Goal: Task Accomplishment & Management: Manage account settings

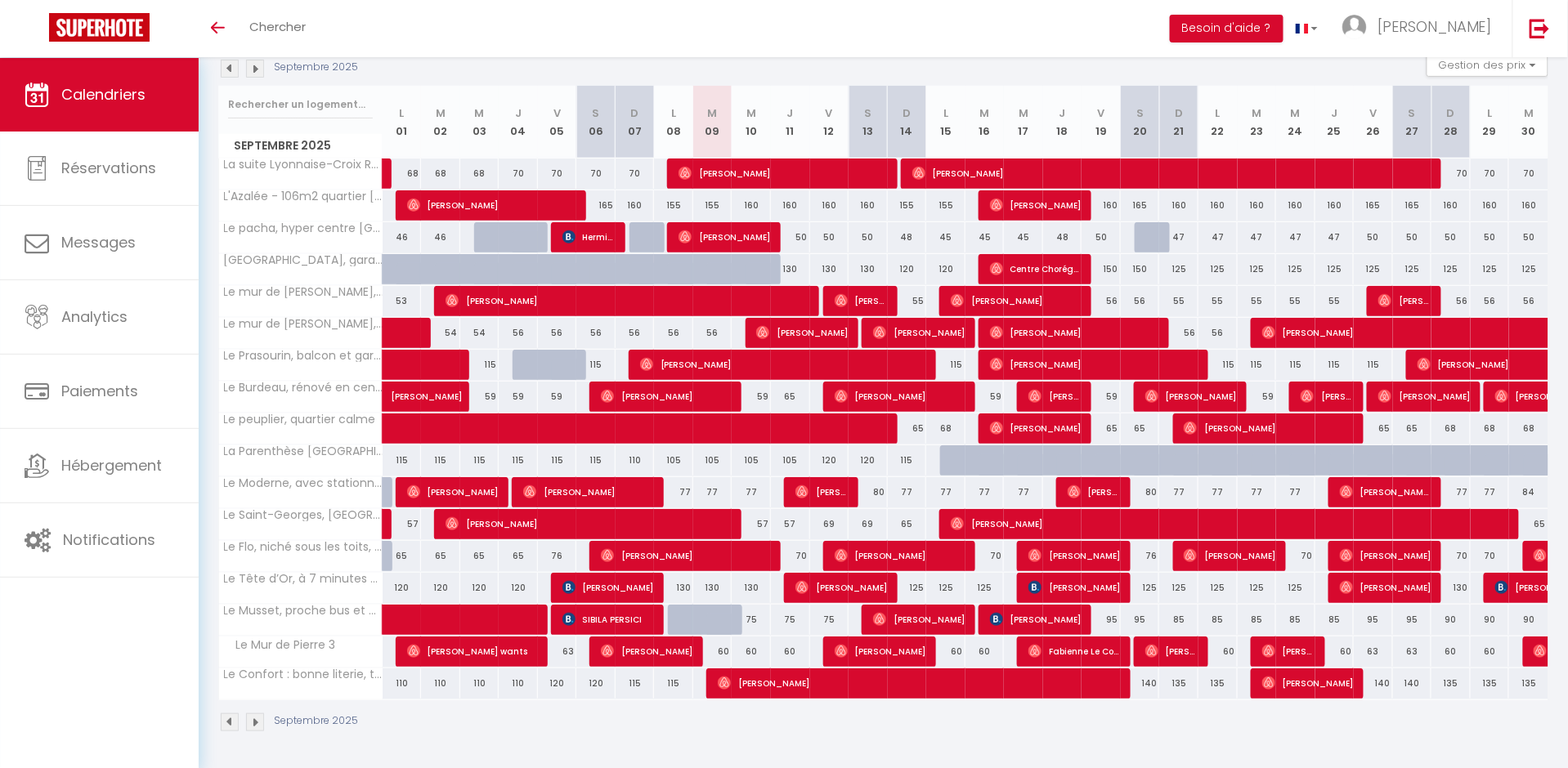
scroll to position [186, 0]
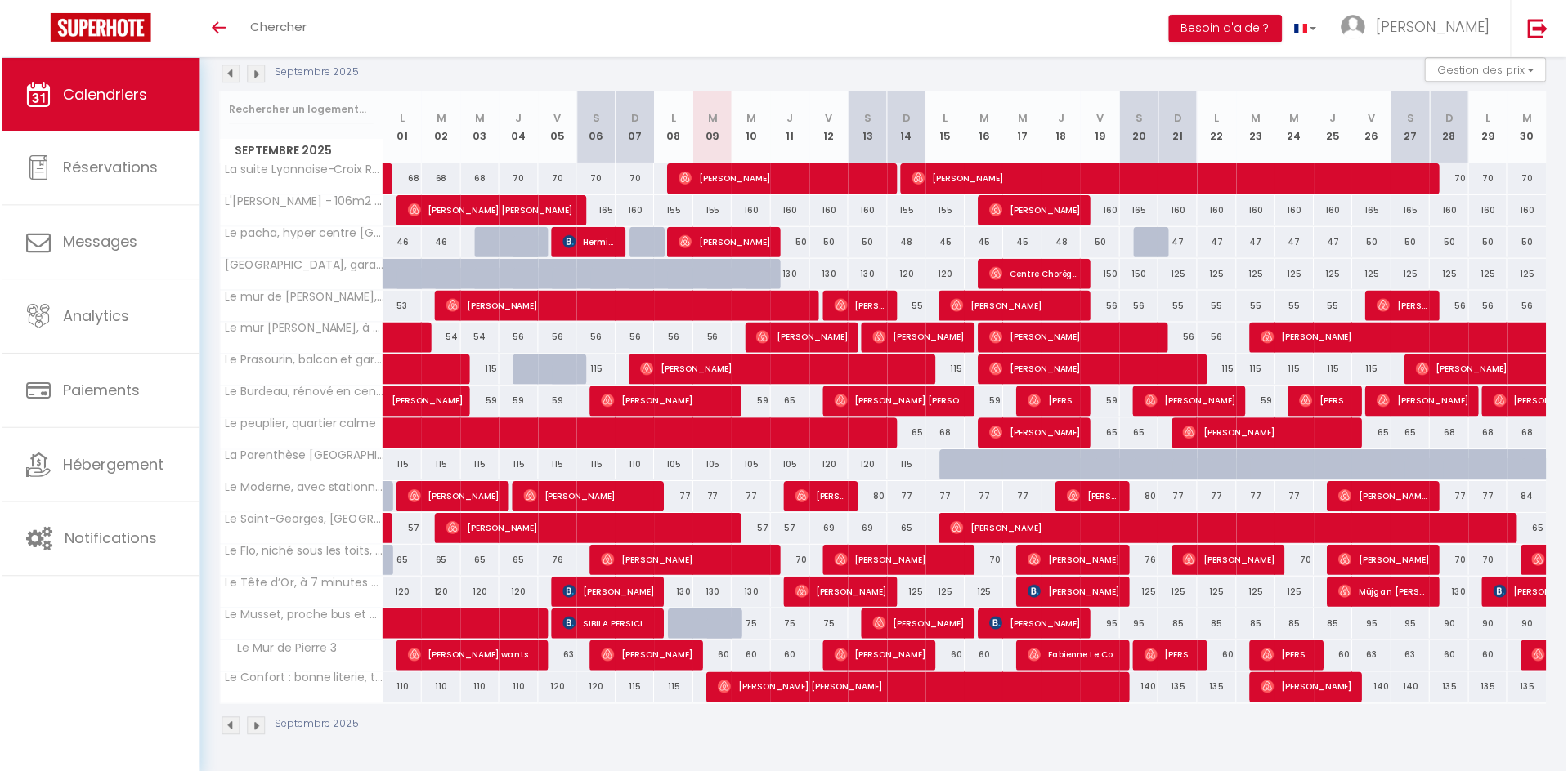
scroll to position [181, 0]
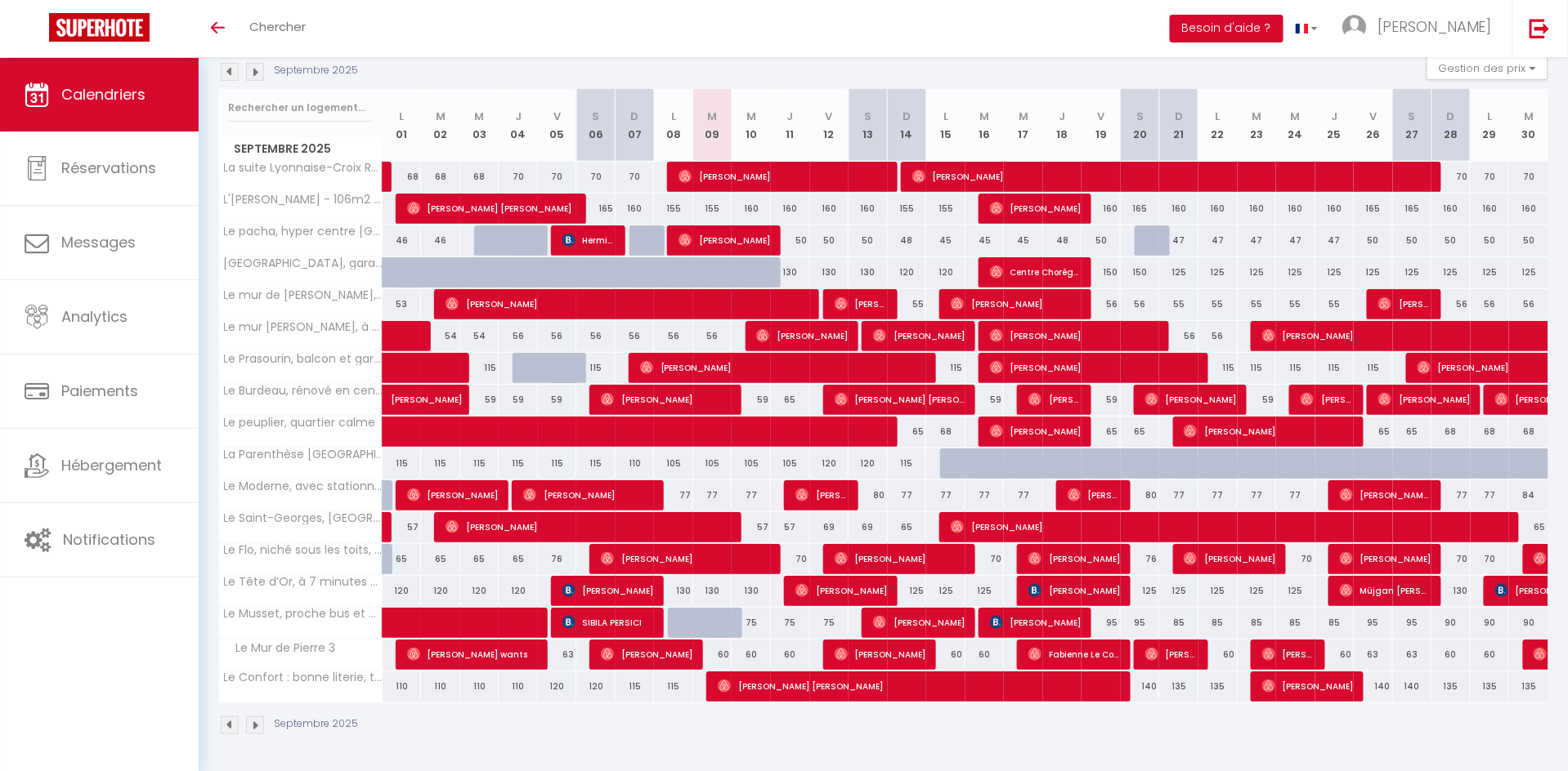
click at [249, 67] on img at bounding box center [255, 71] width 18 height 18
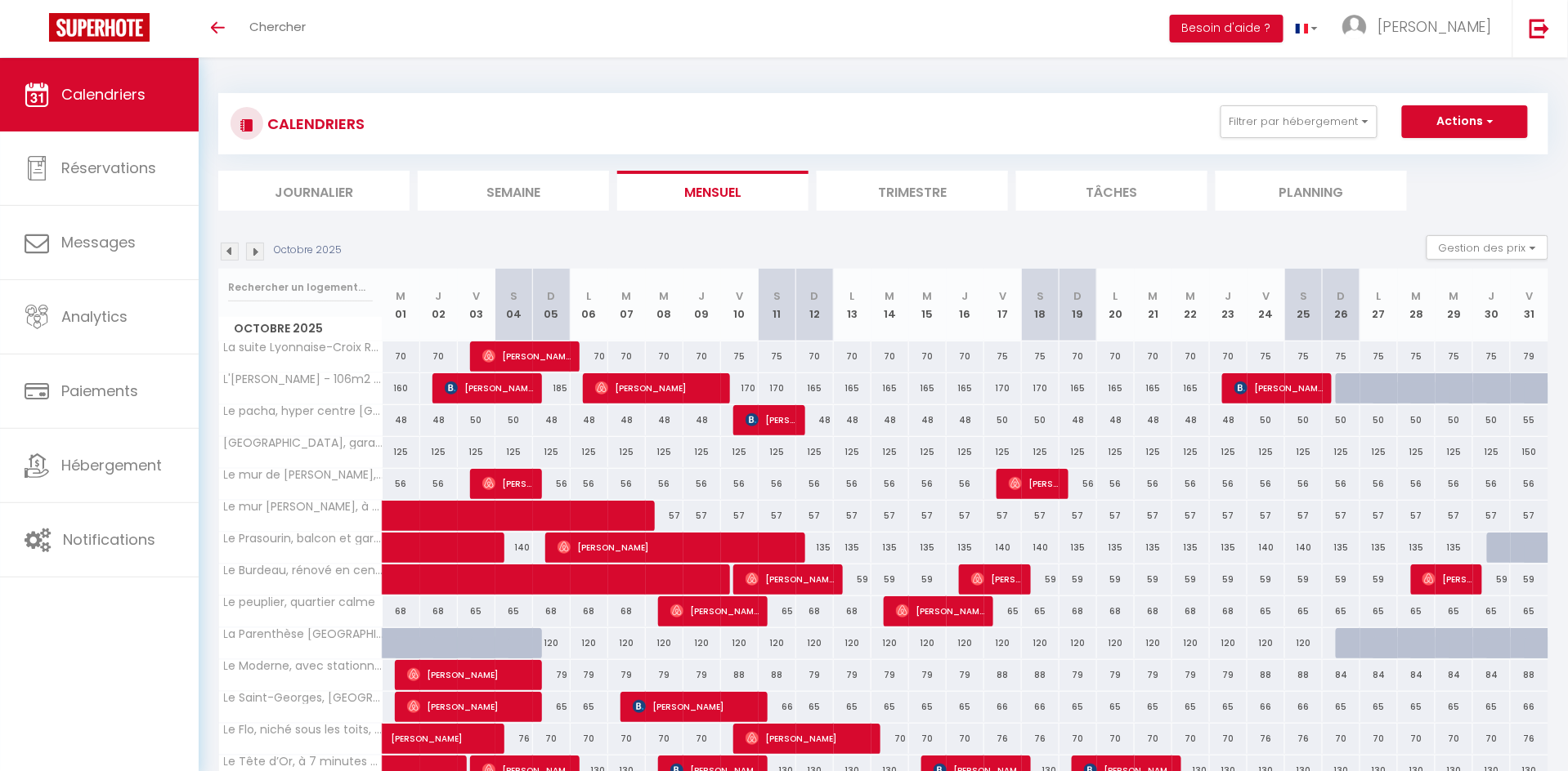
scroll to position [0, 0]
click at [233, 246] on img at bounding box center [229, 251] width 18 height 18
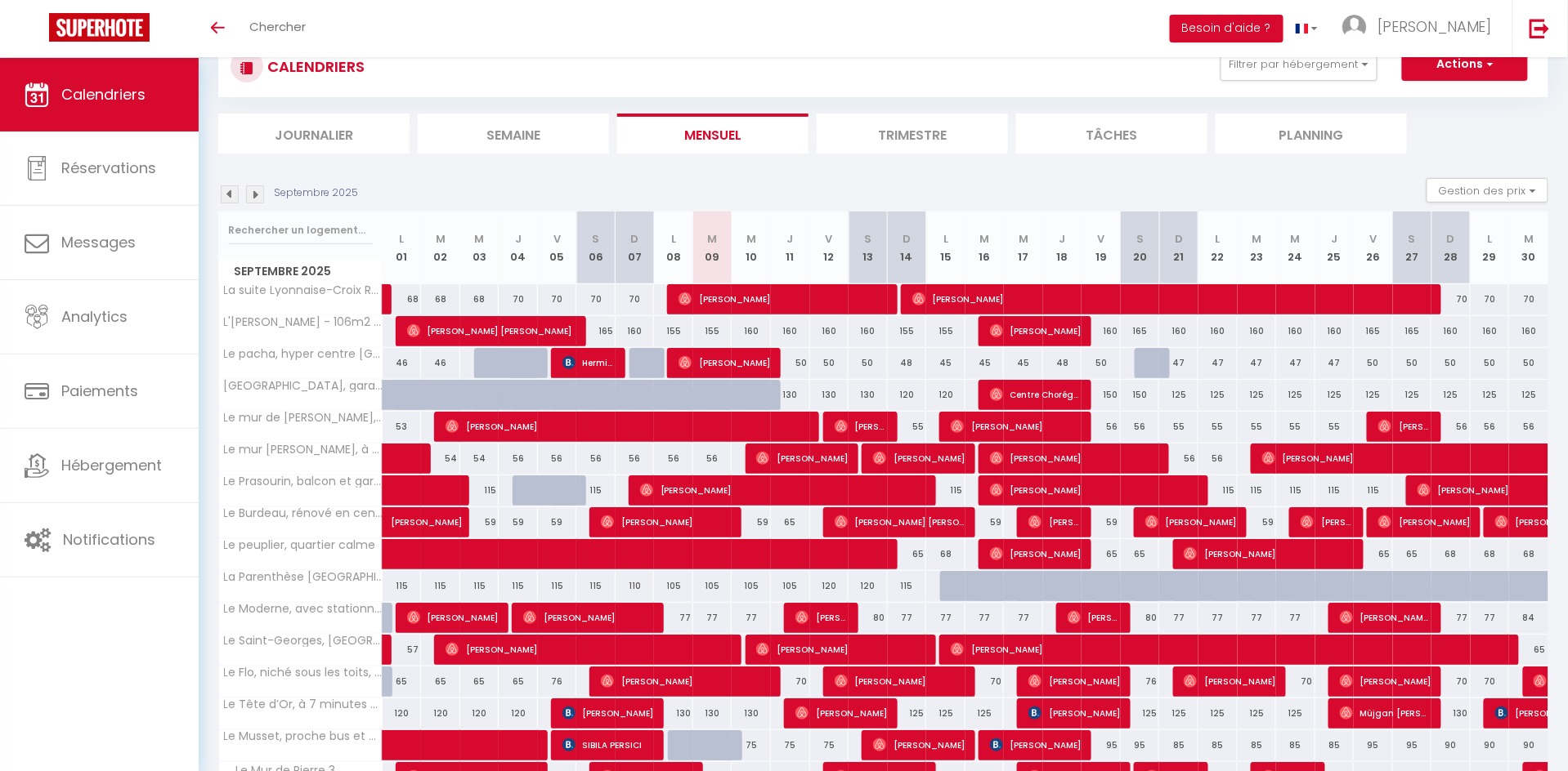
scroll to position [122, 0]
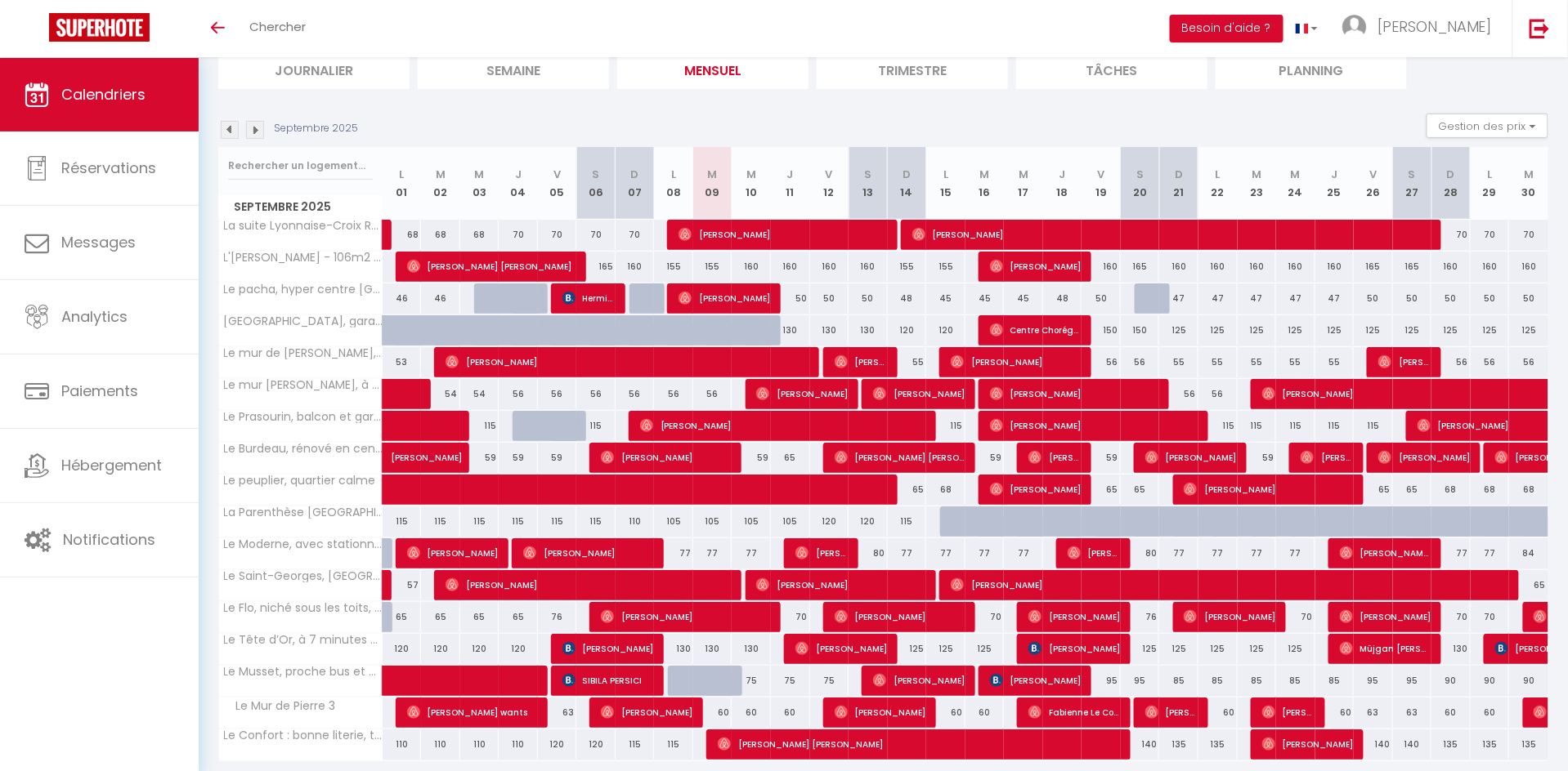
click at [252, 125] on img at bounding box center [255, 129] width 18 height 18
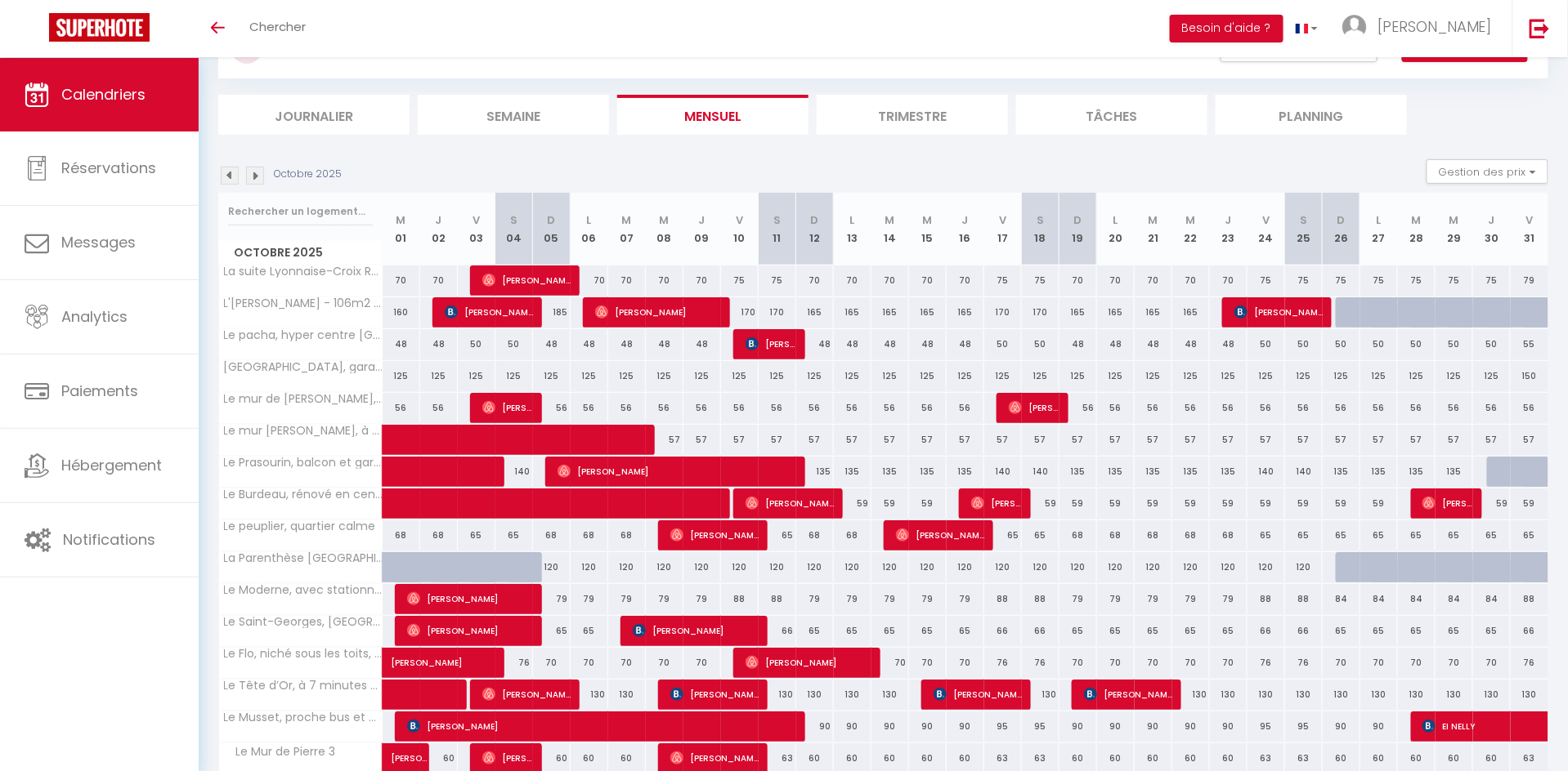
scroll to position [77, 0]
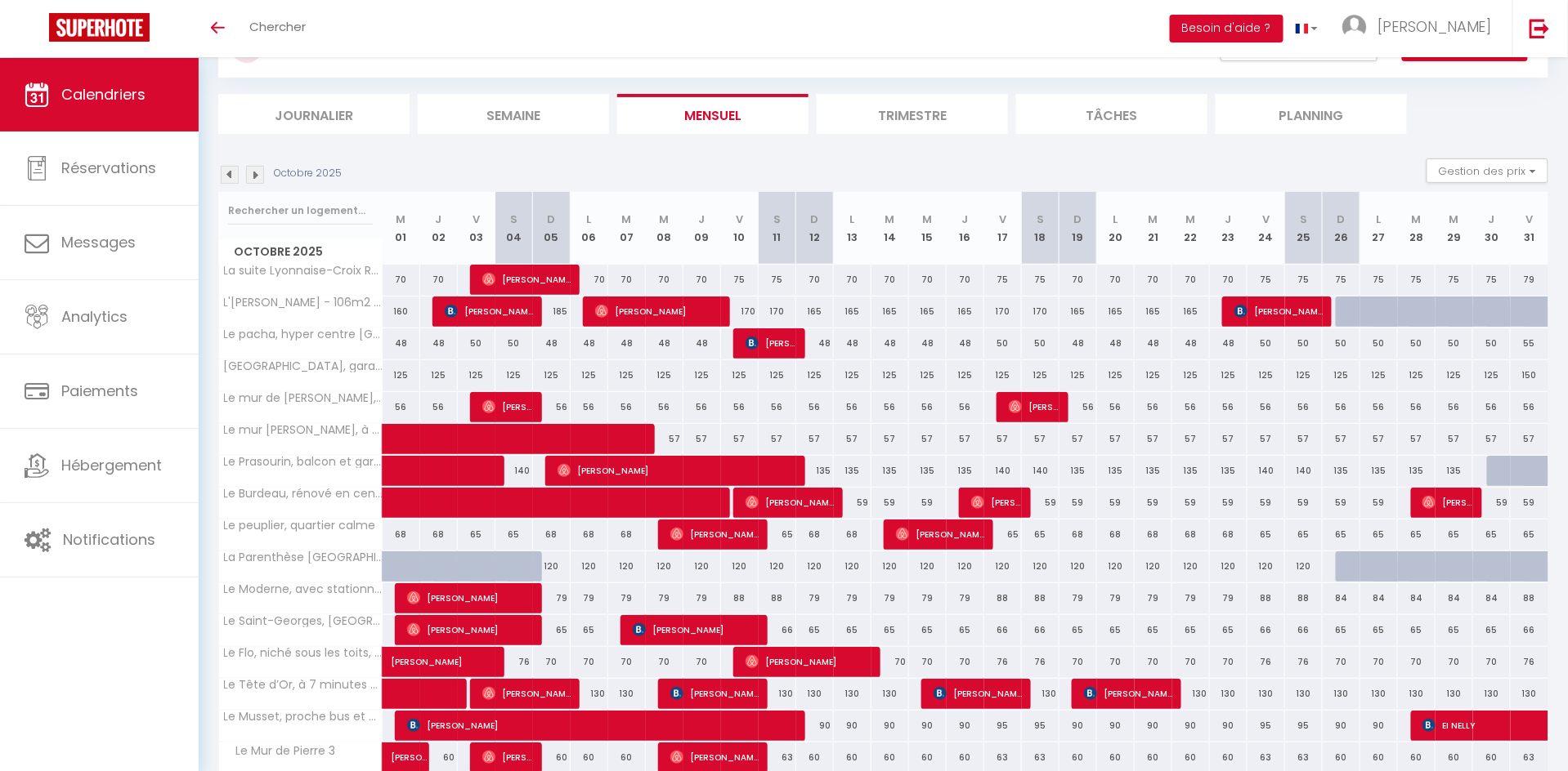
click at [255, 174] on img at bounding box center [255, 174] width 18 height 18
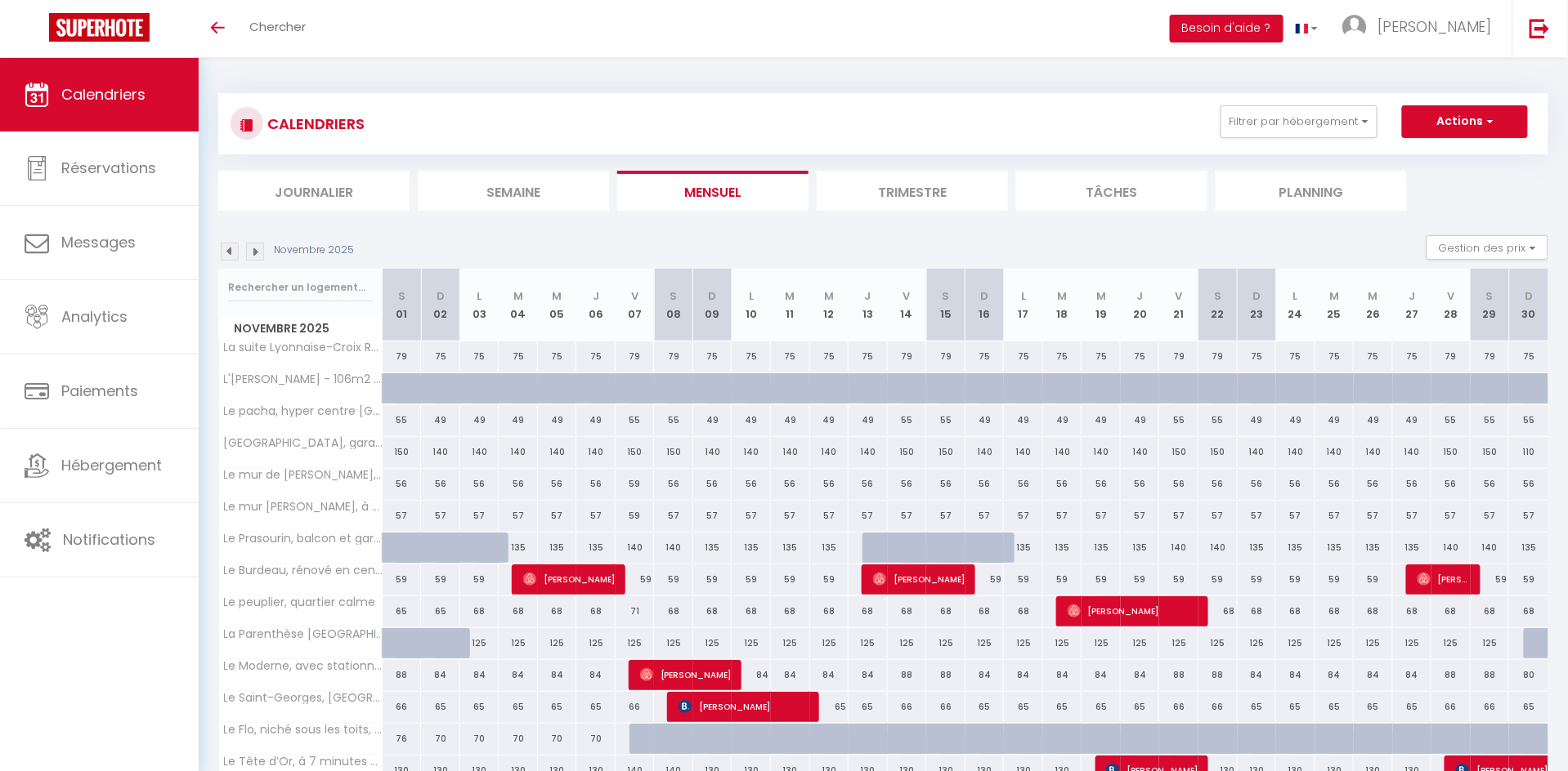
scroll to position [0, 0]
click at [252, 249] on img at bounding box center [255, 251] width 18 height 18
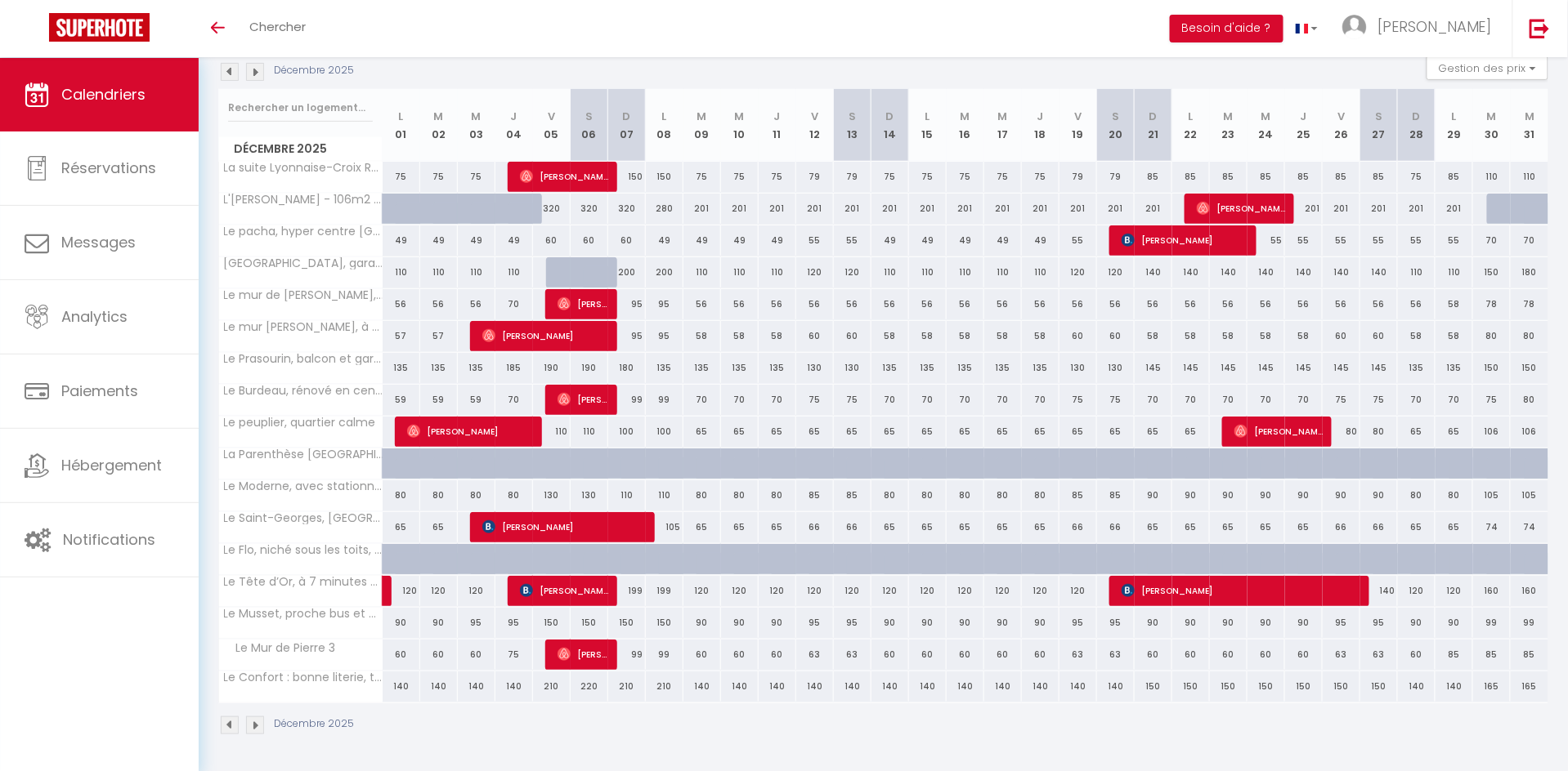
scroll to position [183, 0]
click at [236, 63] on img at bounding box center [229, 71] width 18 height 18
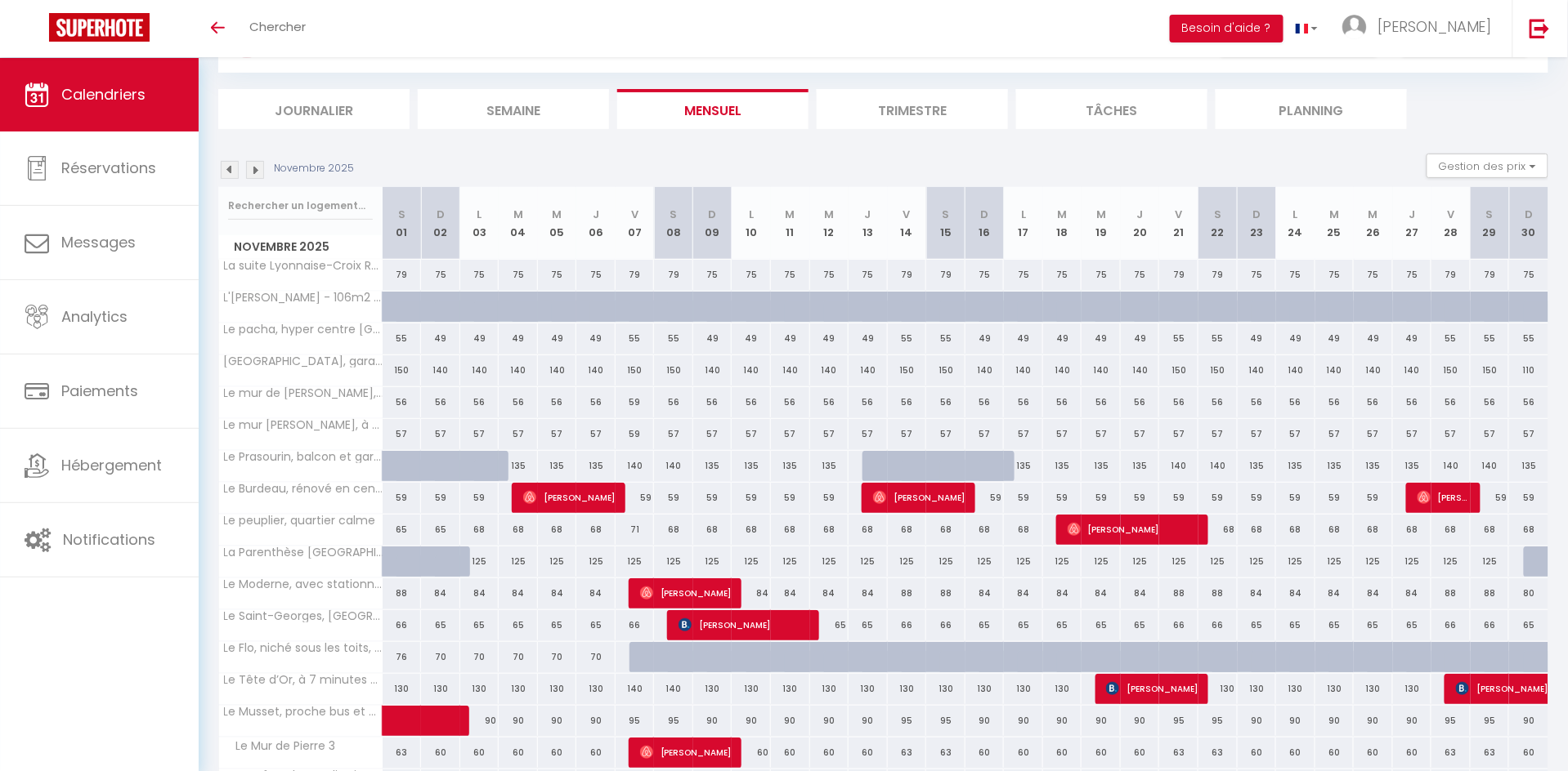
scroll to position [53, 0]
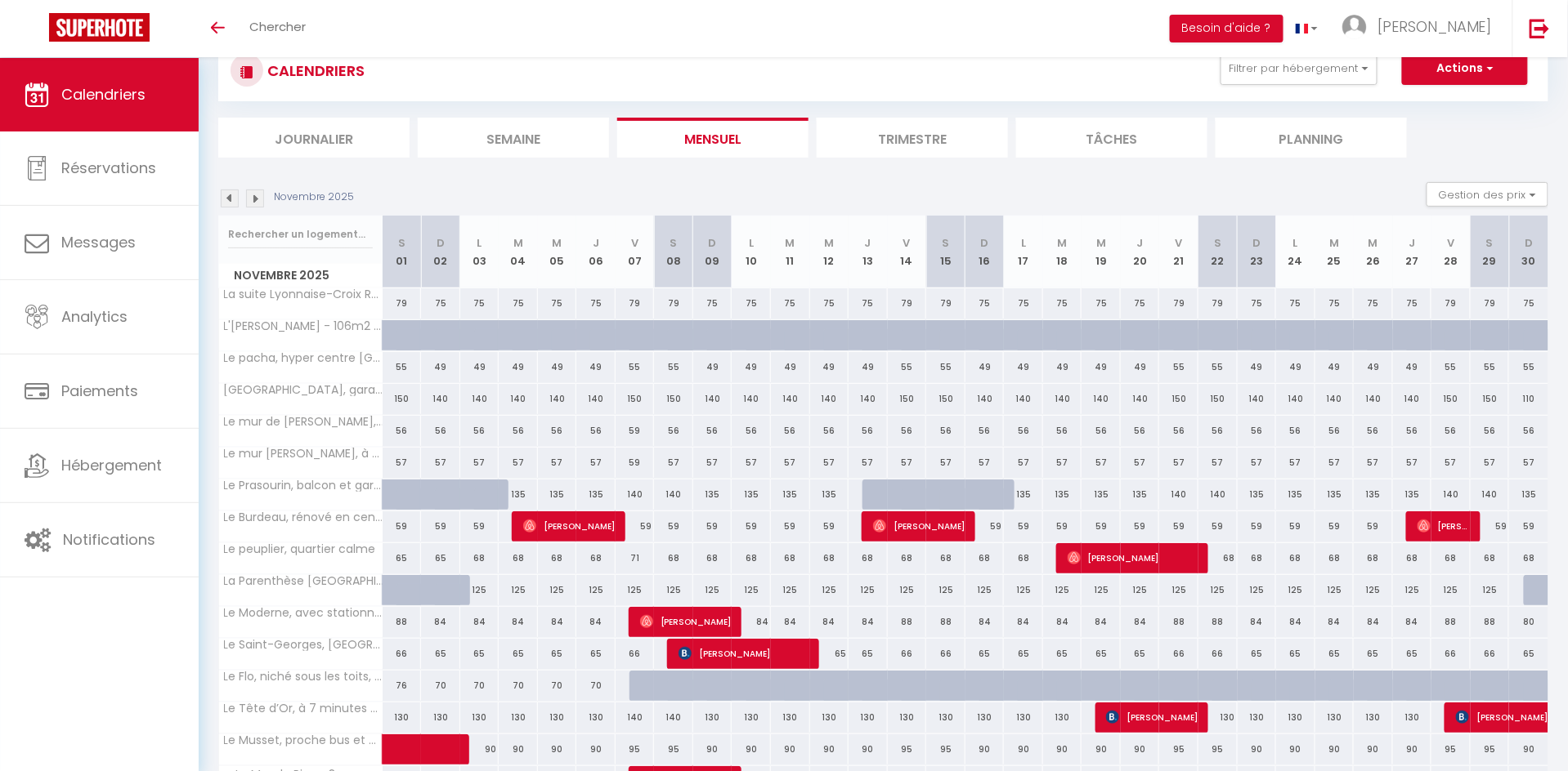
click at [257, 192] on img at bounding box center [255, 198] width 18 height 18
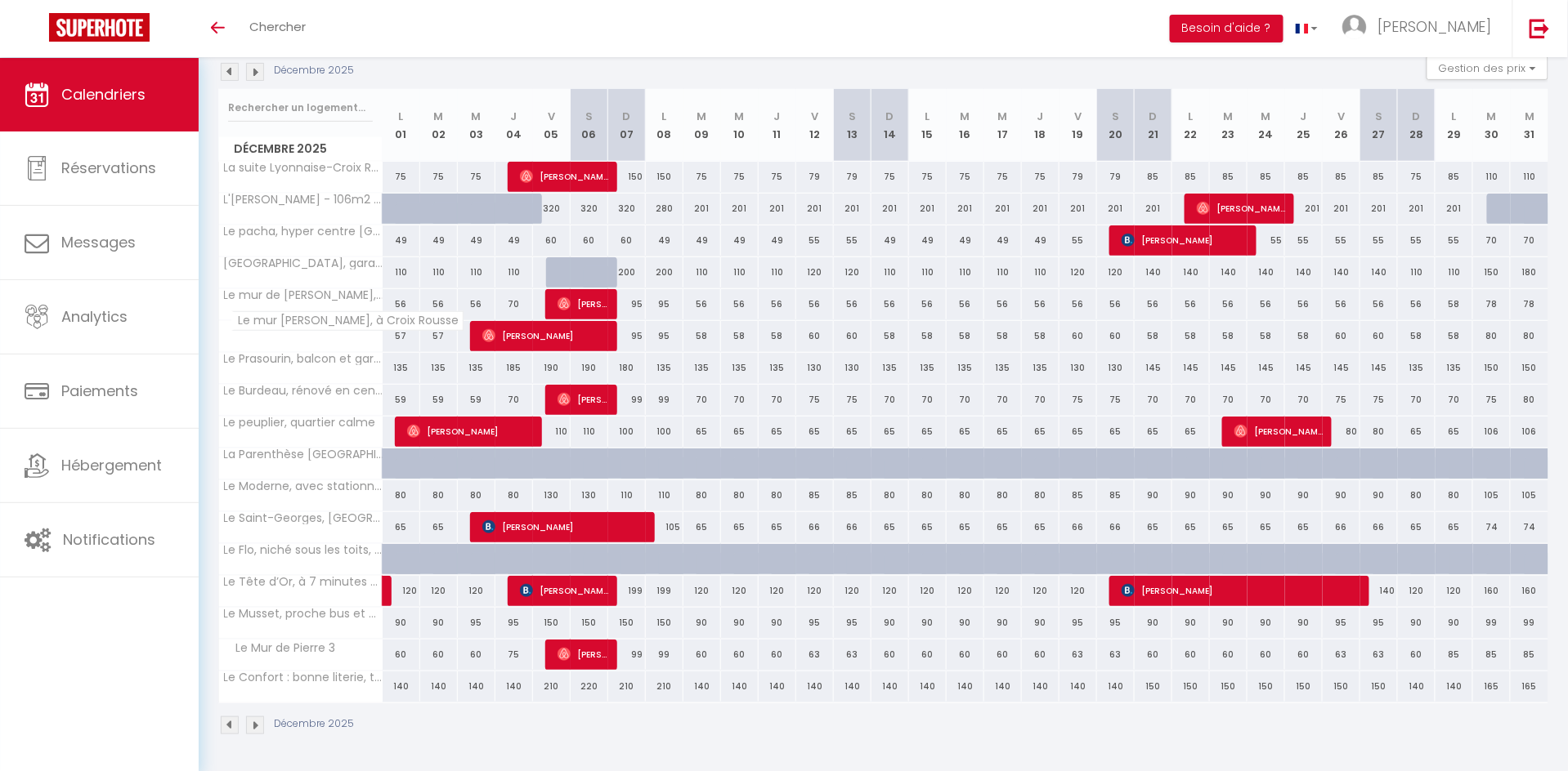
scroll to position [183, 0]
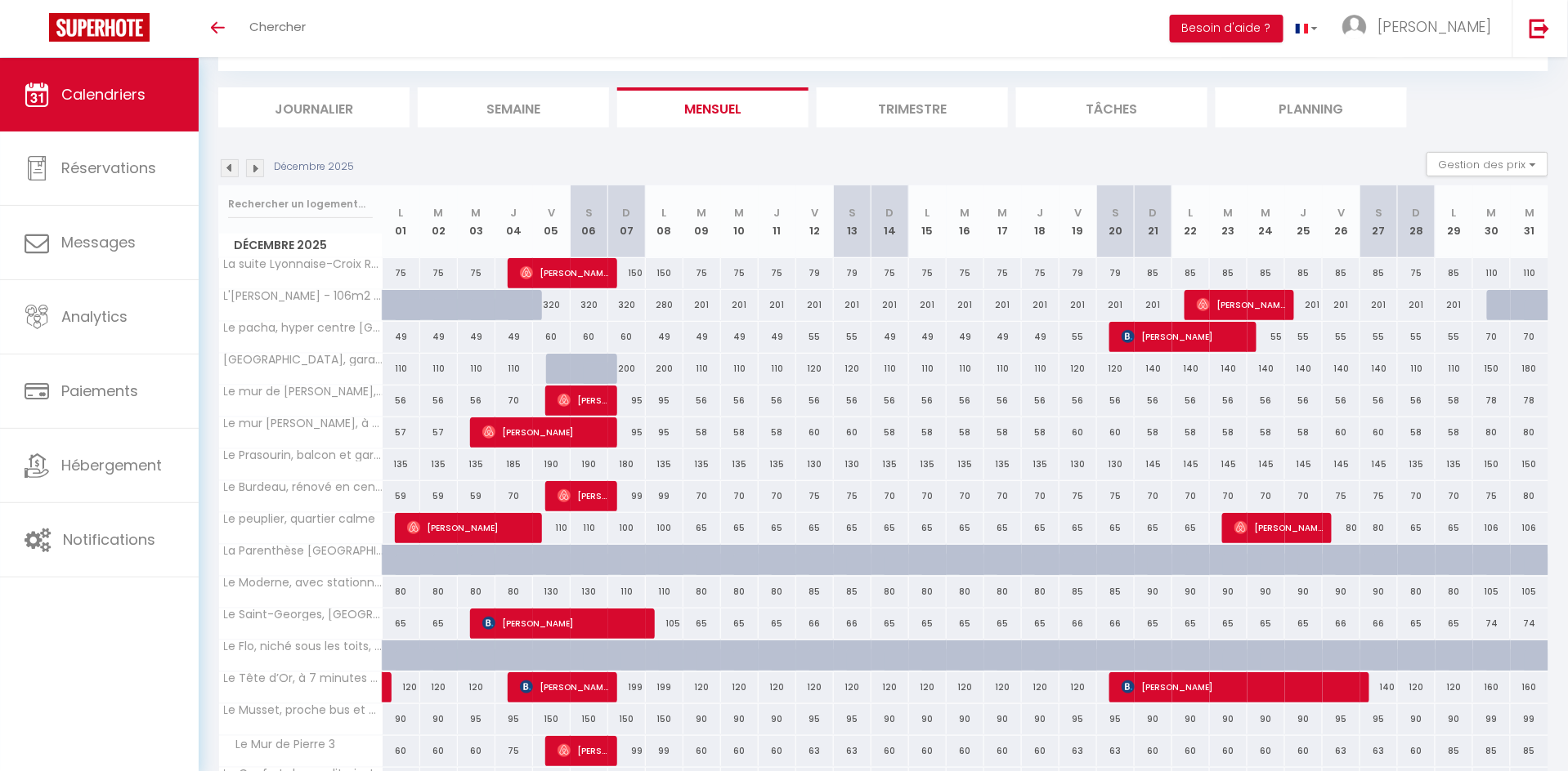
click at [230, 172] on img at bounding box center [229, 168] width 18 height 18
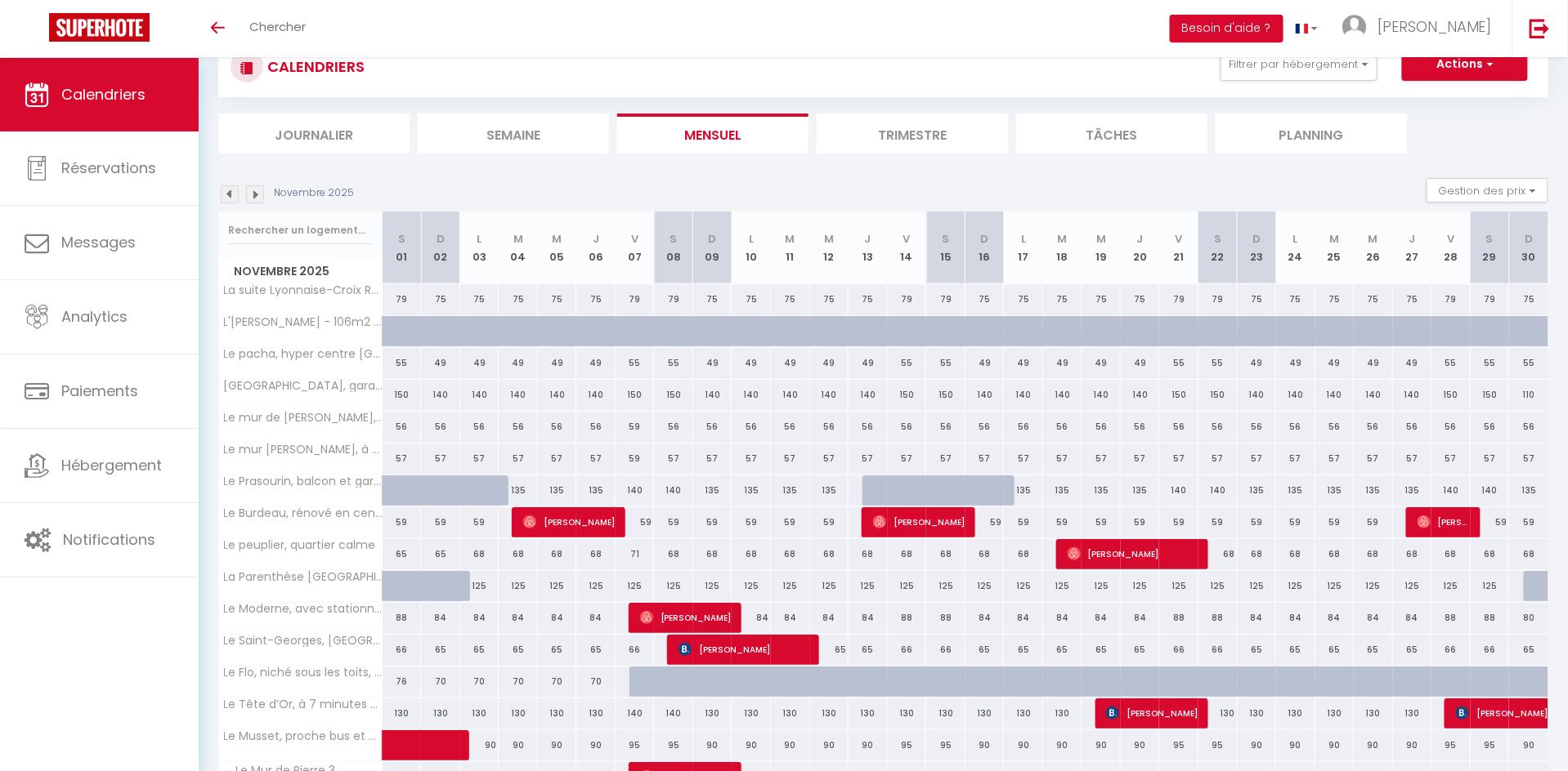
click at [230, 191] on img at bounding box center [229, 194] width 18 height 18
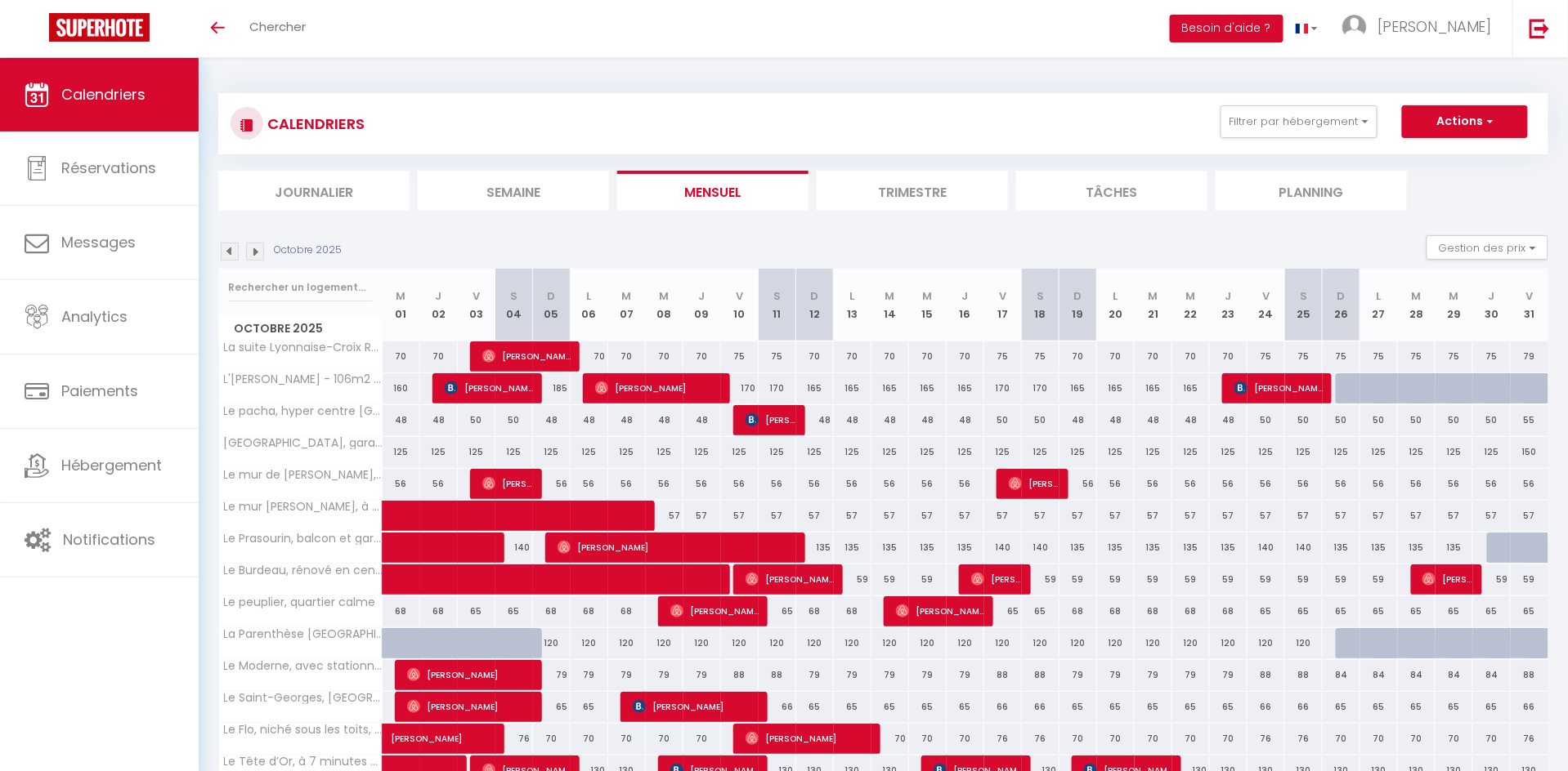
scroll to position [-2, 0]
click at [1280, 137] on button "Filtrer par hébergement" at bounding box center [1298, 122] width 157 height 32
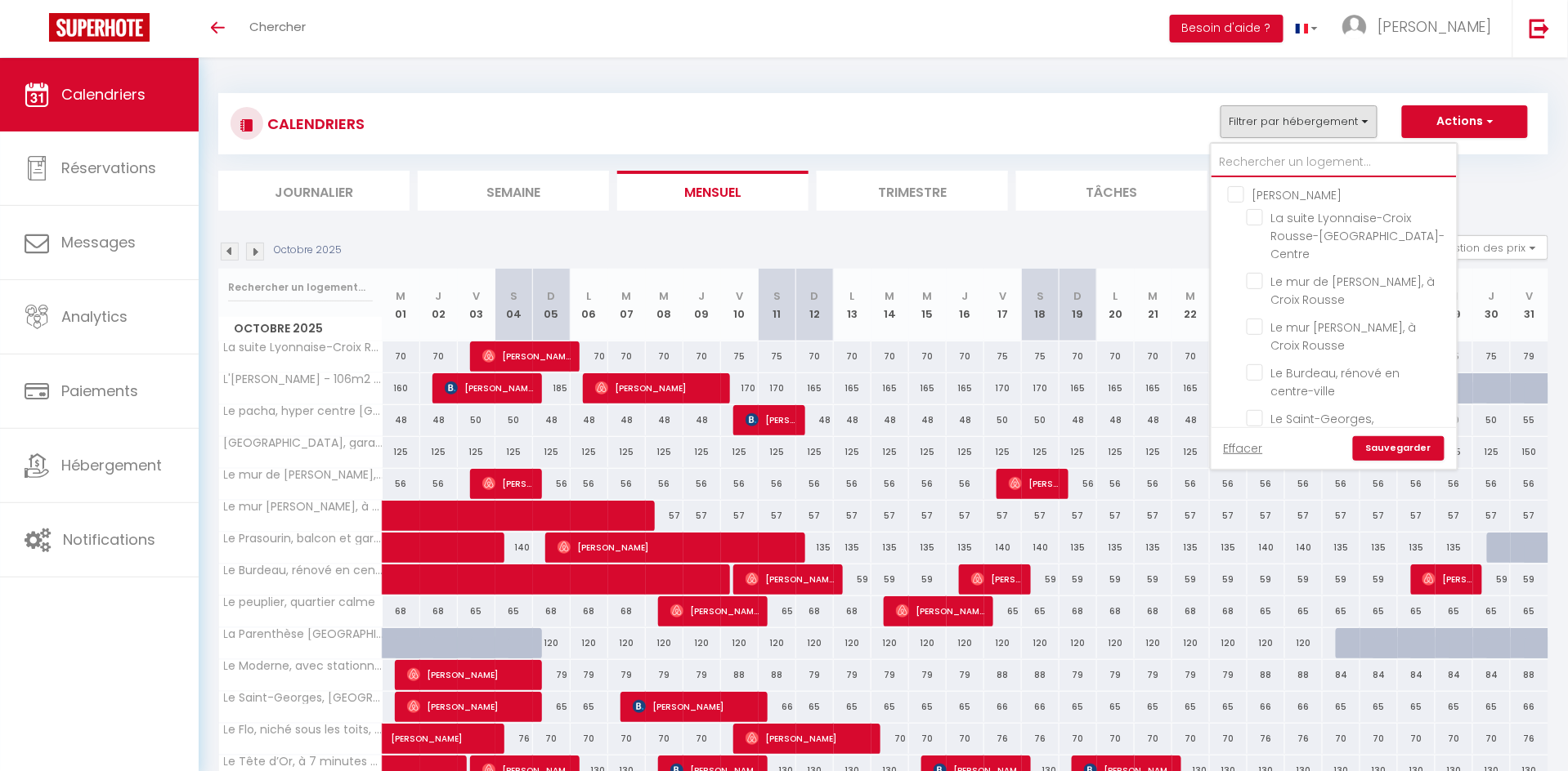
click at [1260, 164] on input "text" at bounding box center [1334, 163] width 245 height 29
type input "v"
checkbox input "false"
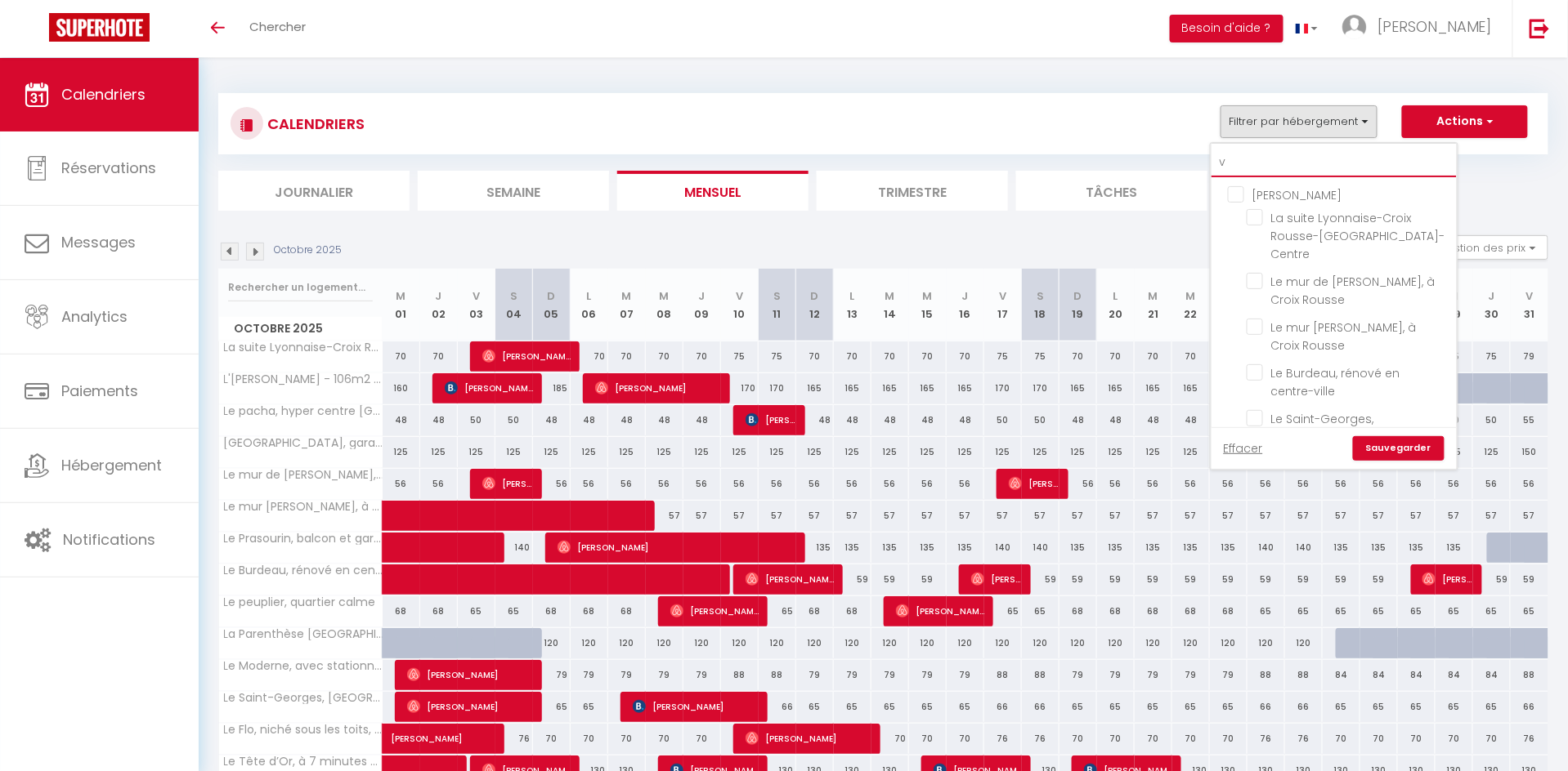
checkbox input "false"
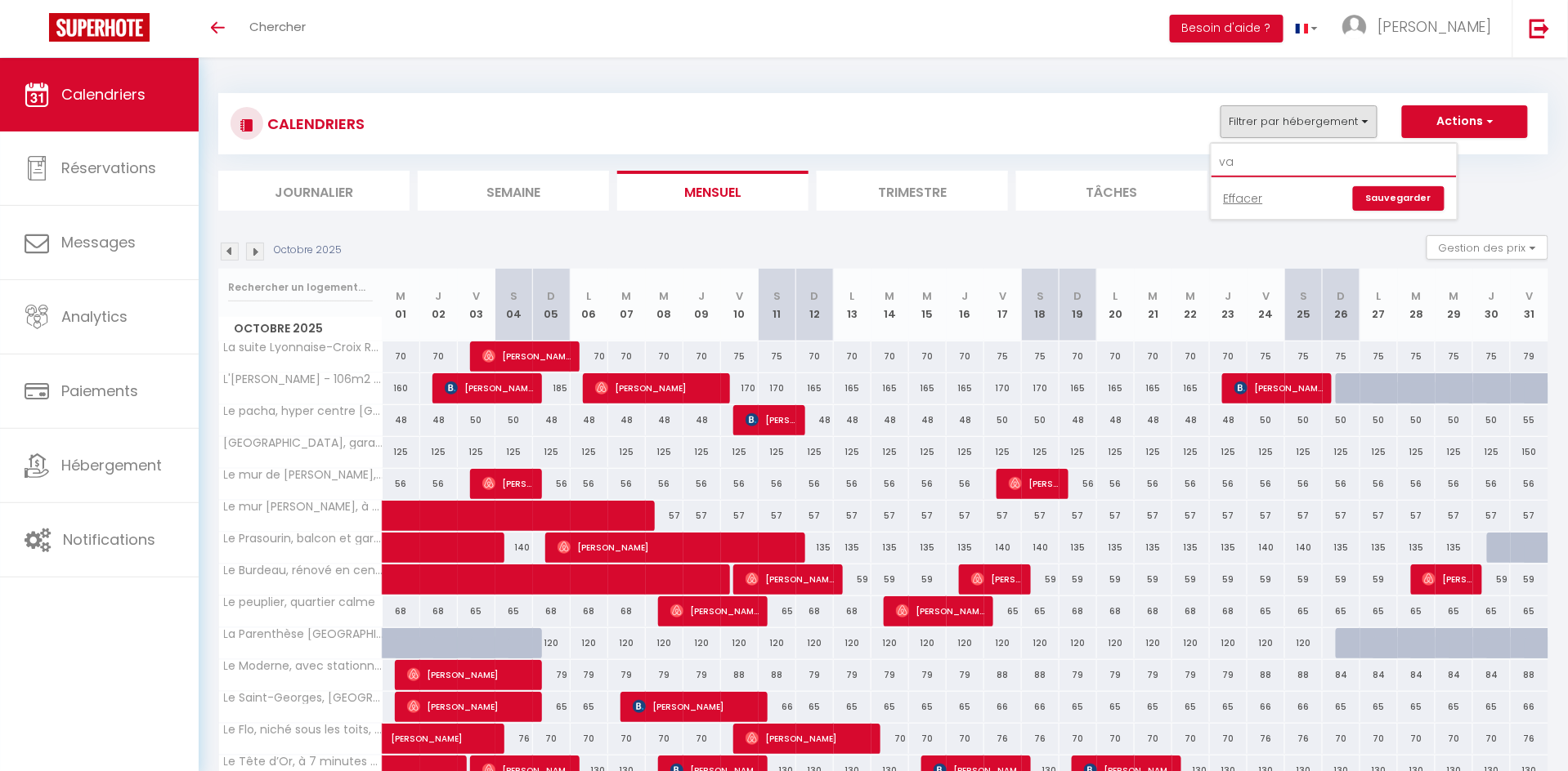
type input "v"
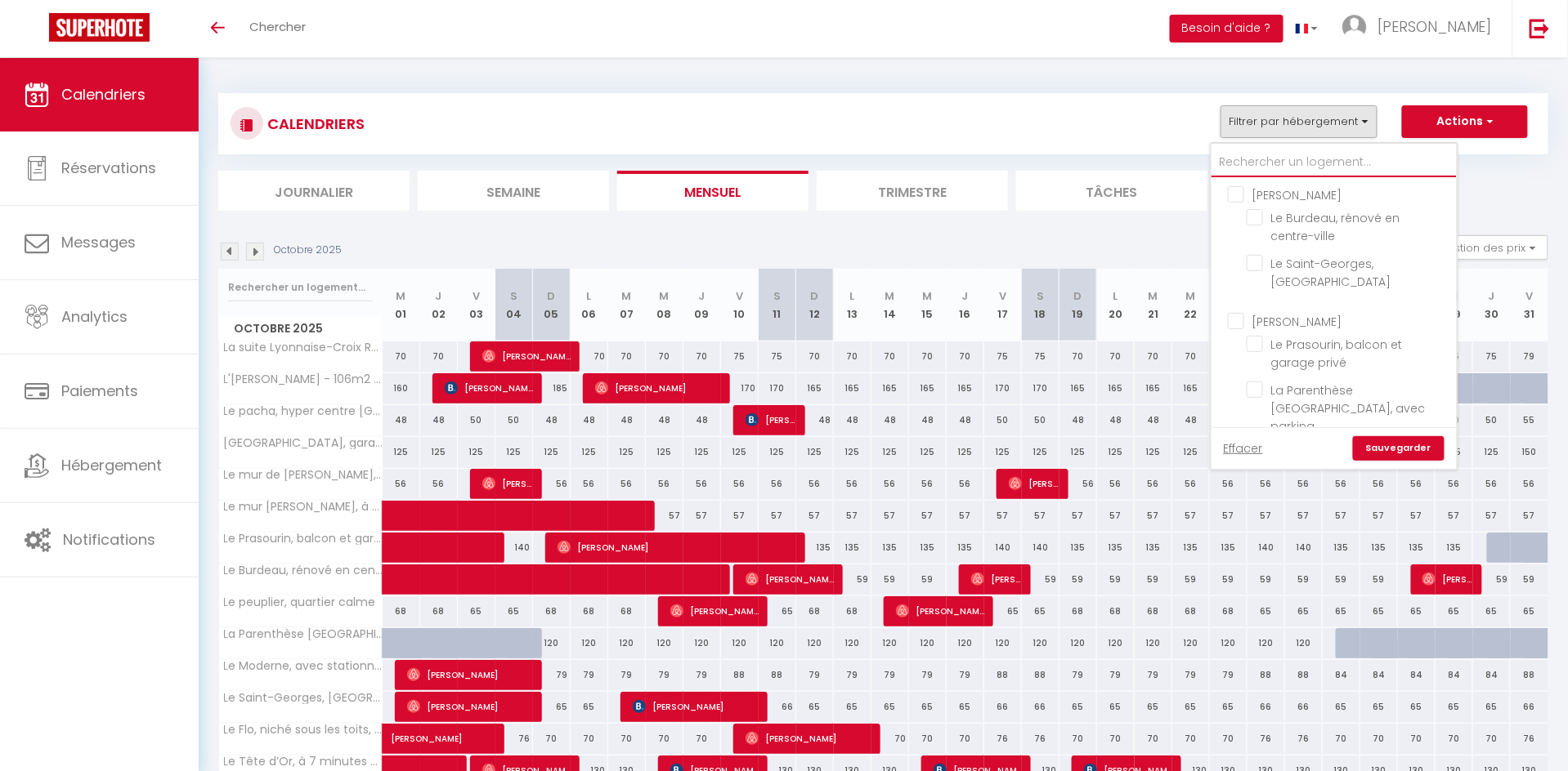
checkbox input "false"
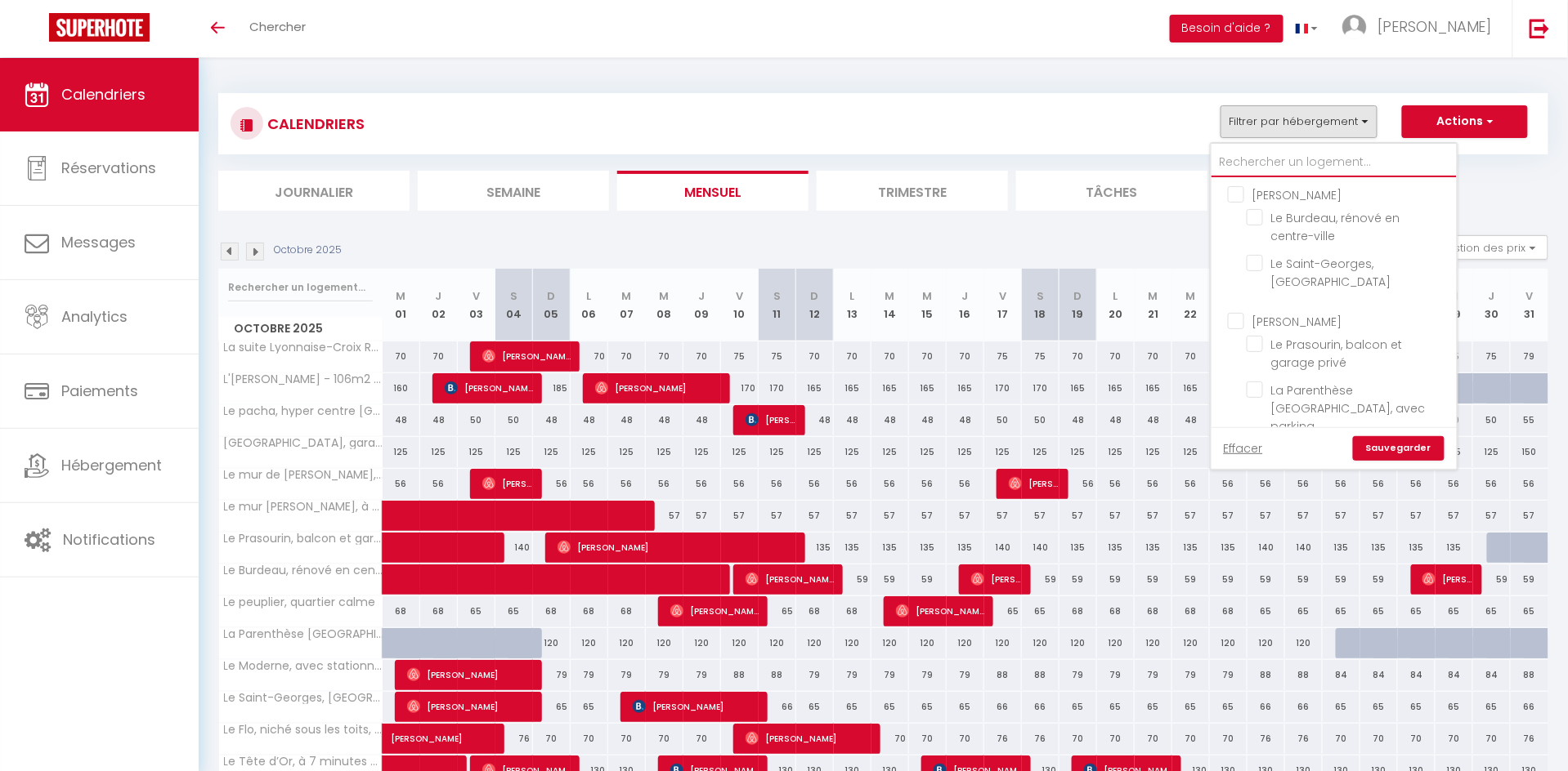
checkbox input "false"
type input "m"
checkbox input "false"
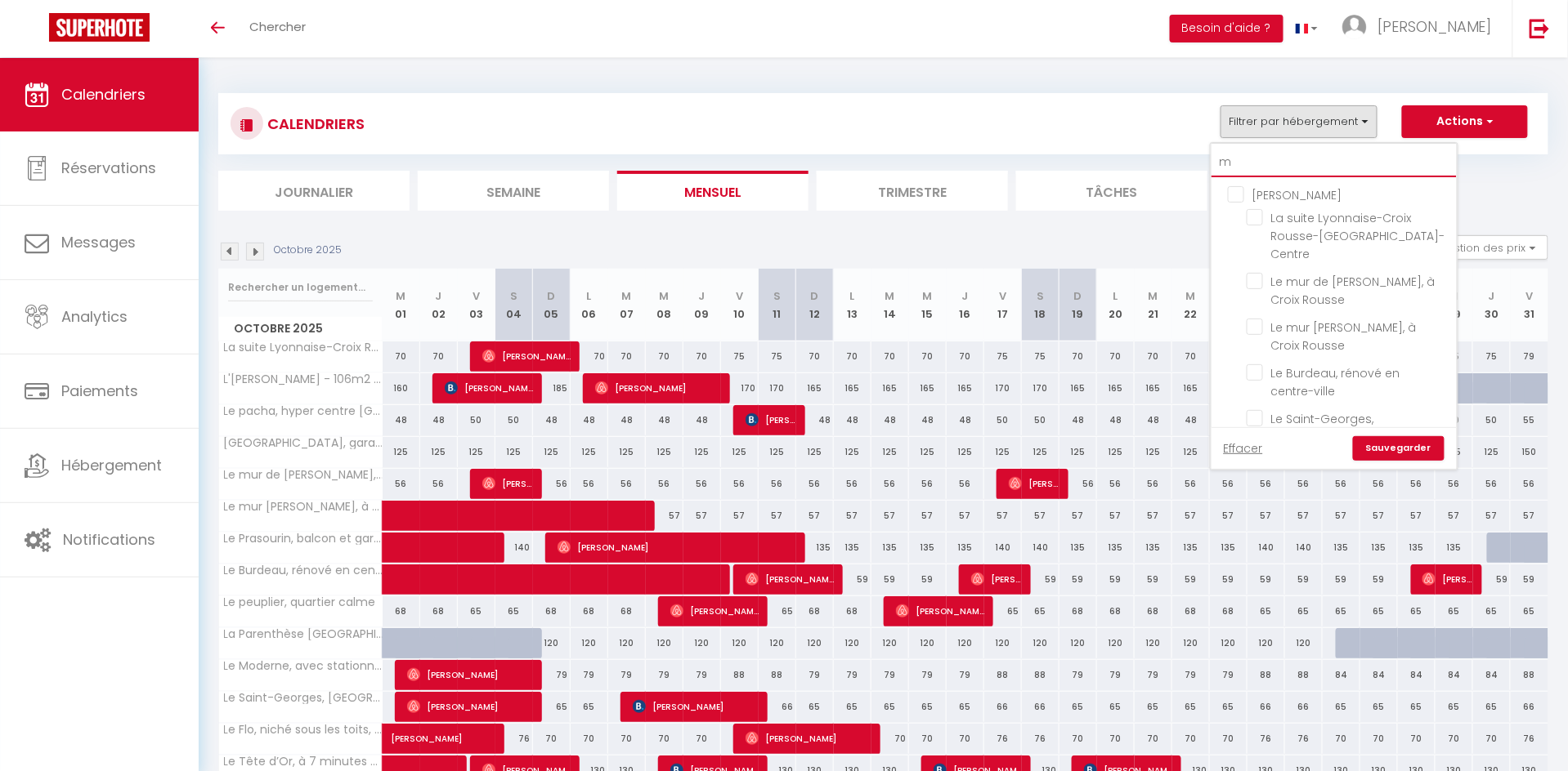
checkbox input "false"
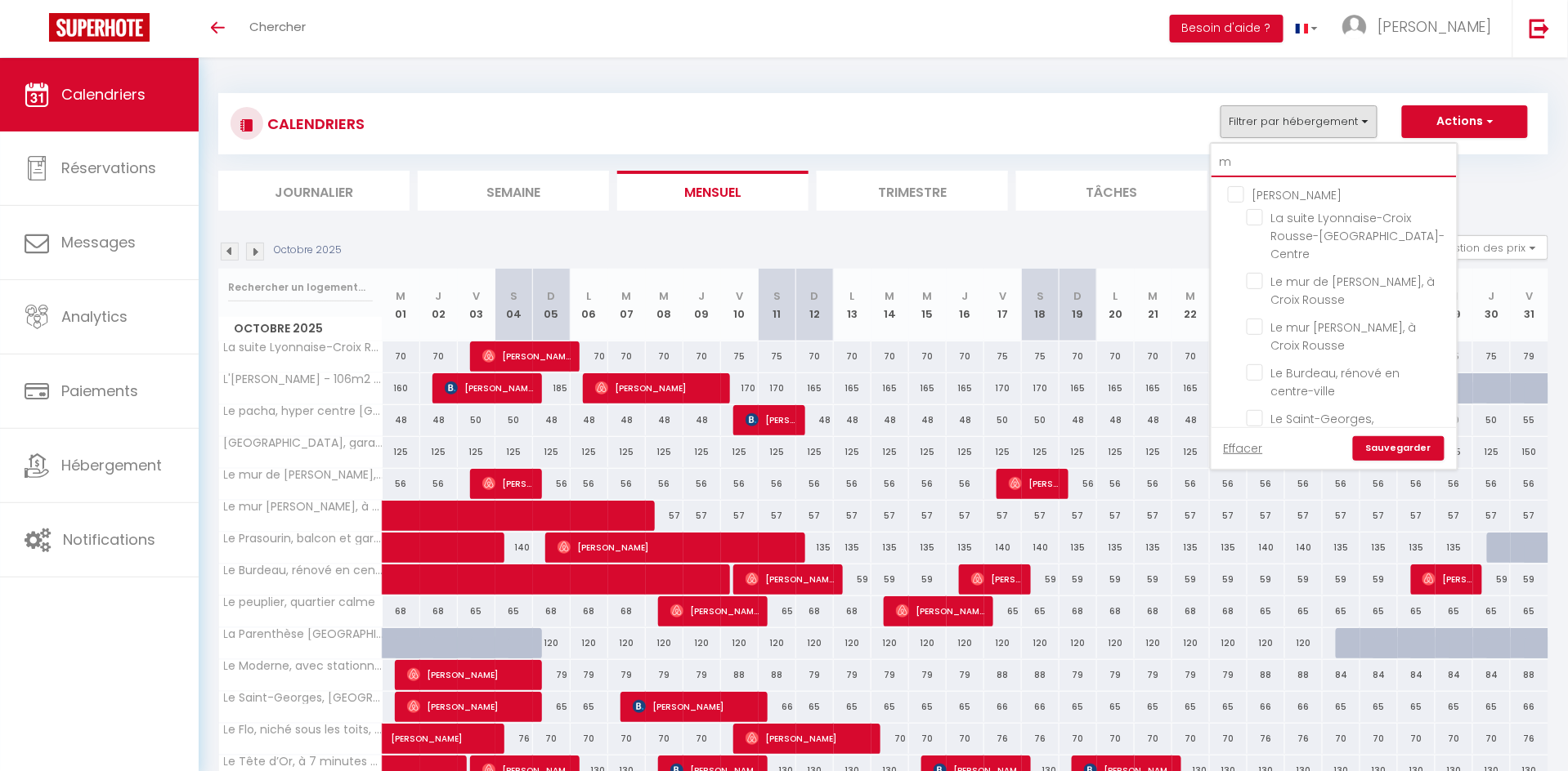
checkbox input "false"
type input "mu"
checkbox input "false"
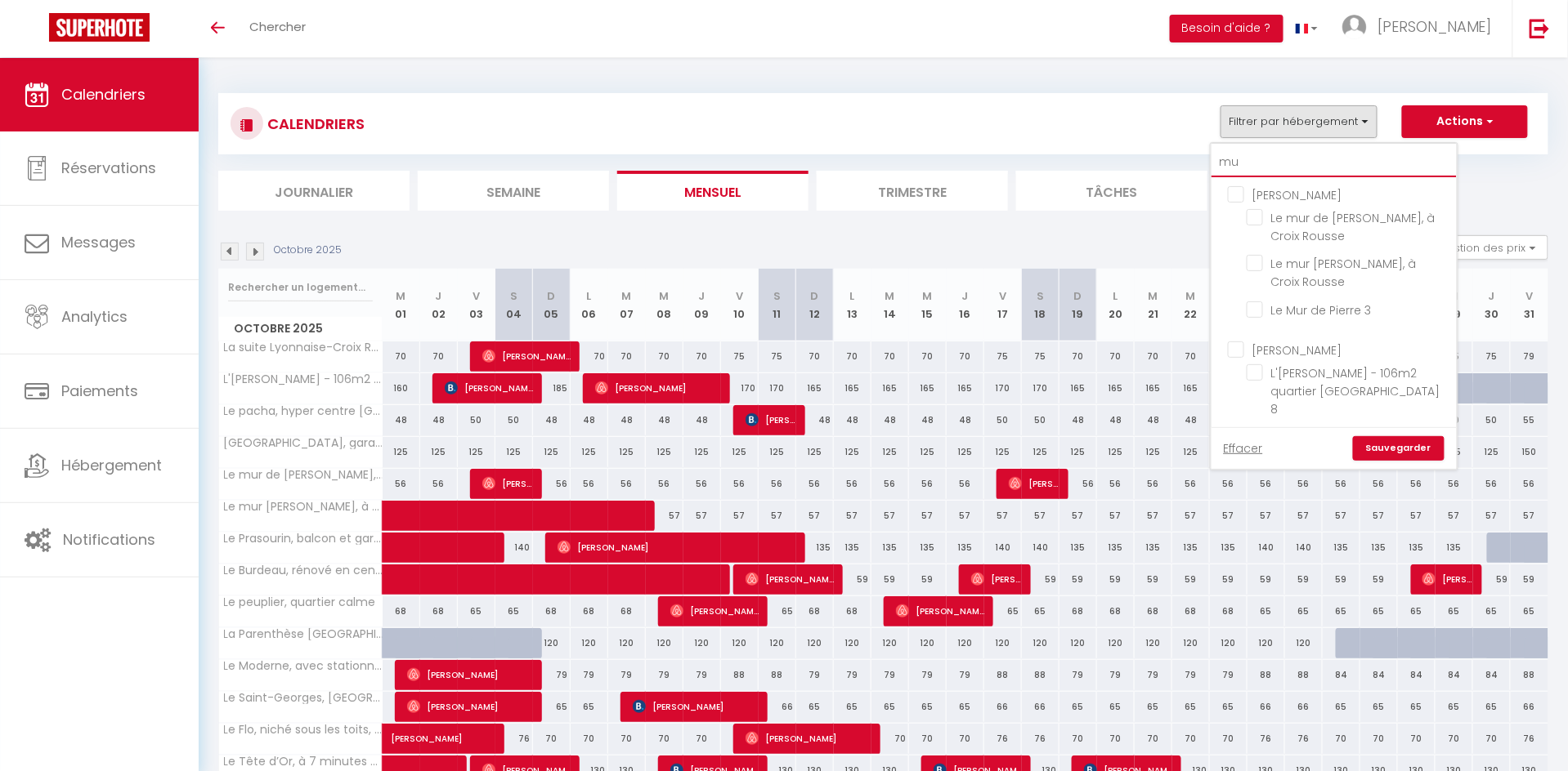
checkbox input "false"
type input "mus"
checkbox input "false"
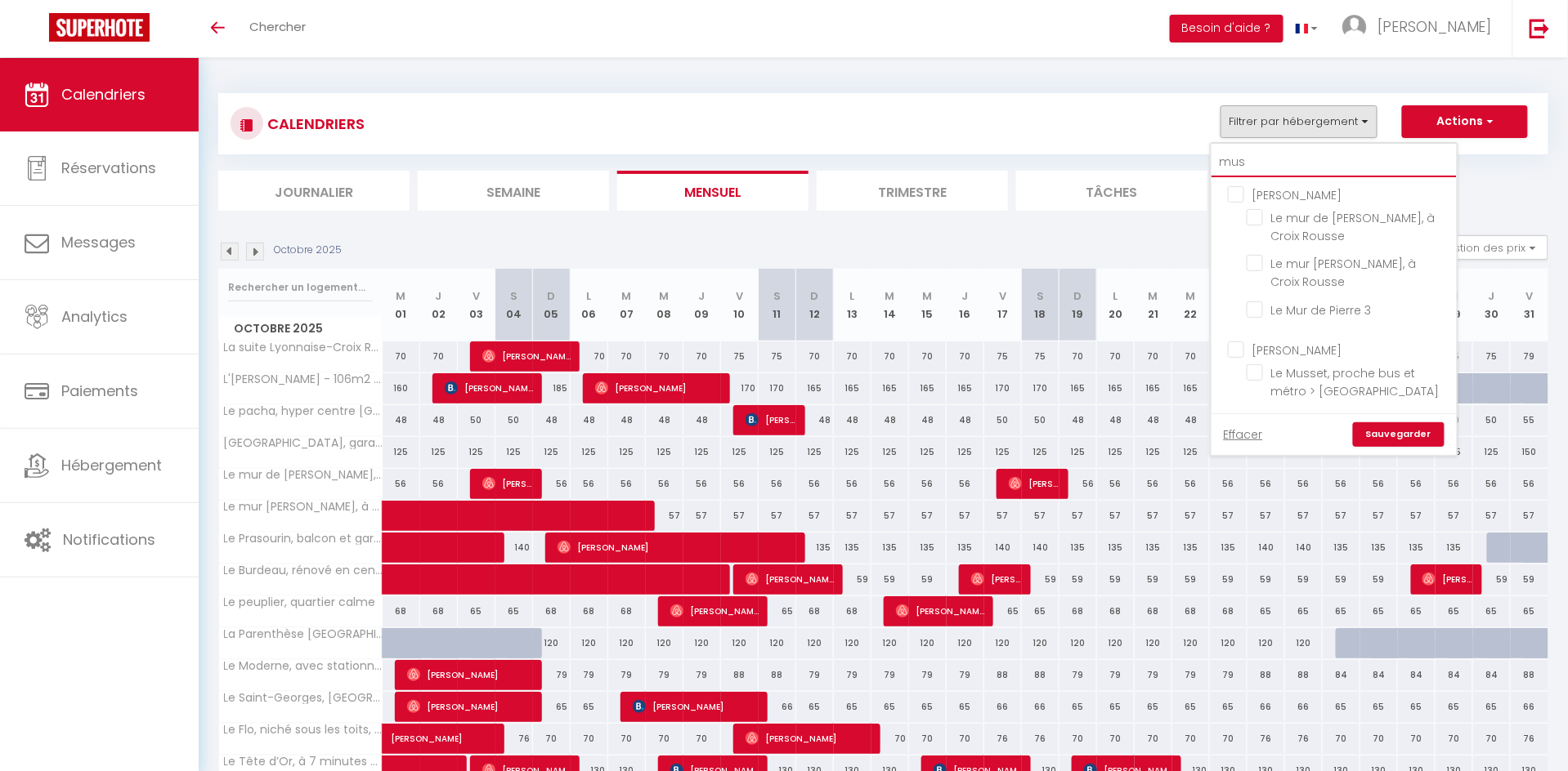
type input "muss"
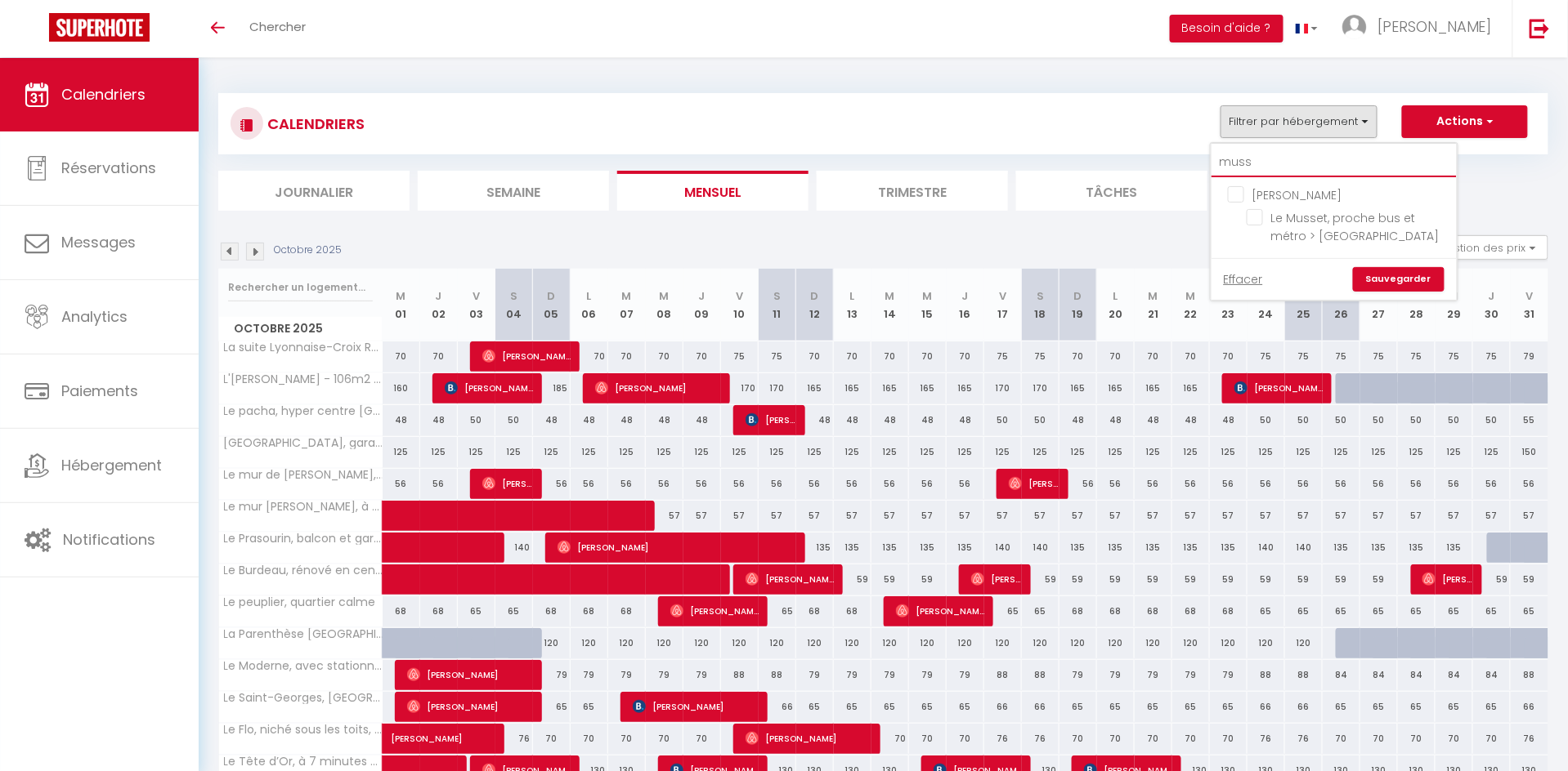
checkbox input "false"
type input "muss"
click at [1250, 220] on input "Le Musset, proche bus et métro > [GEOGRAPHIC_DATA]" at bounding box center [1348, 217] width 204 height 16
checkbox input "true"
click at [1365, 270] on link "Sauvegarder" at bounding box center [1399, 279] width 91 height 25
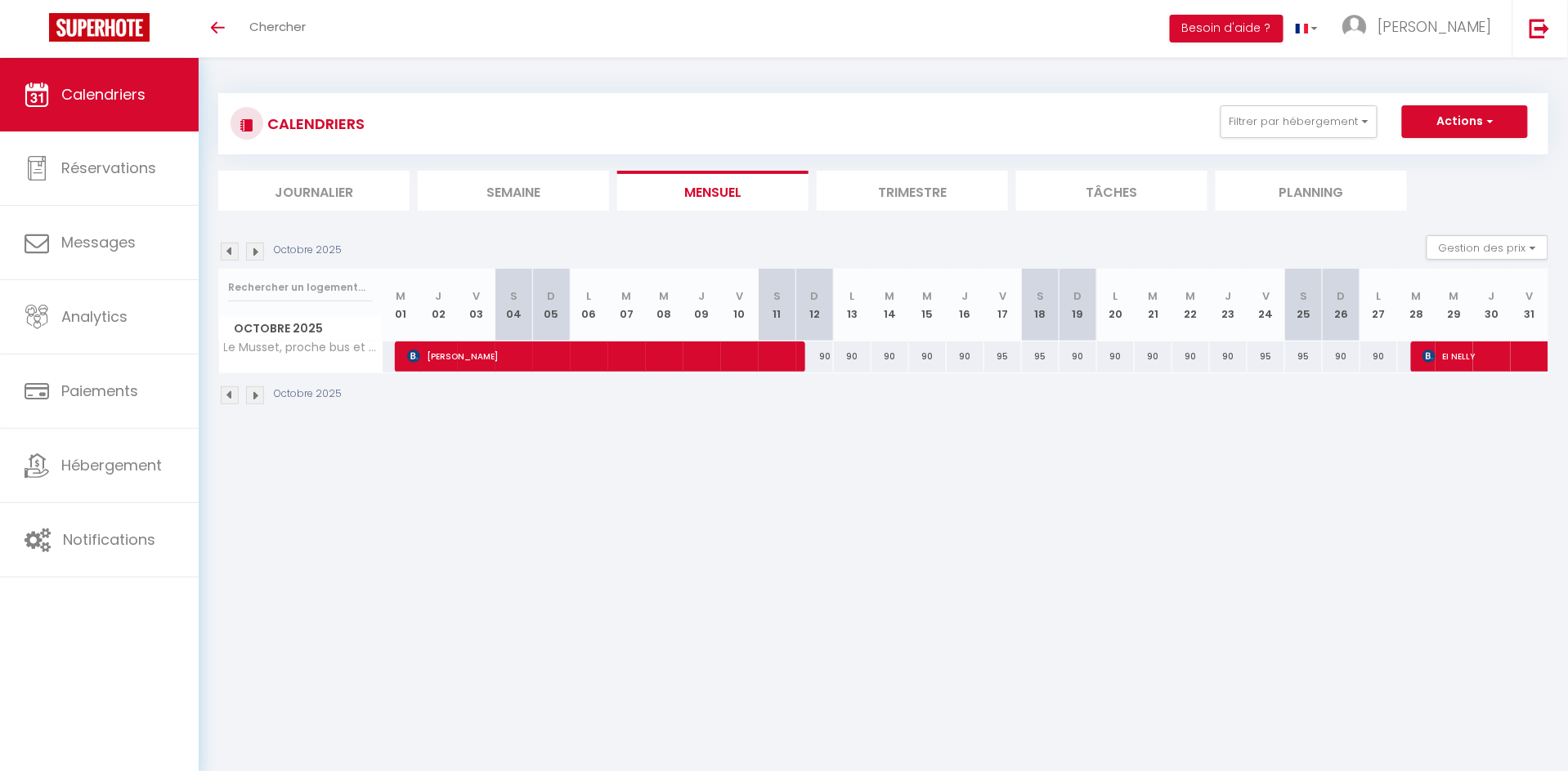
click at [236, 245] on img at bounding box center [229, 251] width 18 height 18
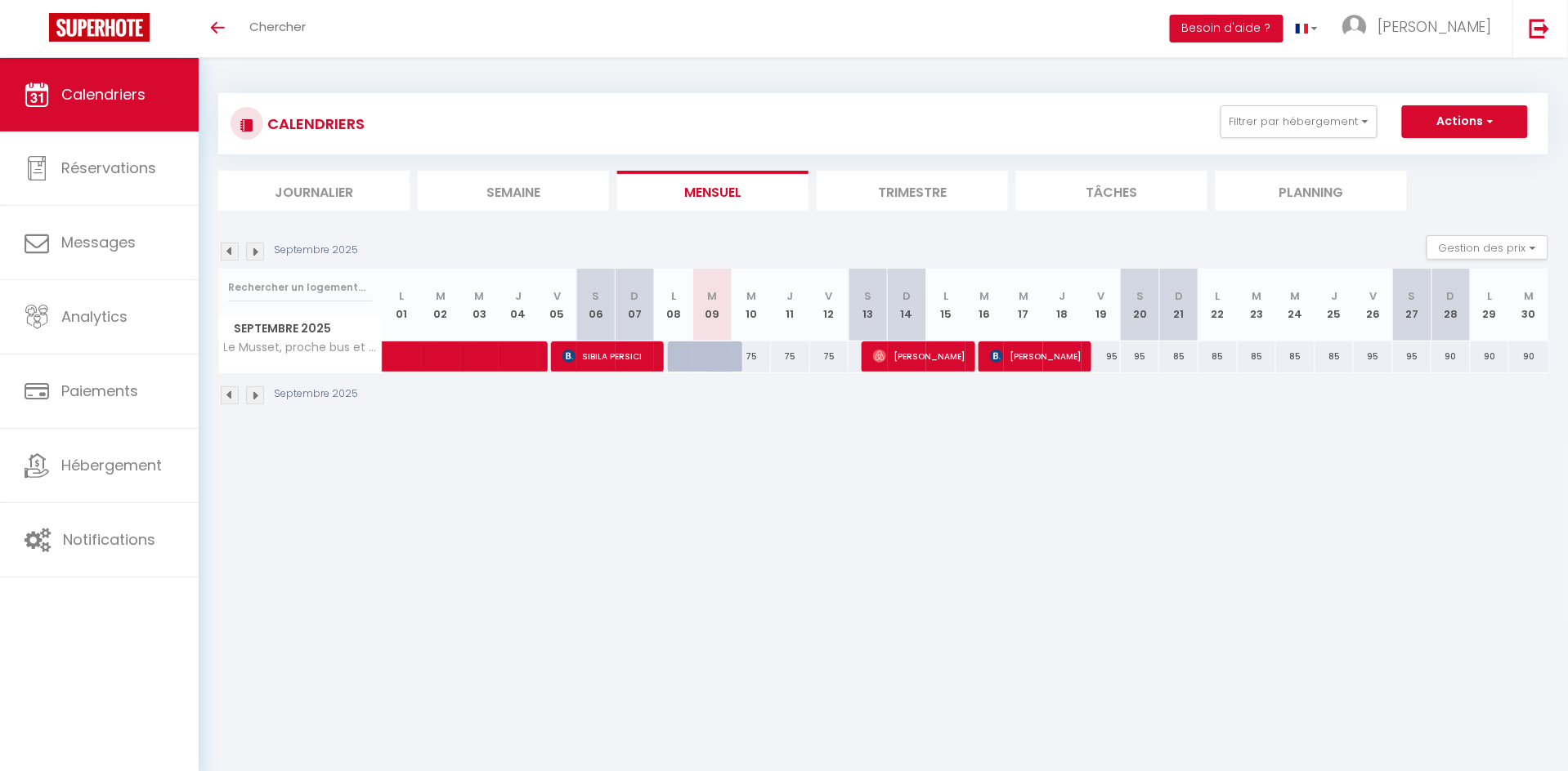
click at [259, 246] on img at bounding box center [255, 251] width 18 height 18
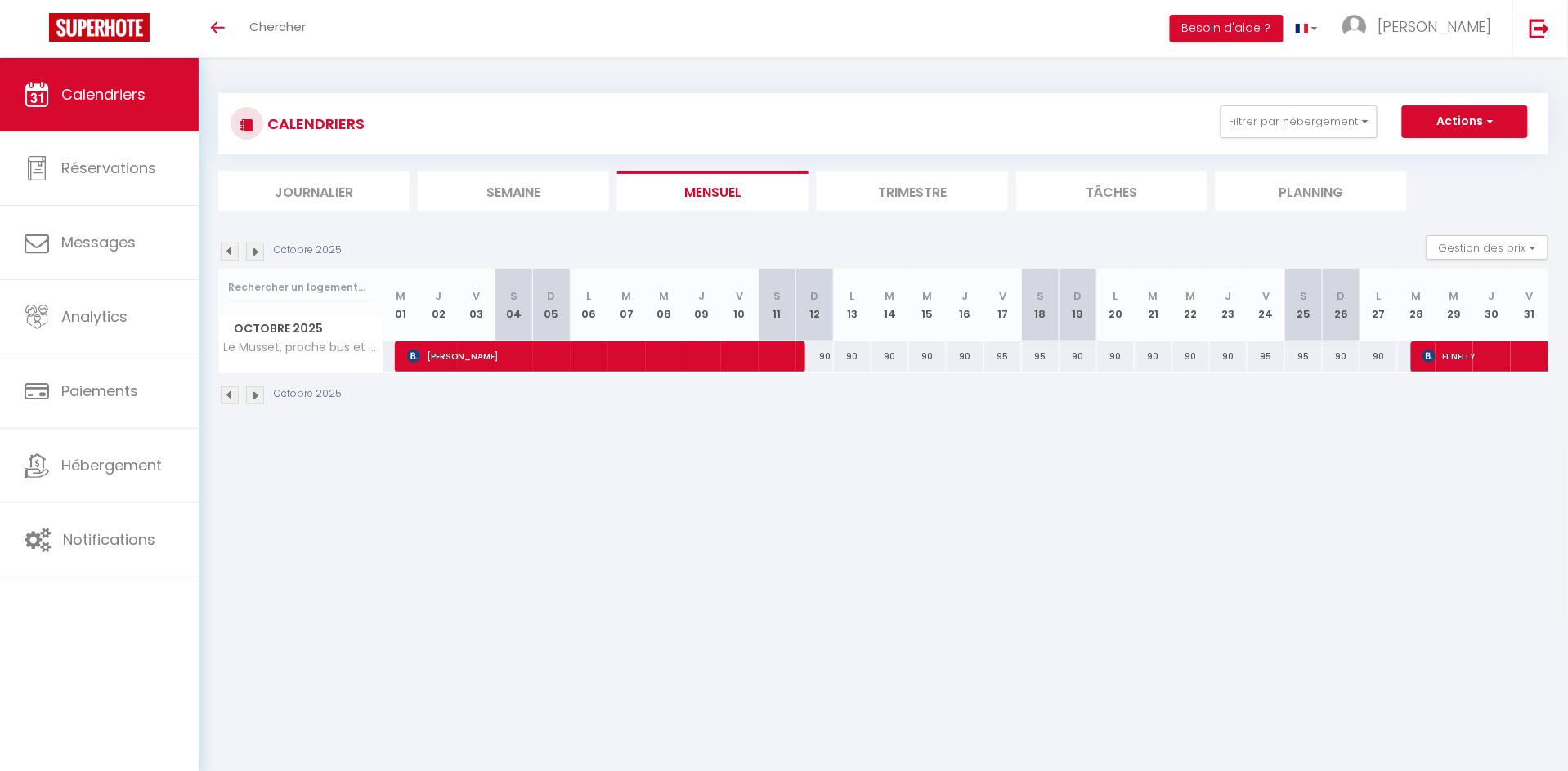
click at [259, 246] on img at bounding box center [255, 251] width 18 height 18
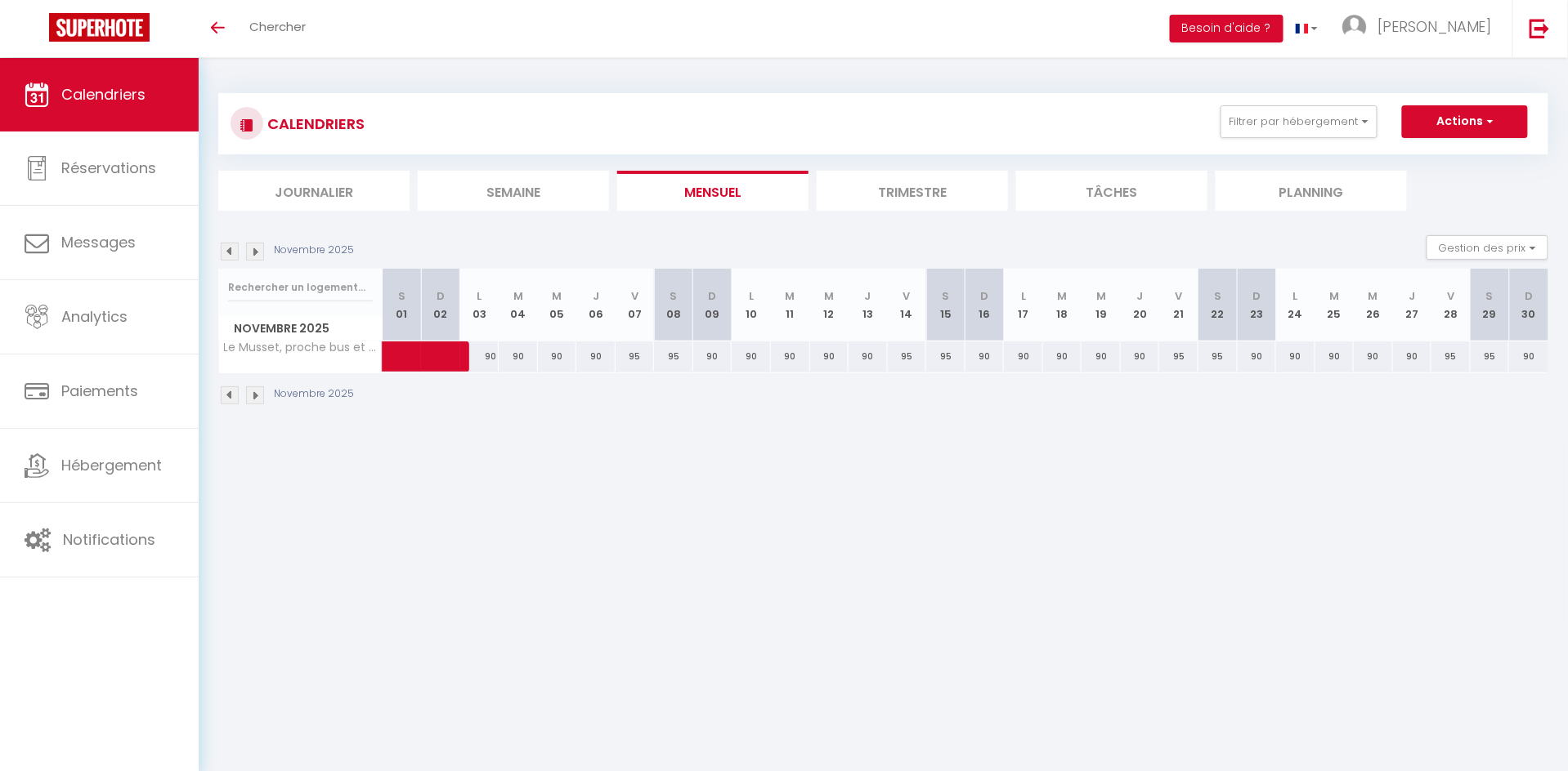
click at [230, 250] on img at bounding box center [229, 251] width 18 height 18
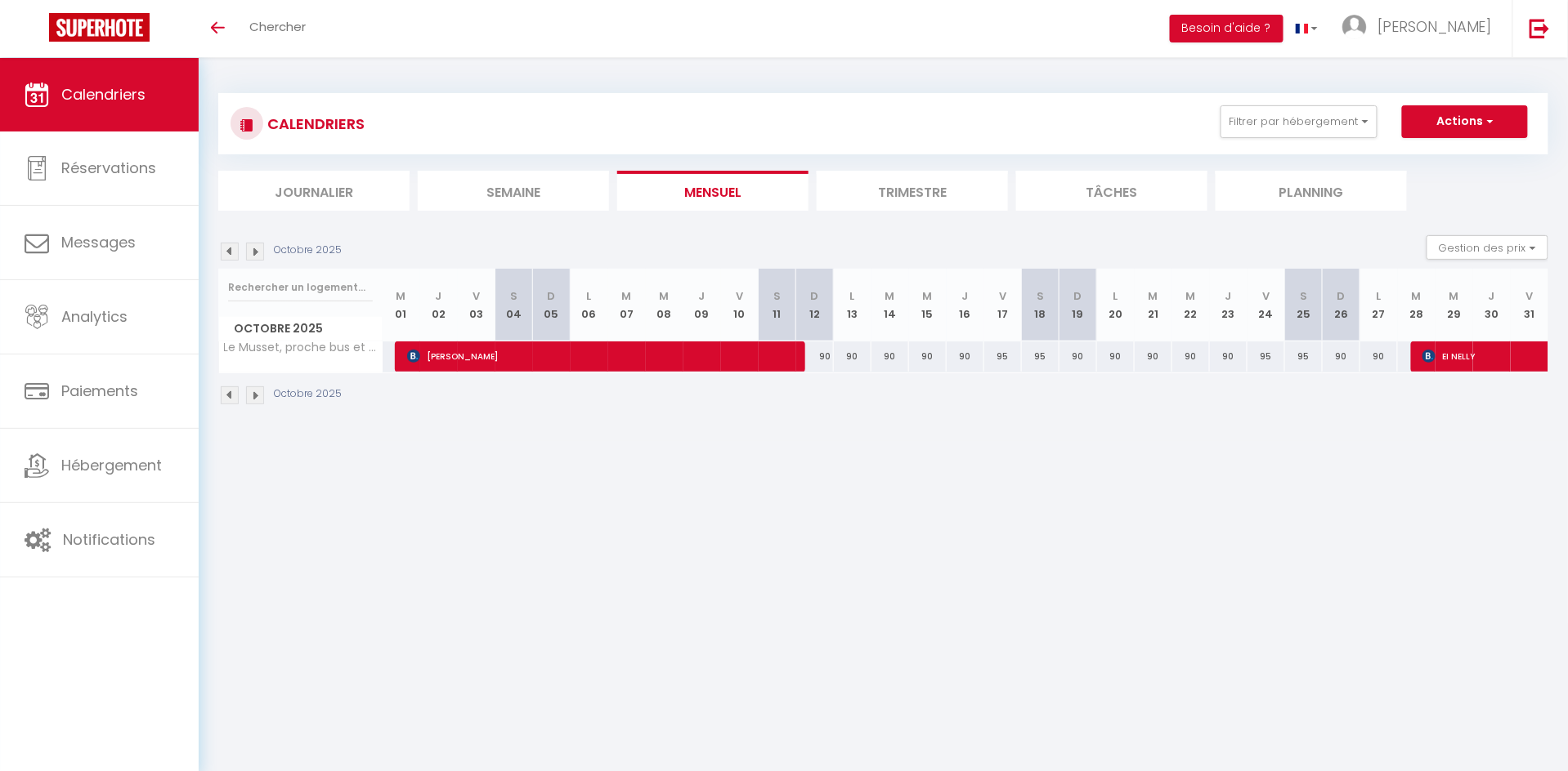
click at [230, 250] on img at bounding box center [229, 251] width 18 height 18
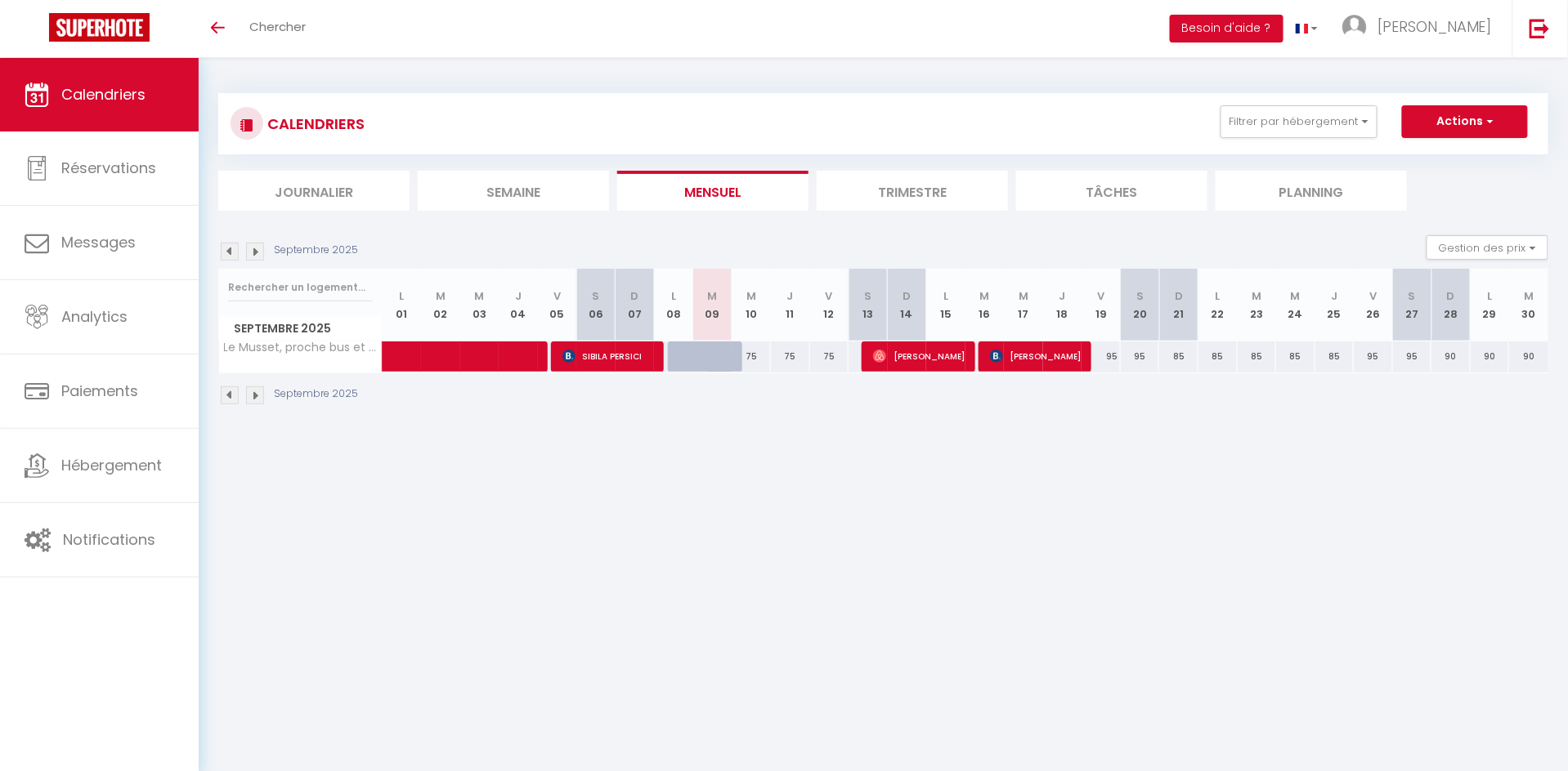
click at [259, 250] on img at bounding box center [255, 251] width 18 height 18
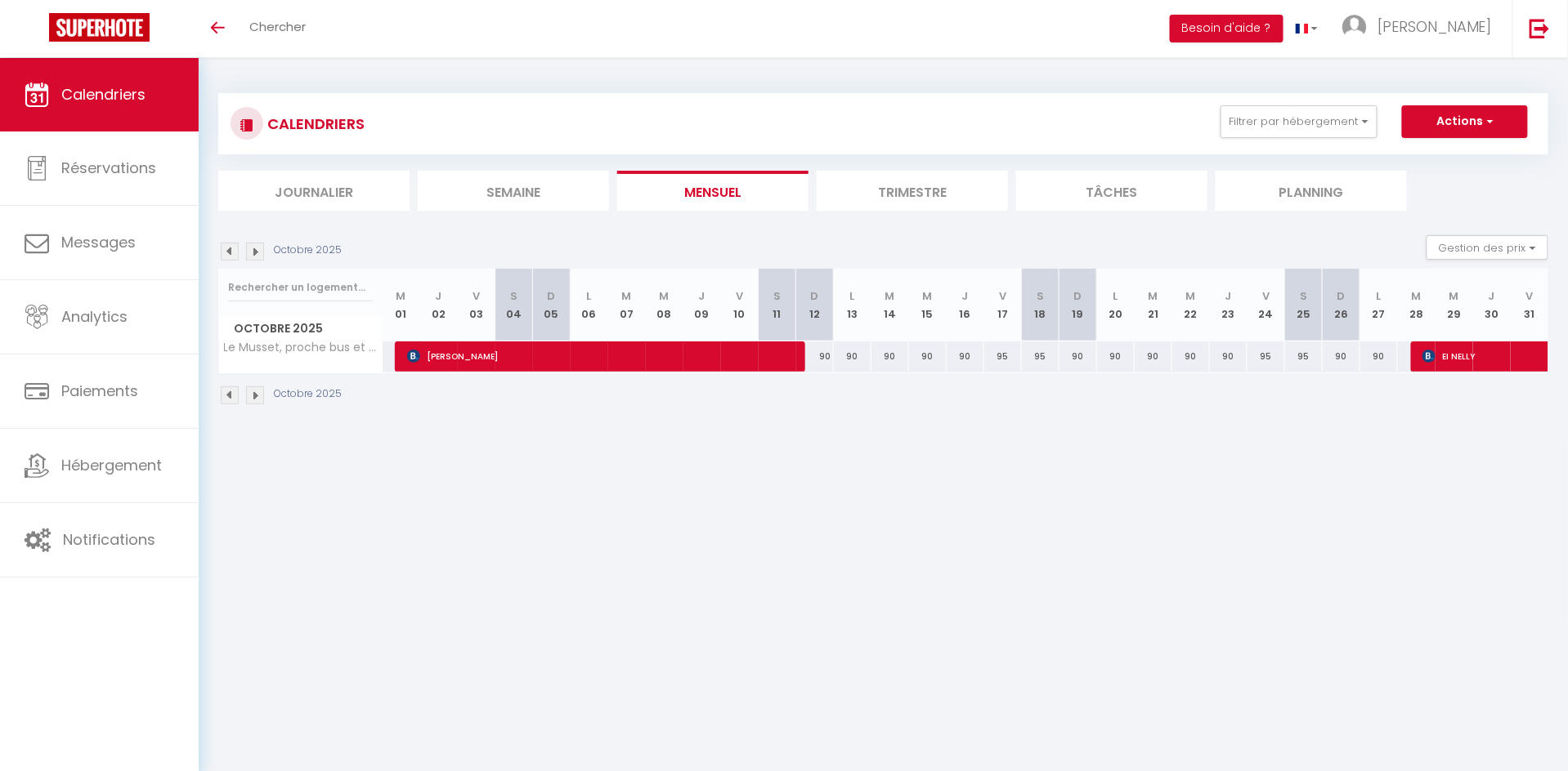
click at [259, 250] on img at bounding box center [255, 251] width 18 height 18
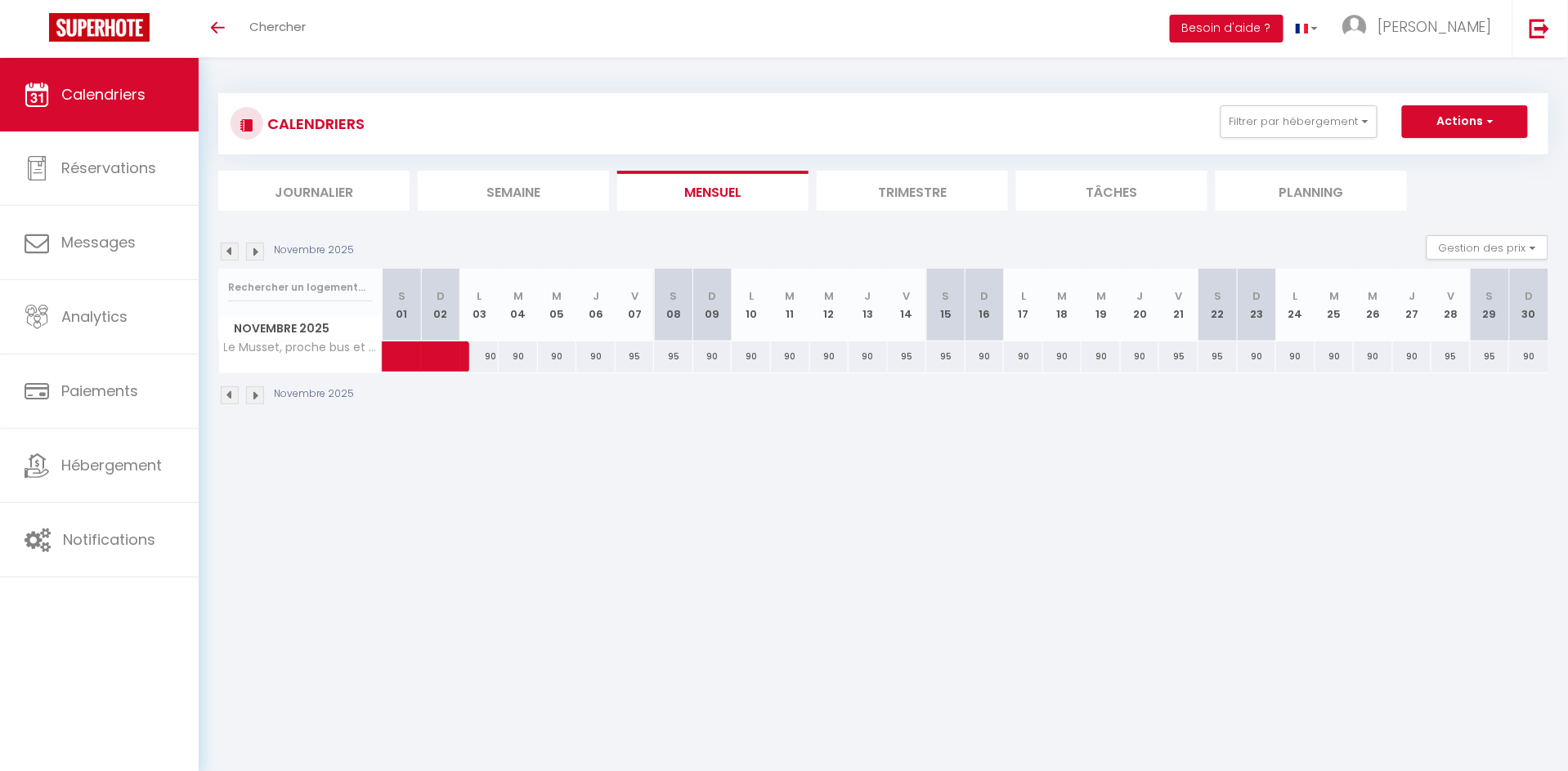
click at [259, 250] on img at bounding box center [255, 251] width 18 height 18
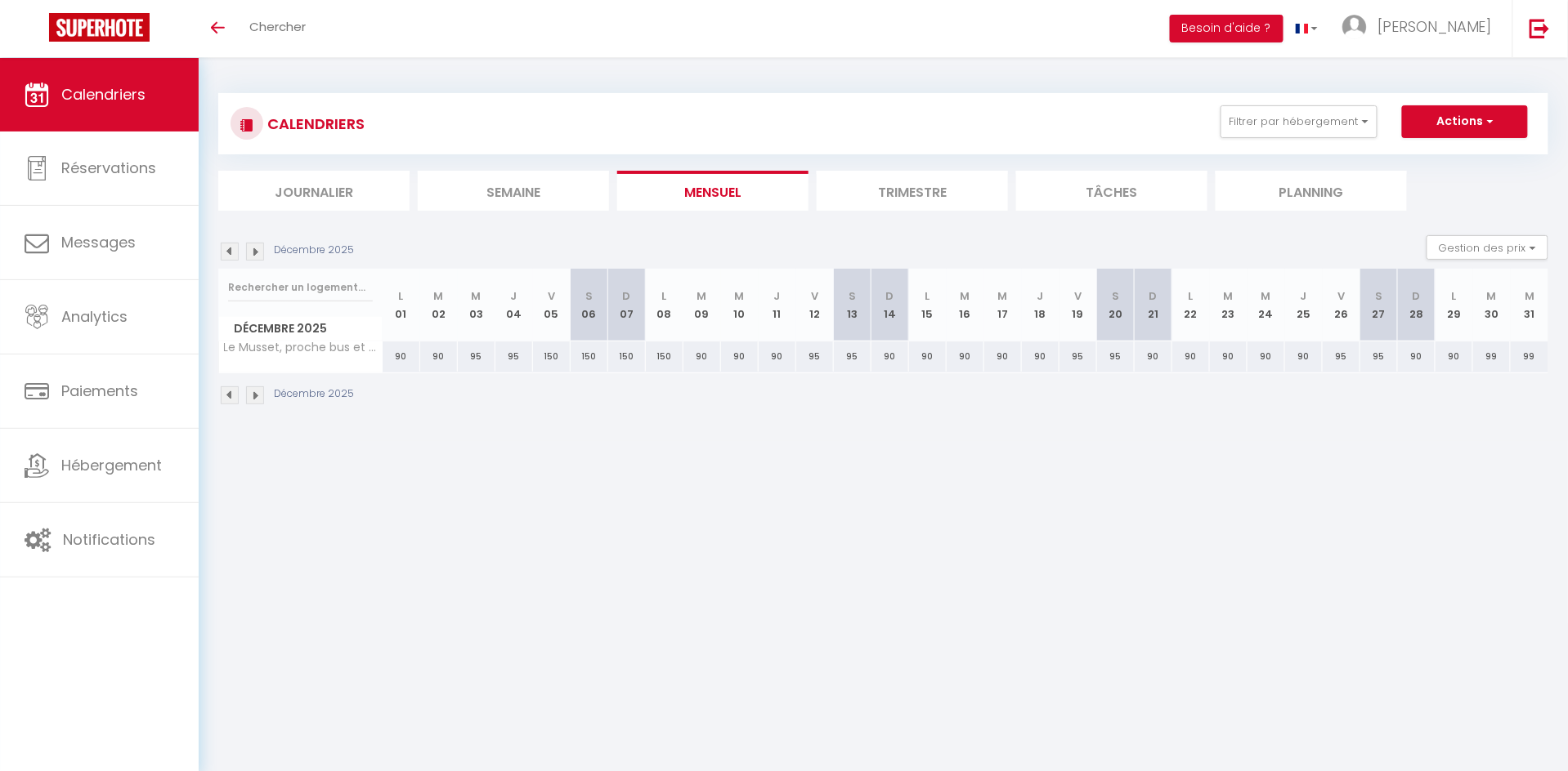
click at [259, 250] on img at bounding box center [255, 251] width 18 height 18
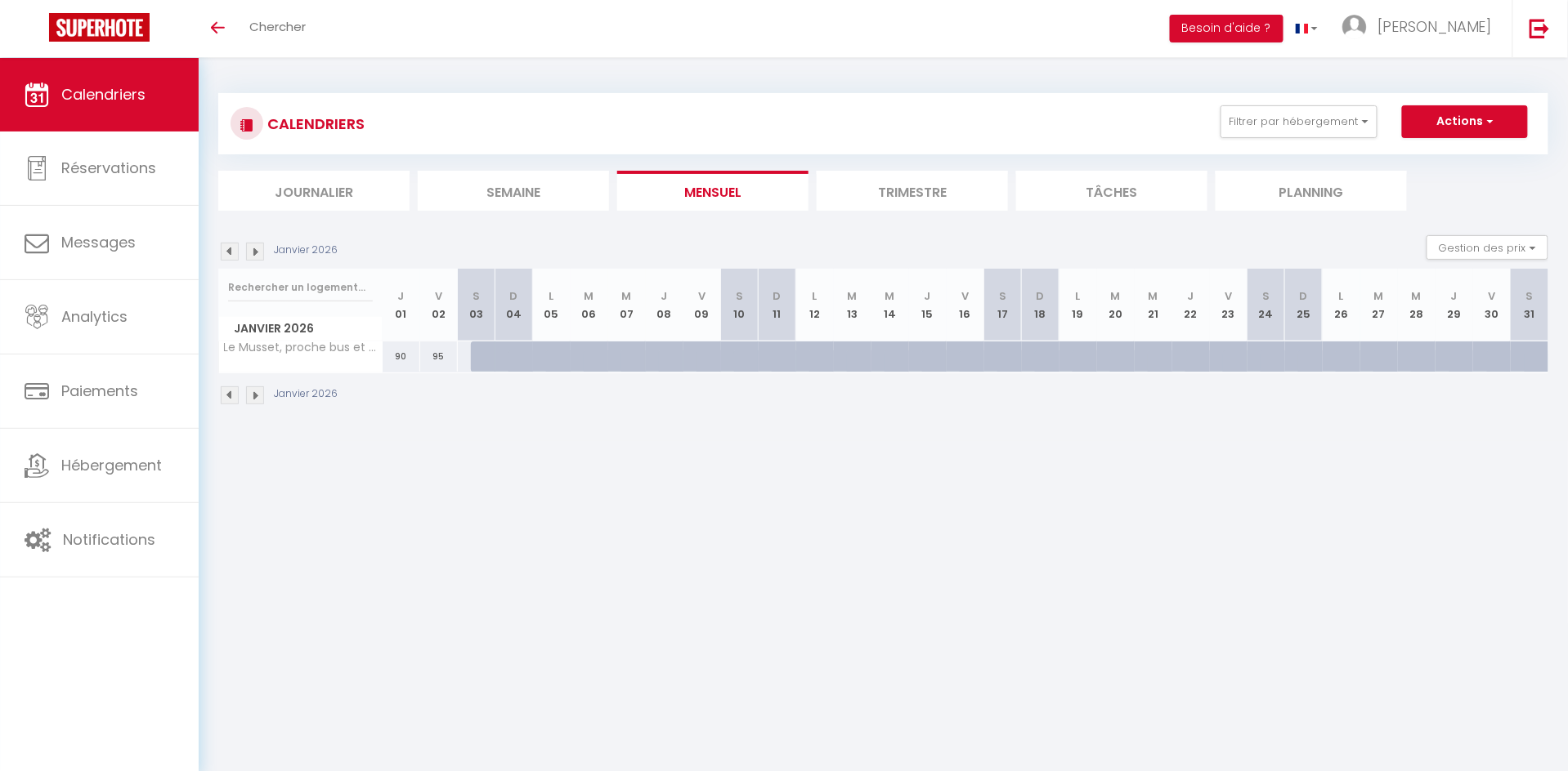
click at [226, 249] on img at bounding box center [229, 251] width 18 height 18
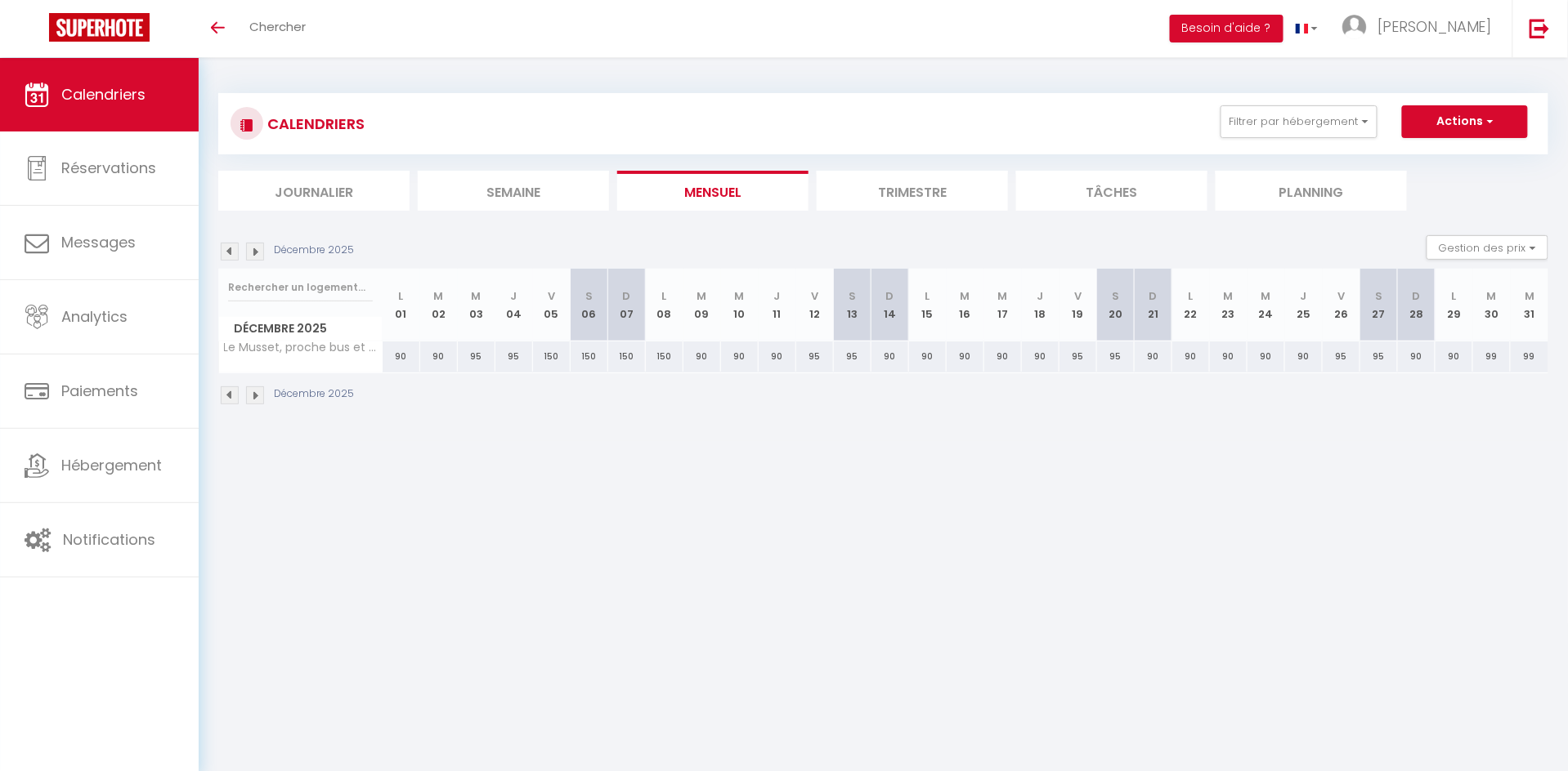
click at [226, 249] on img at bounding box center [229, 251] width 18 height 18
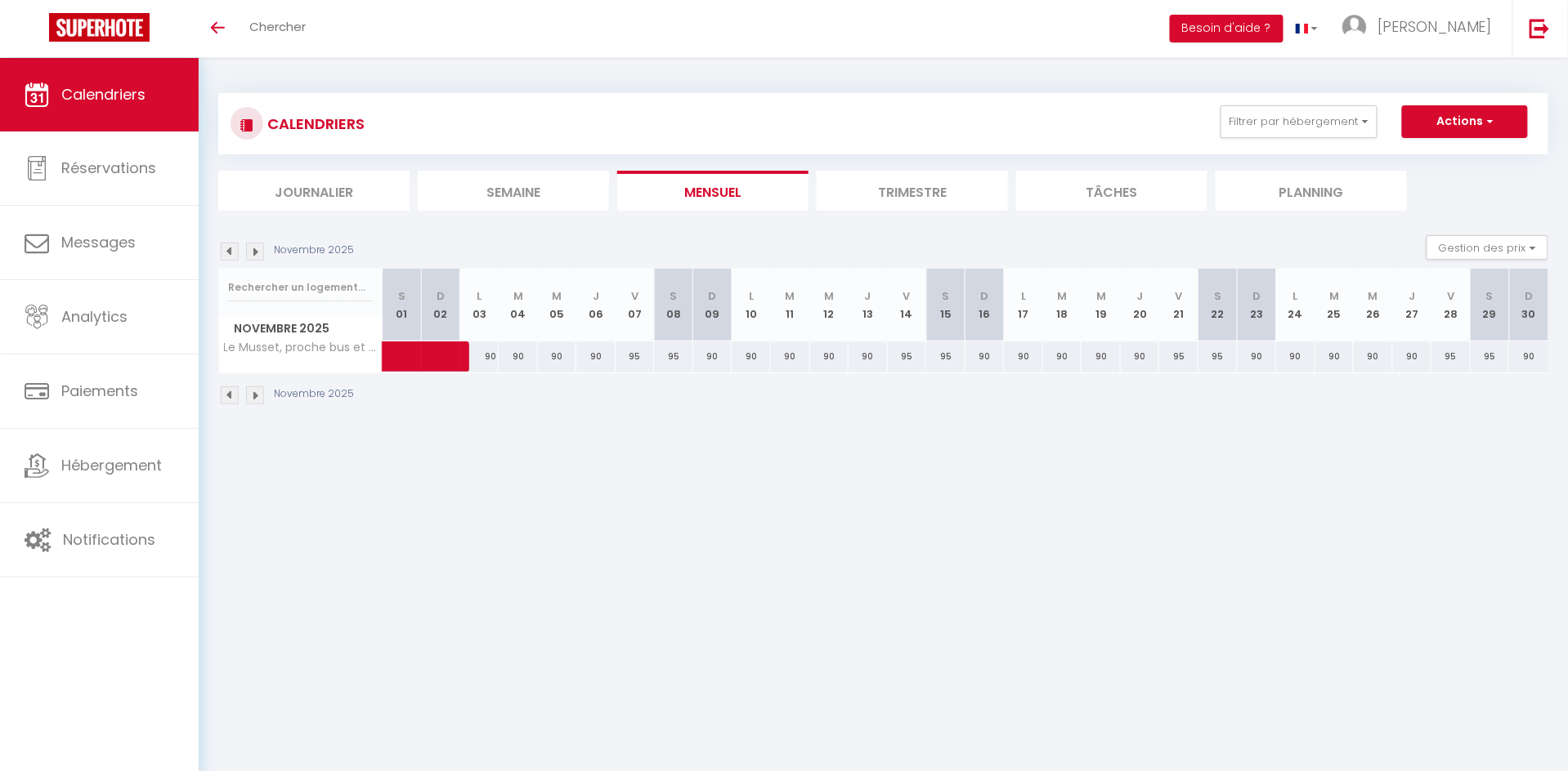
click at [226, 249] on img at bounding box center [229, 251] width 18 height 18
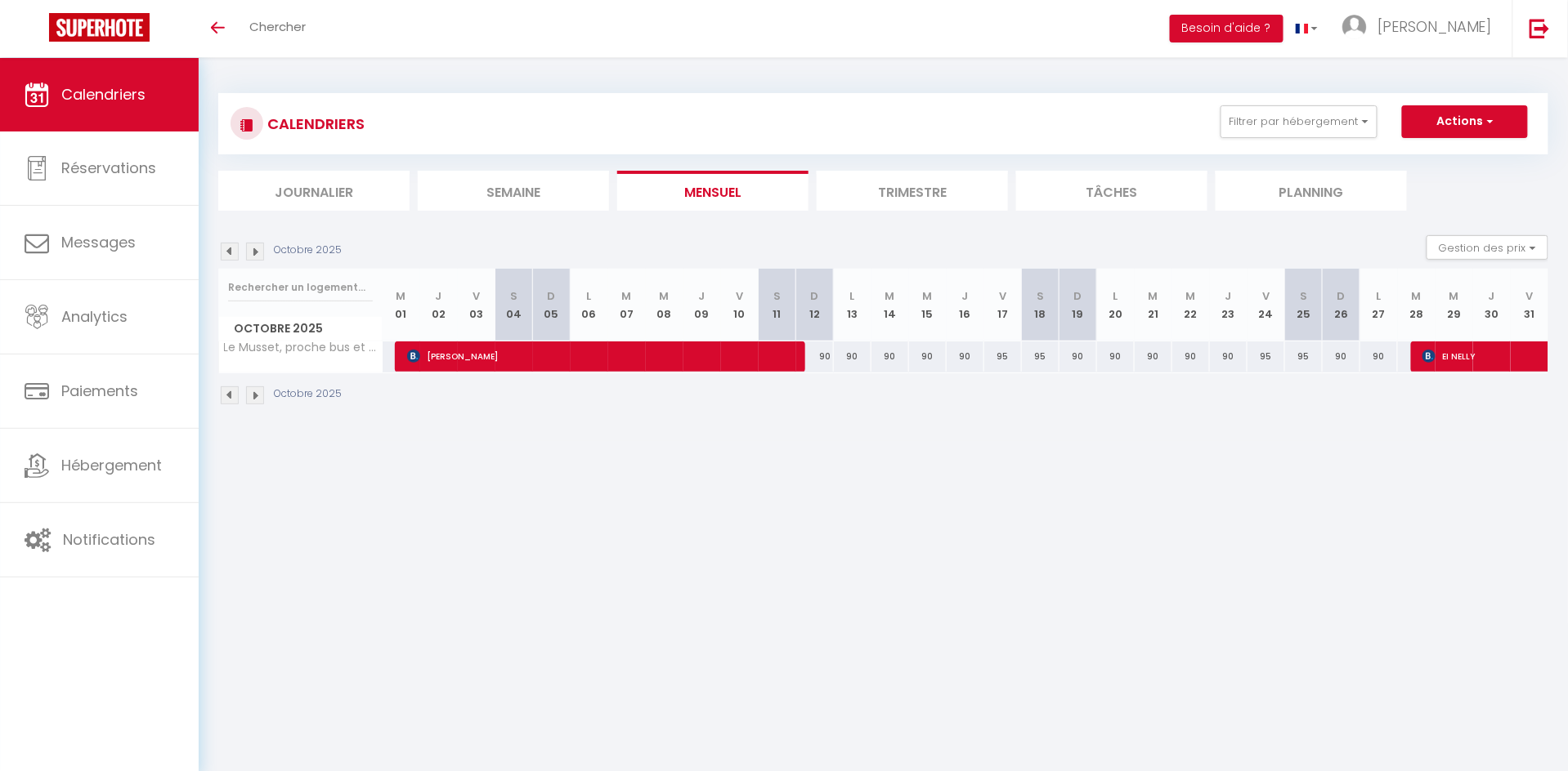
click at [226, 249] on img at bounding box center [229, 251] width 18 height 18
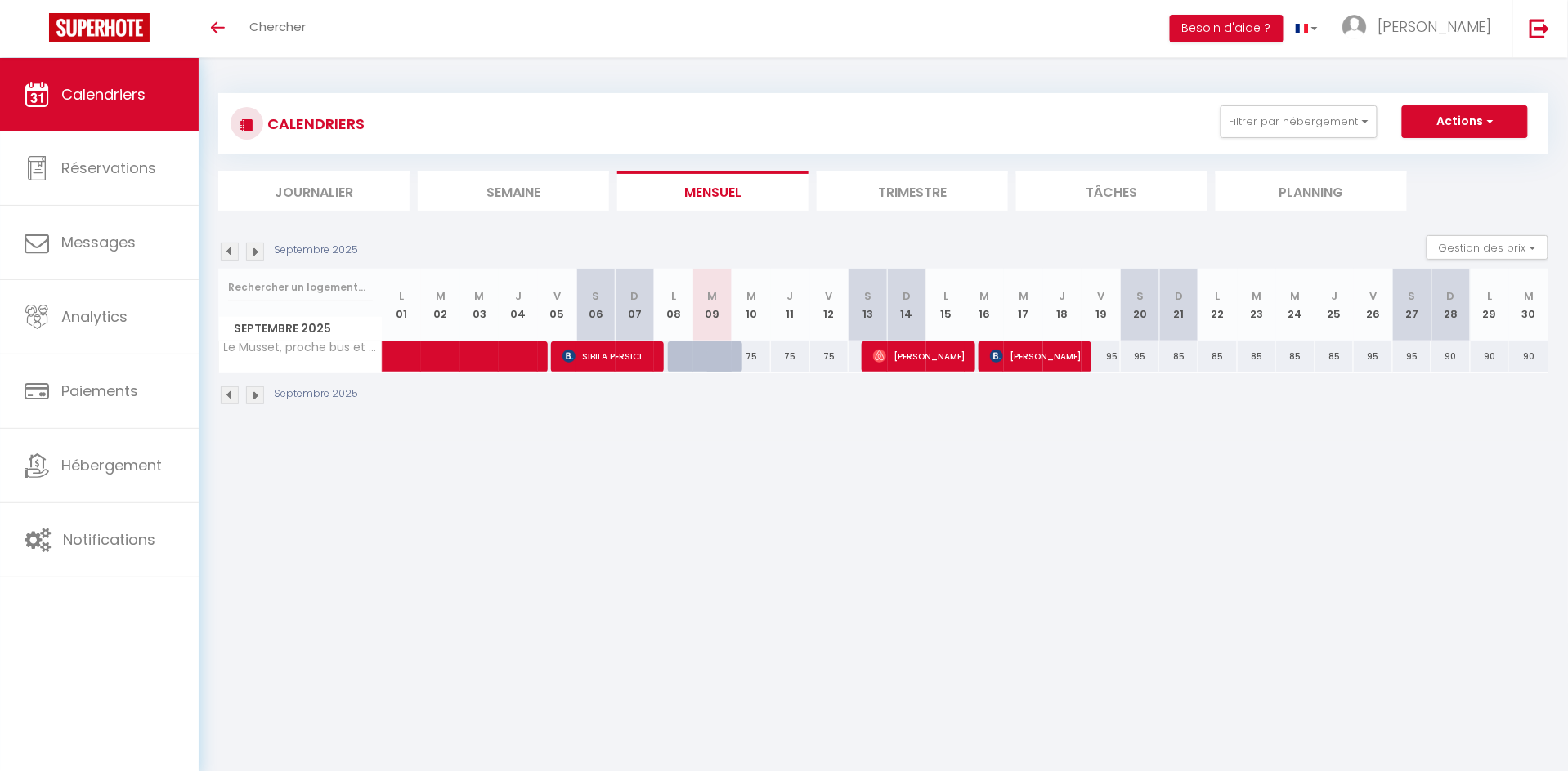
click at [255, 250] on img at bounding box center [255, 251] width 18 height 18
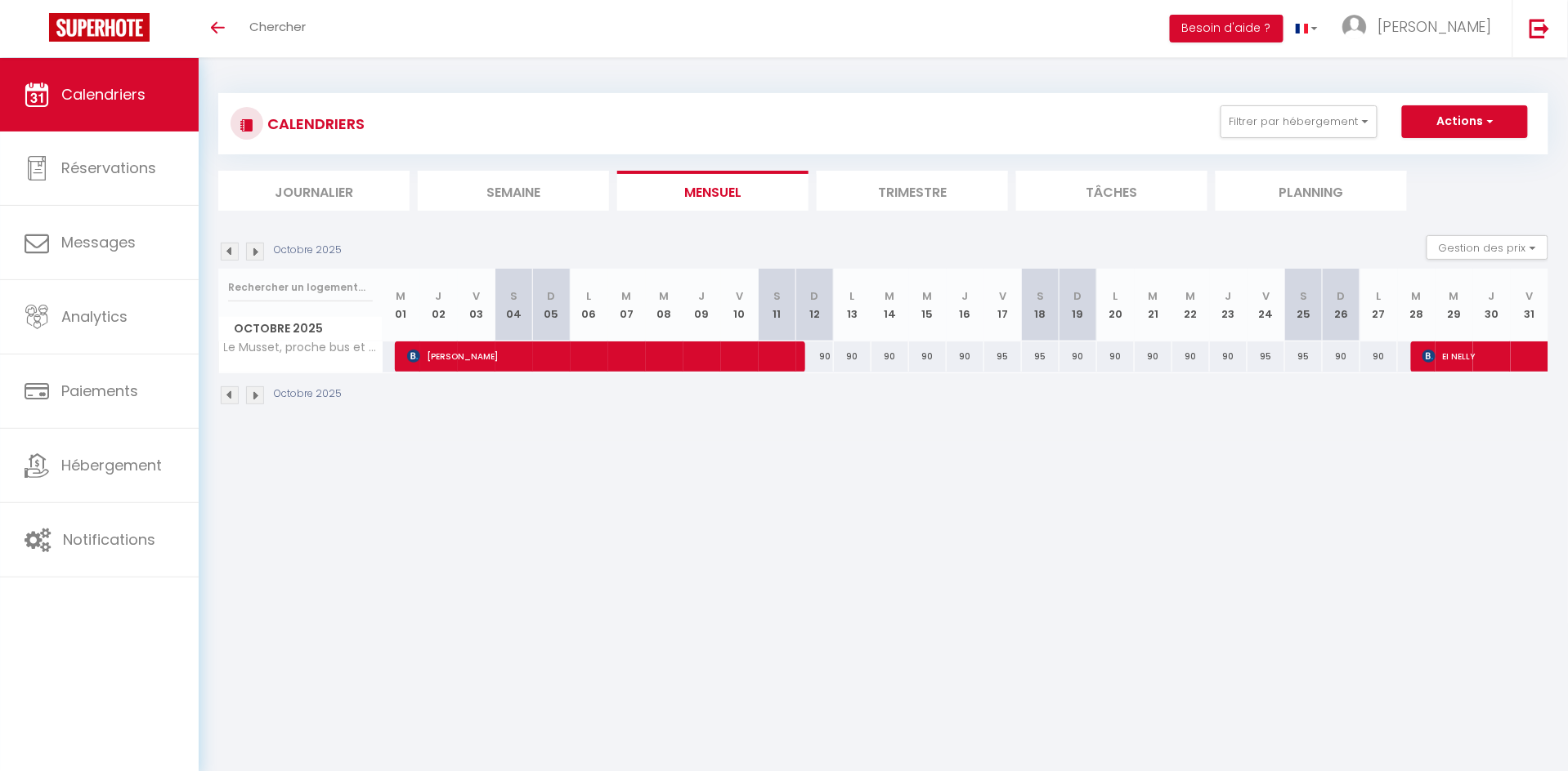
click at [230, 249] on img at bounding box center [229, 251] width 18 height 18
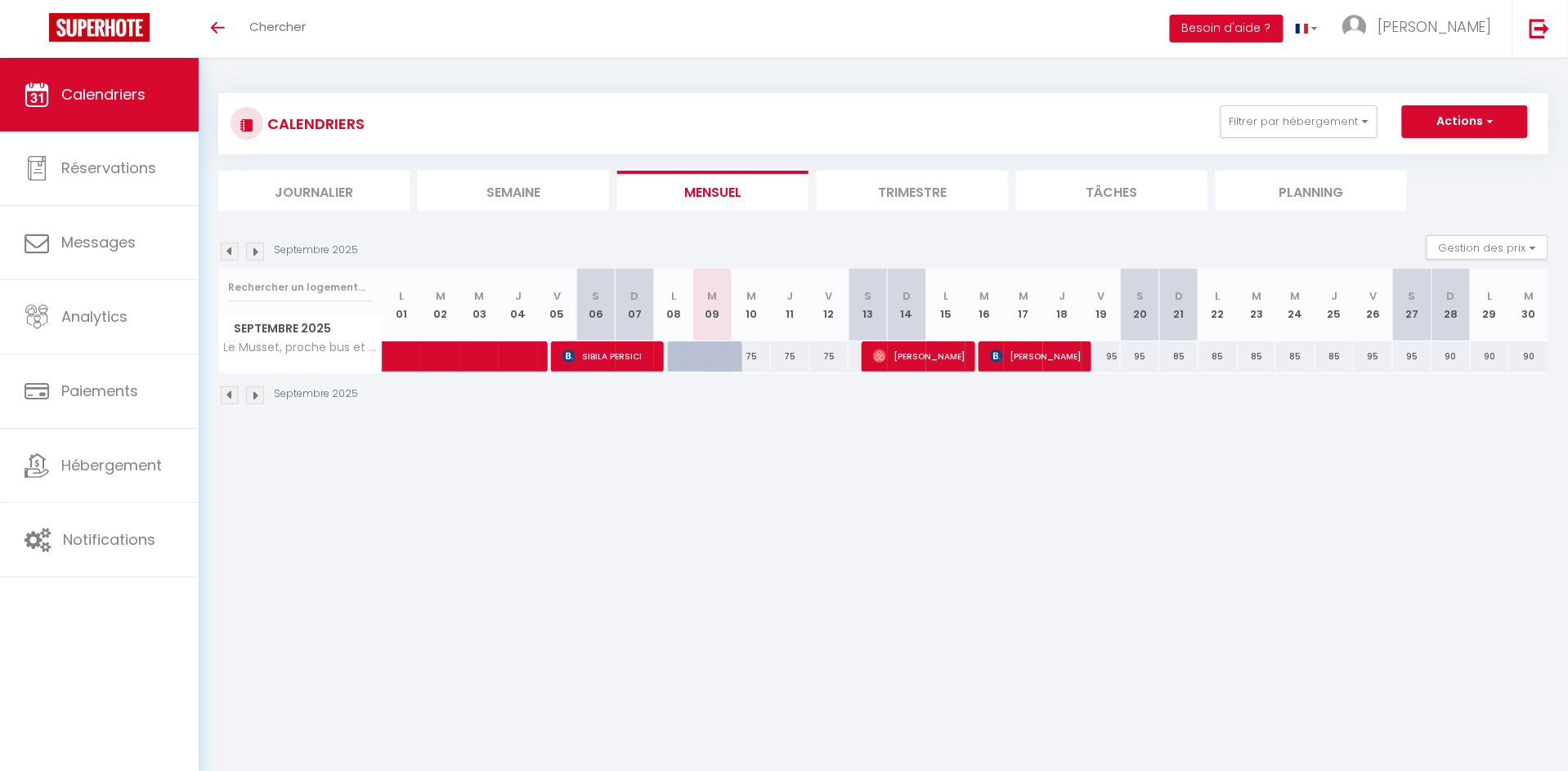
click at [253, 249] on img at bounding box center [255, 251] width 18 height 18
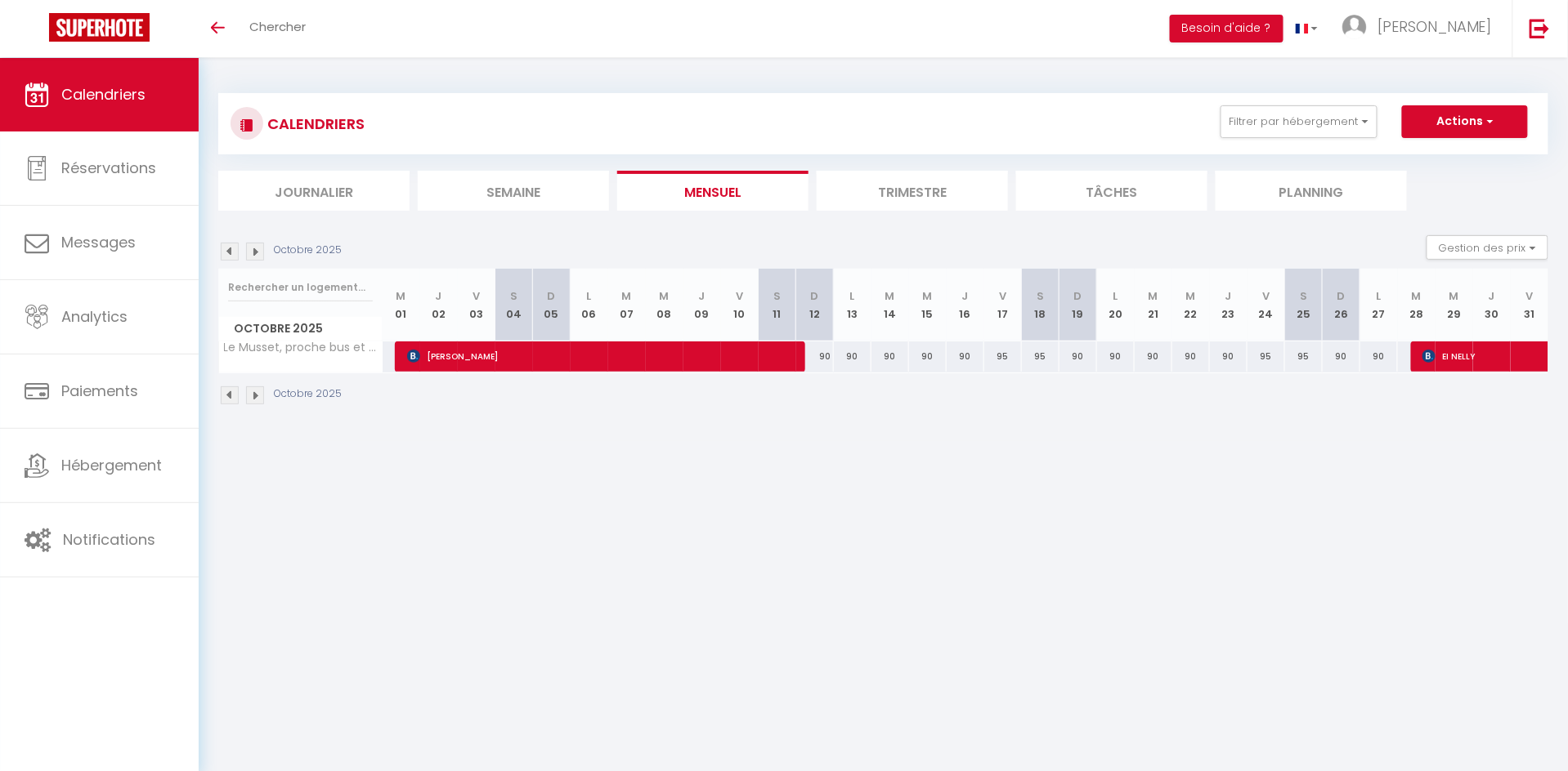
click at [257, 250] on img at bounding box center [255, 251] width 18 height 18
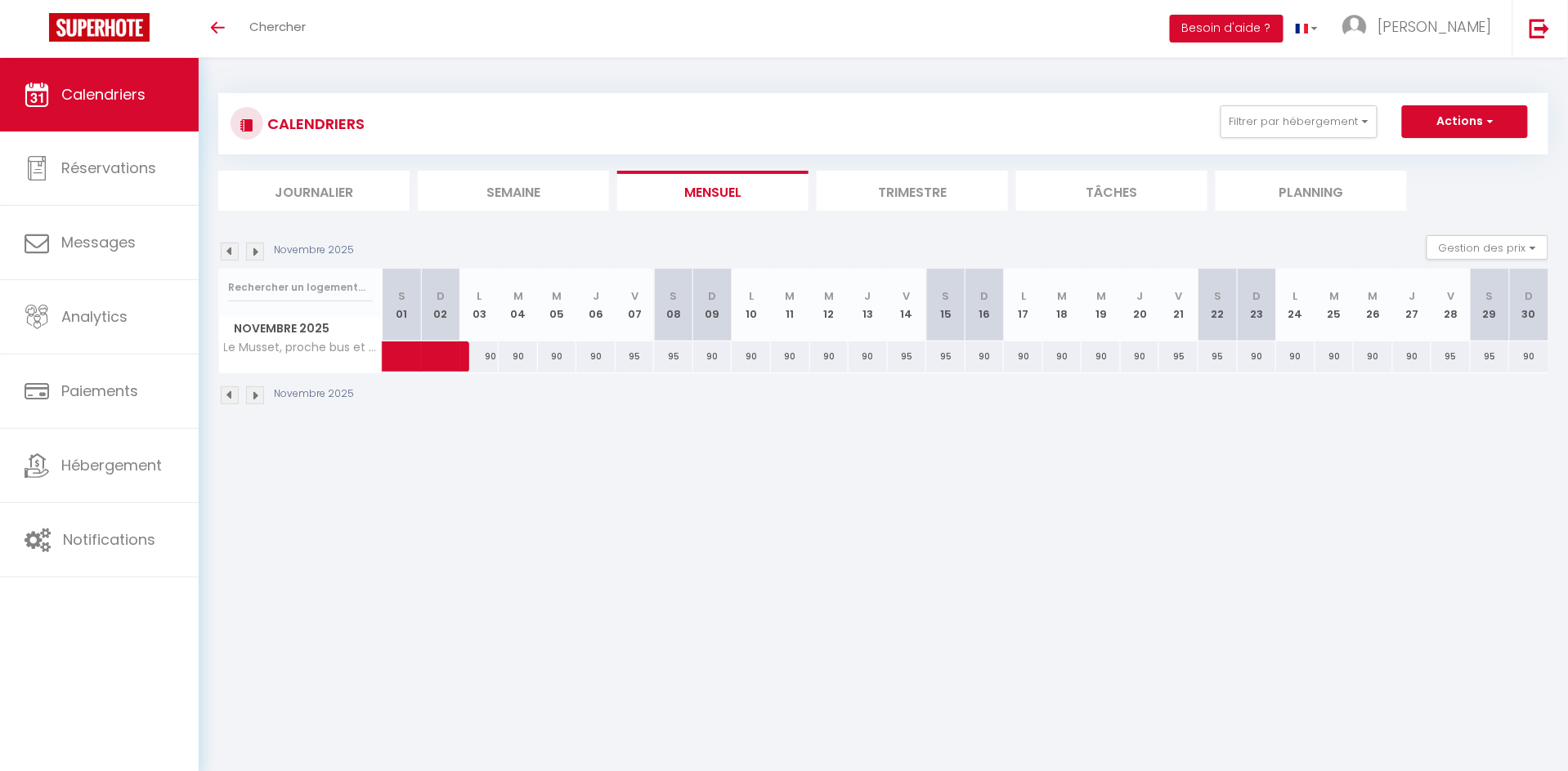
click at [257, 250] on img at bounding box center [255, 251] width 18 height 18
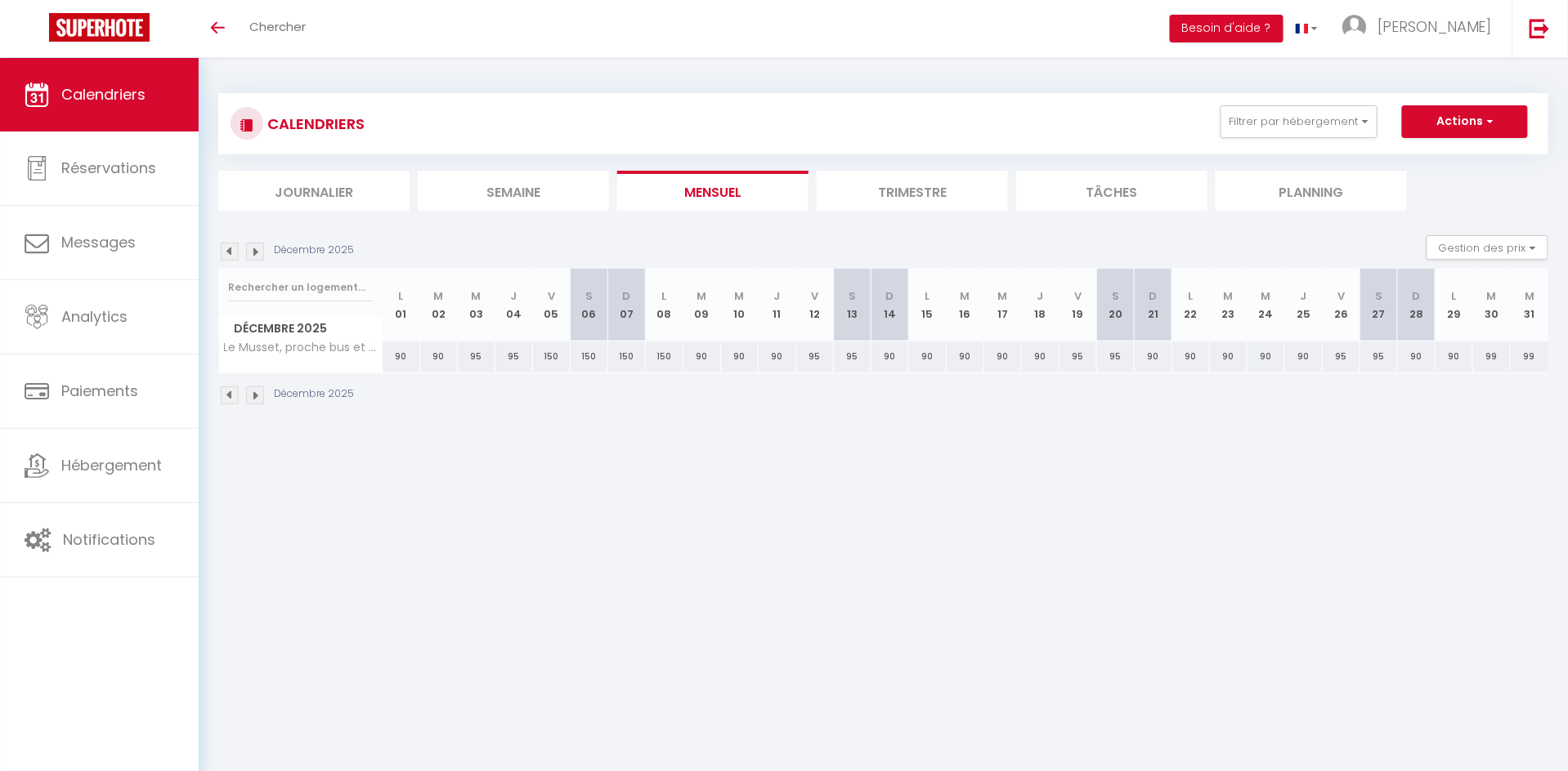
click at [257, 250] on img at bounding box center [255, 251] width 18 height 18
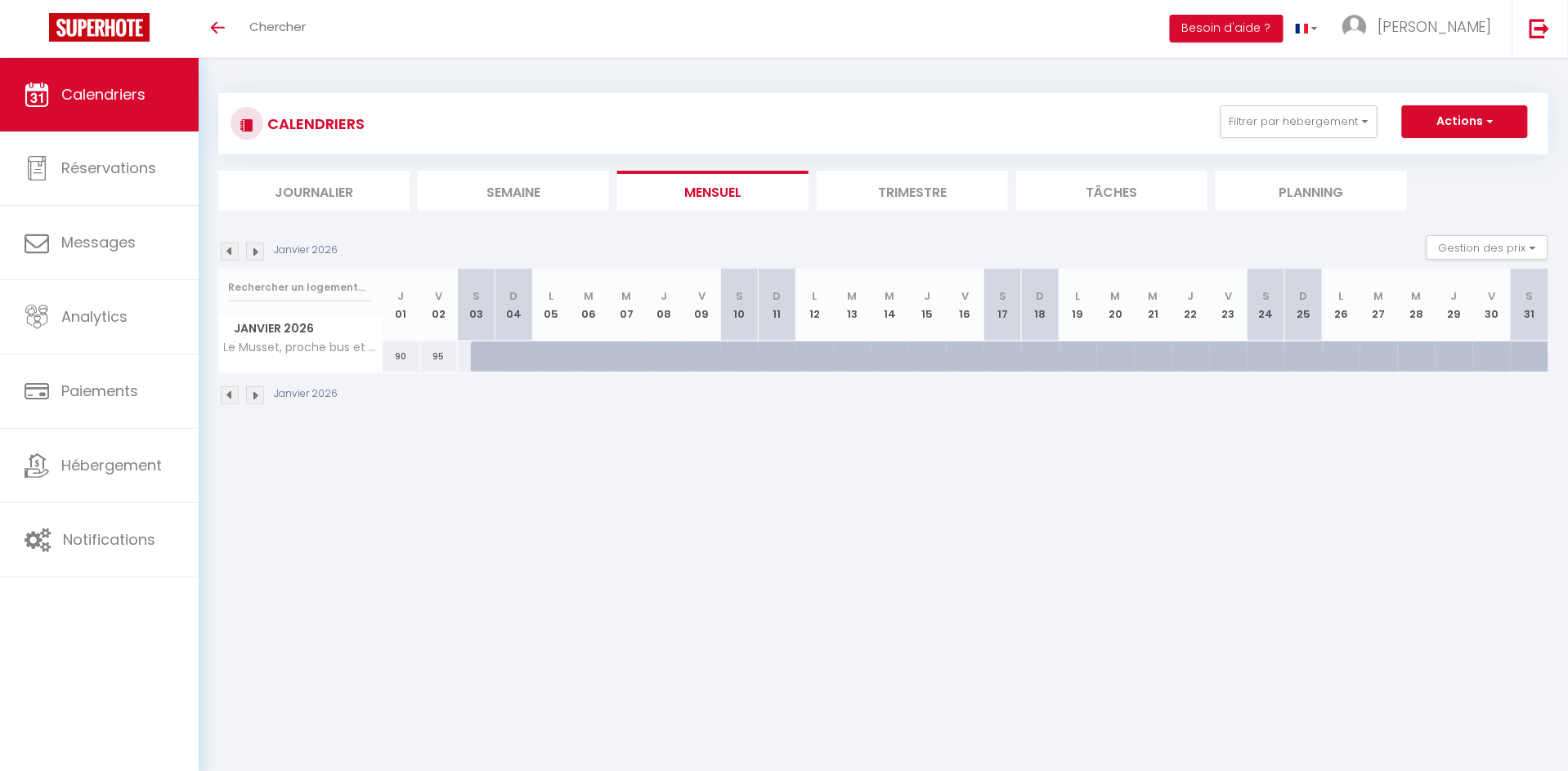
click at [232, 250] on img at bounding box center [229, 251] width 18 height 18
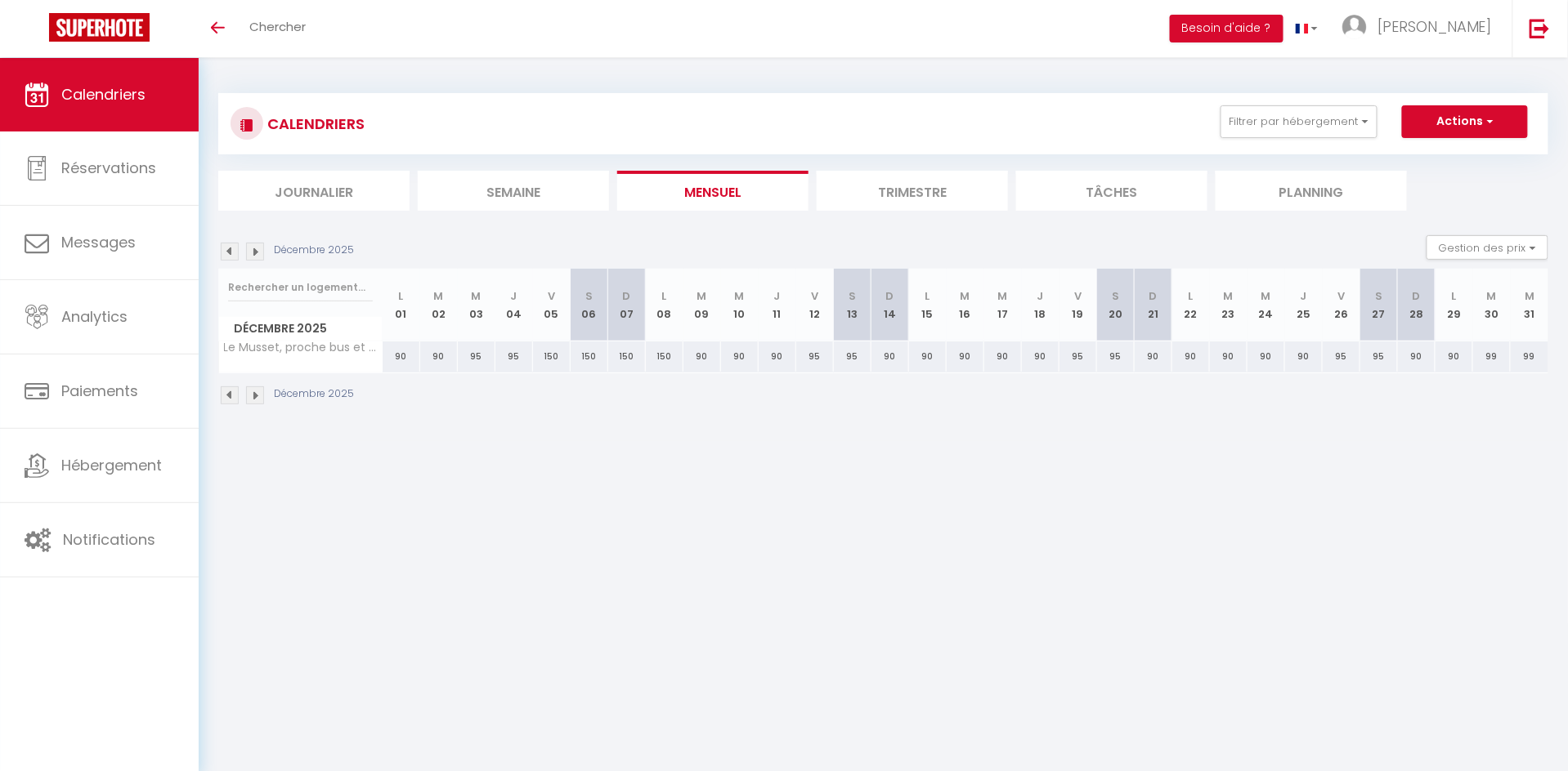
click at [232, 250] on img at bounding box center [229, 251] width 18 height 18
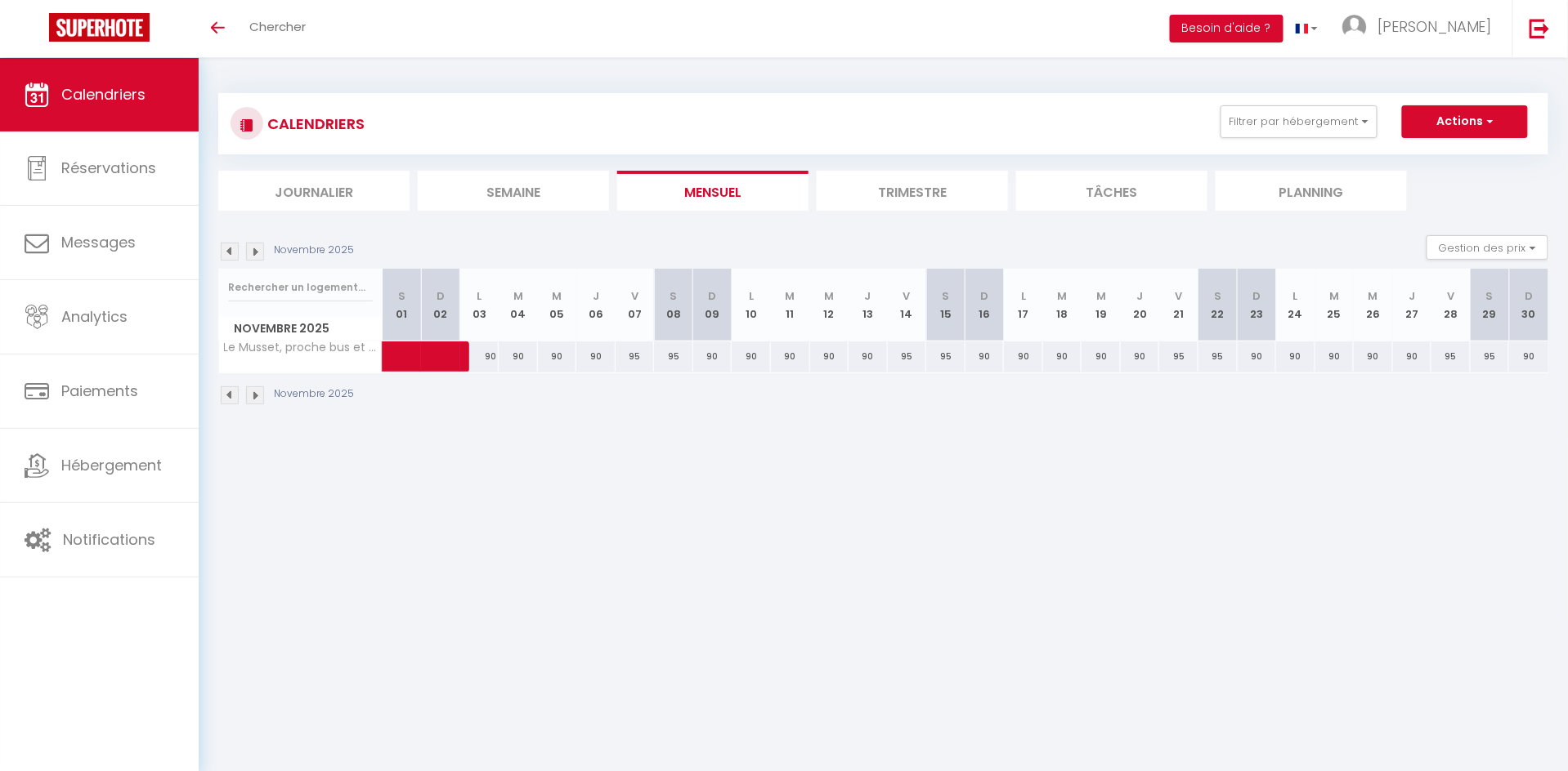
click at [232, 250] on img at bounding box center [229, 251] width 18 height 18
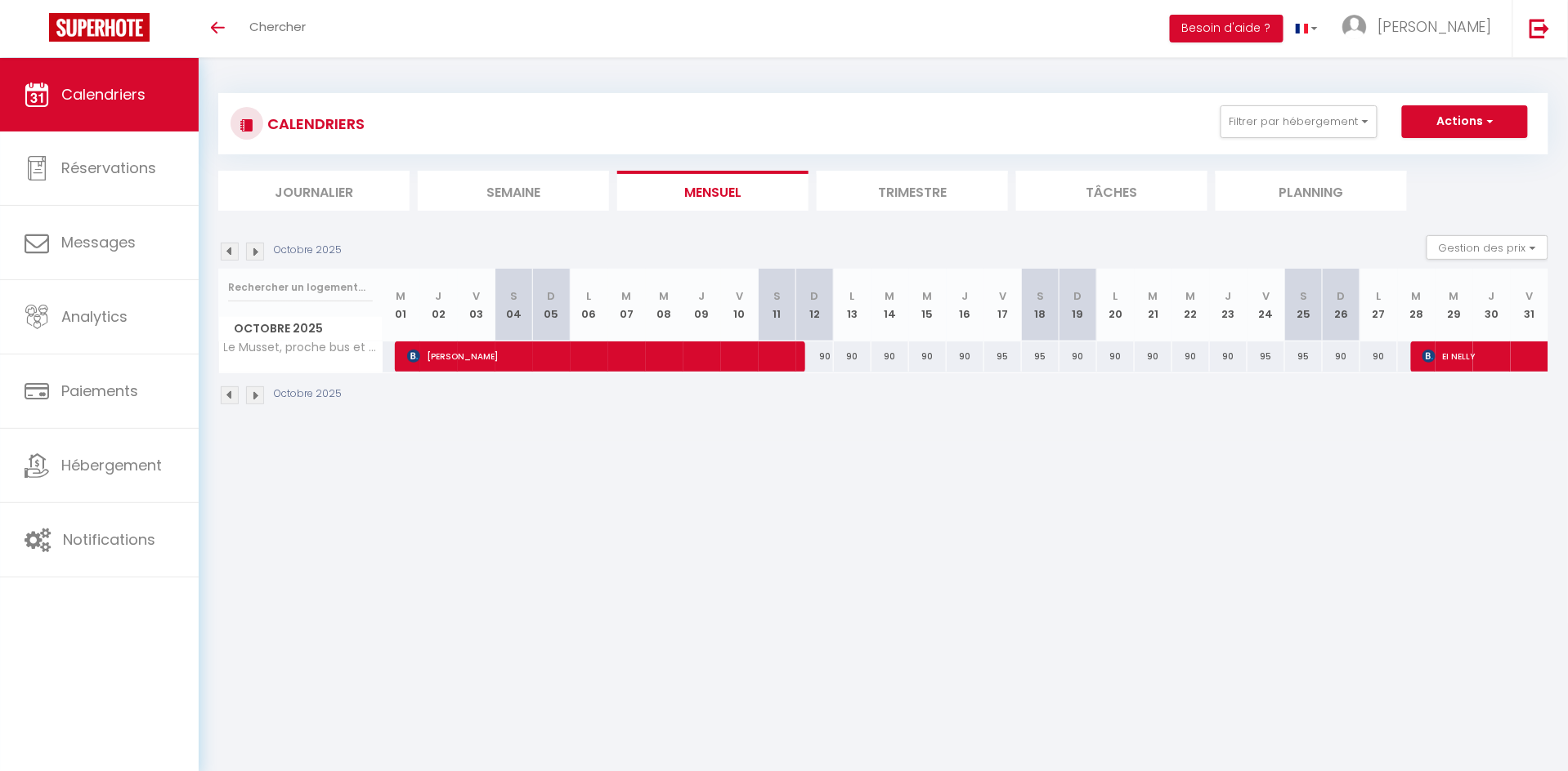
click at [232, 250] on img at bounding box center [229, 251] width 18 height 18
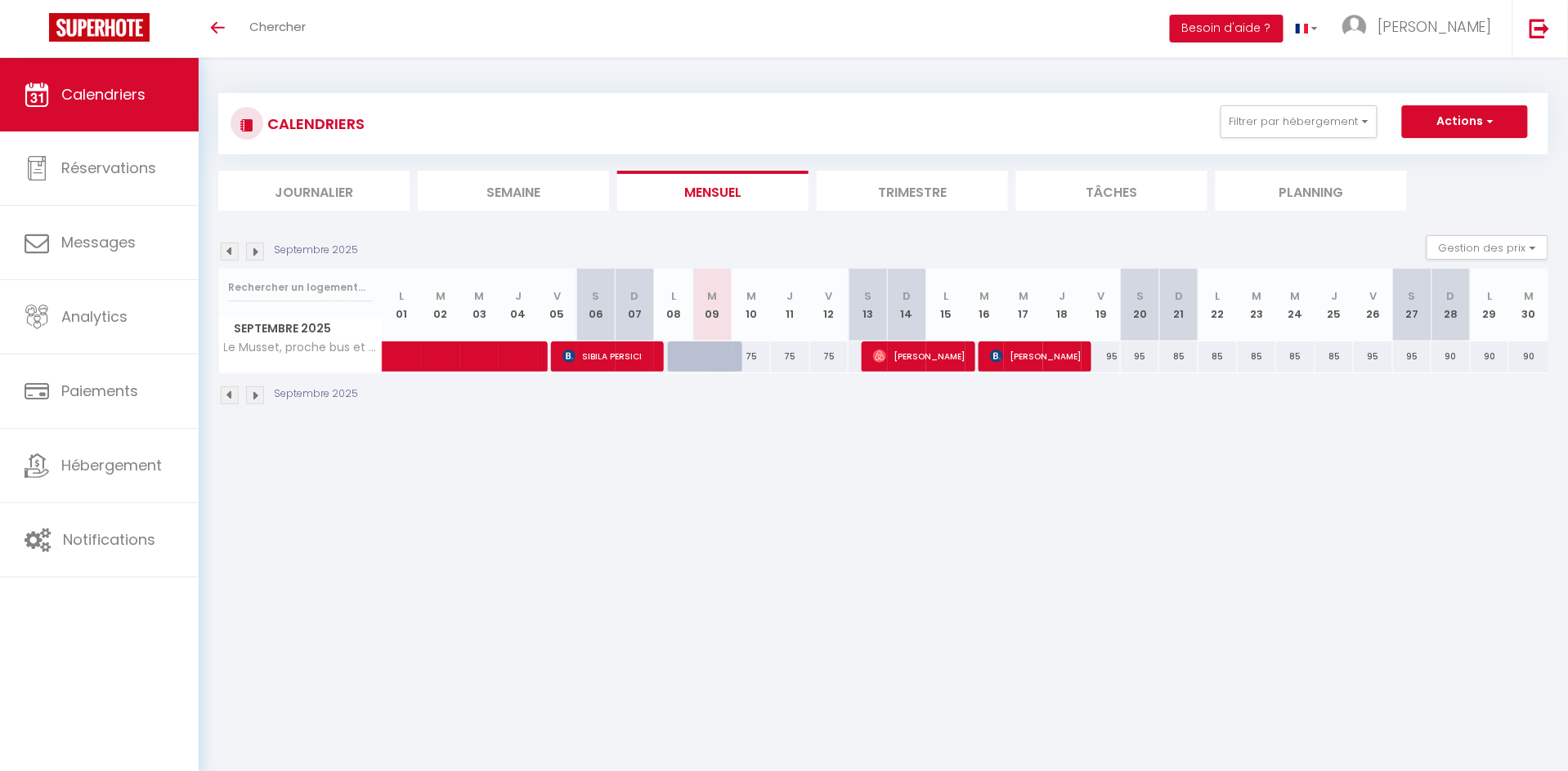
click at [259, 250] on img at bounding box center [255, 251] width 18 height 18
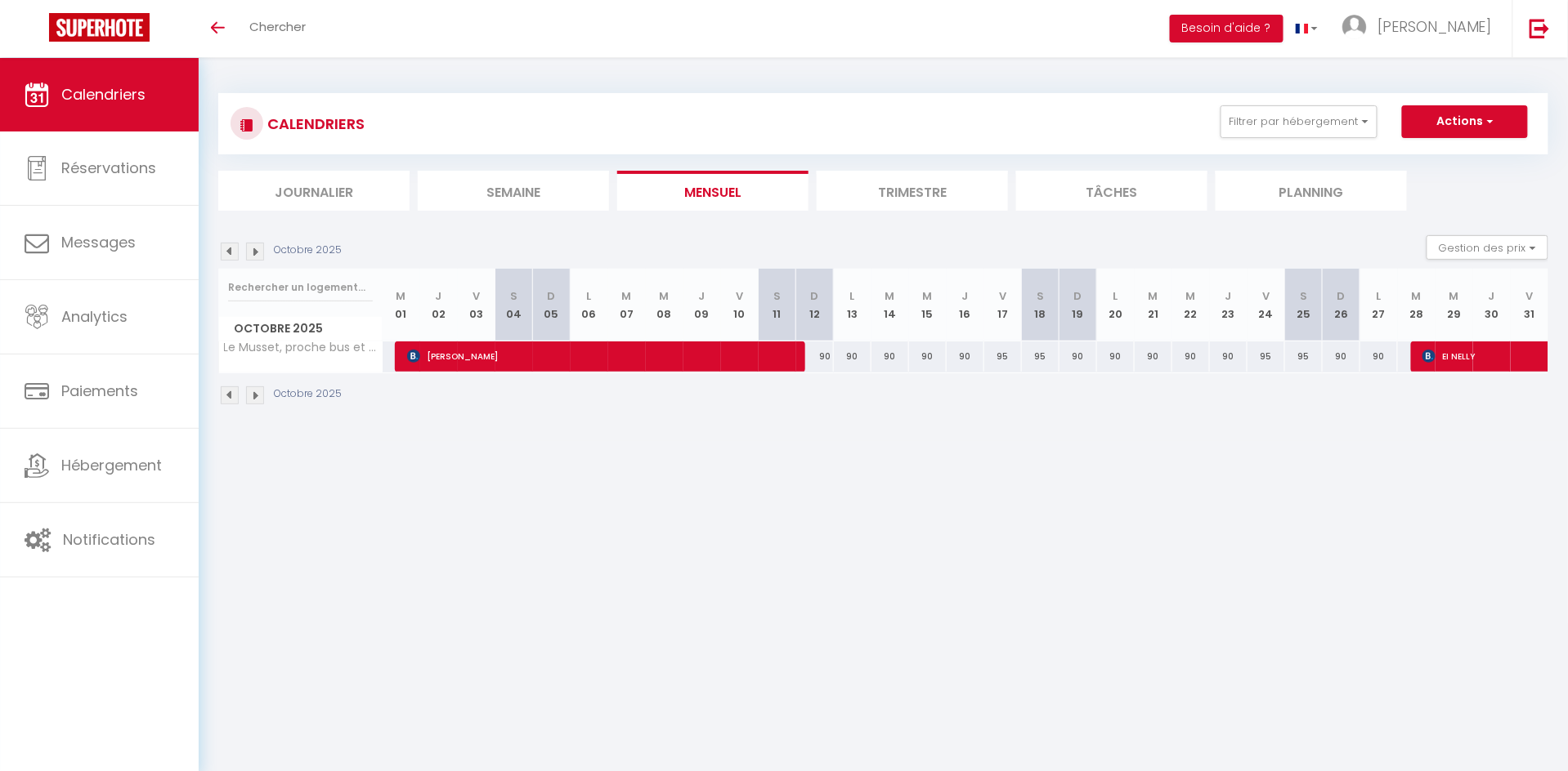
click at [259, 250] on img at bounding box center [255, 251] width 18 height 18
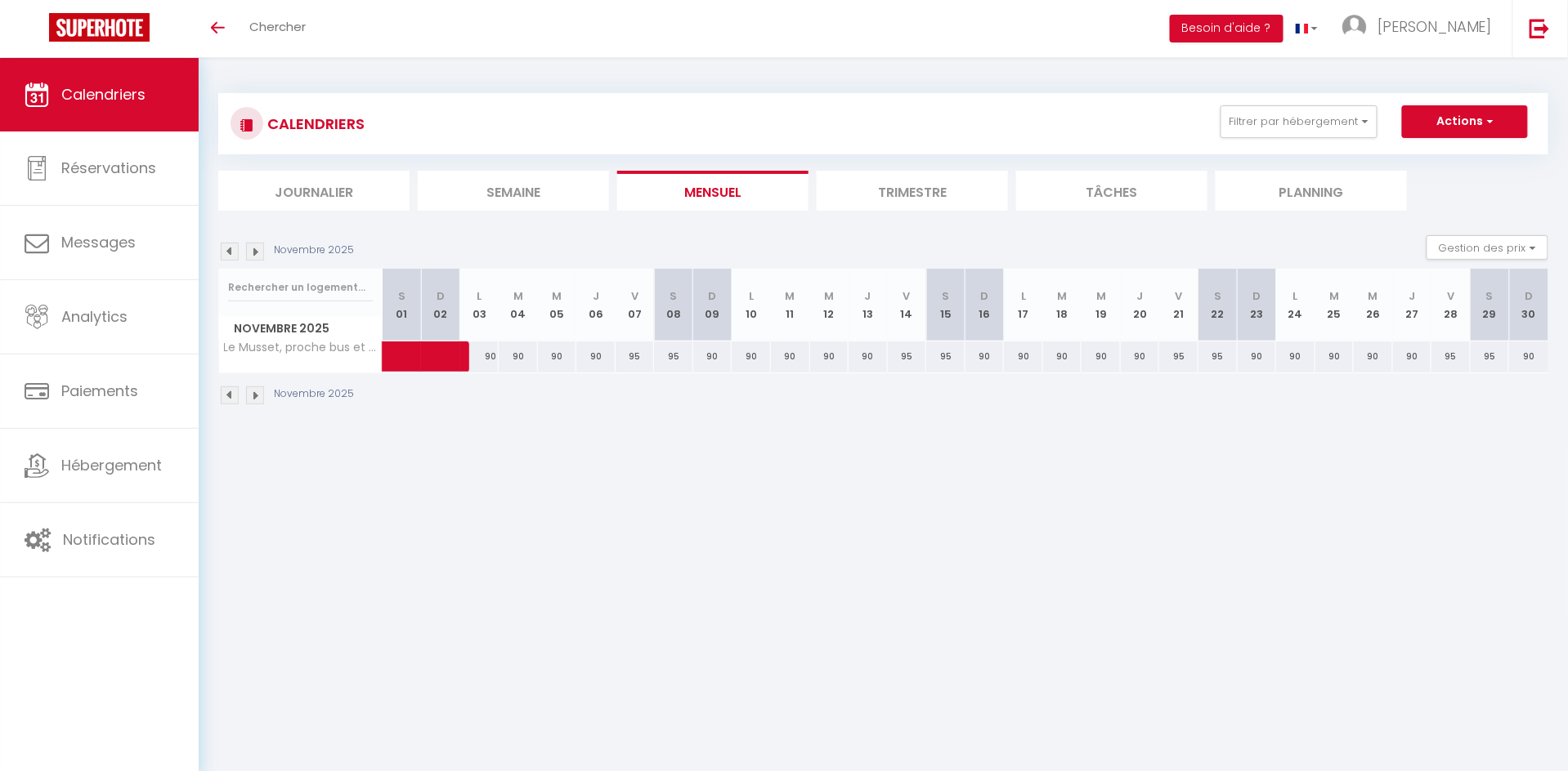
click at [259, 250] on img at bounding box center [255, 251] width 18 height 18
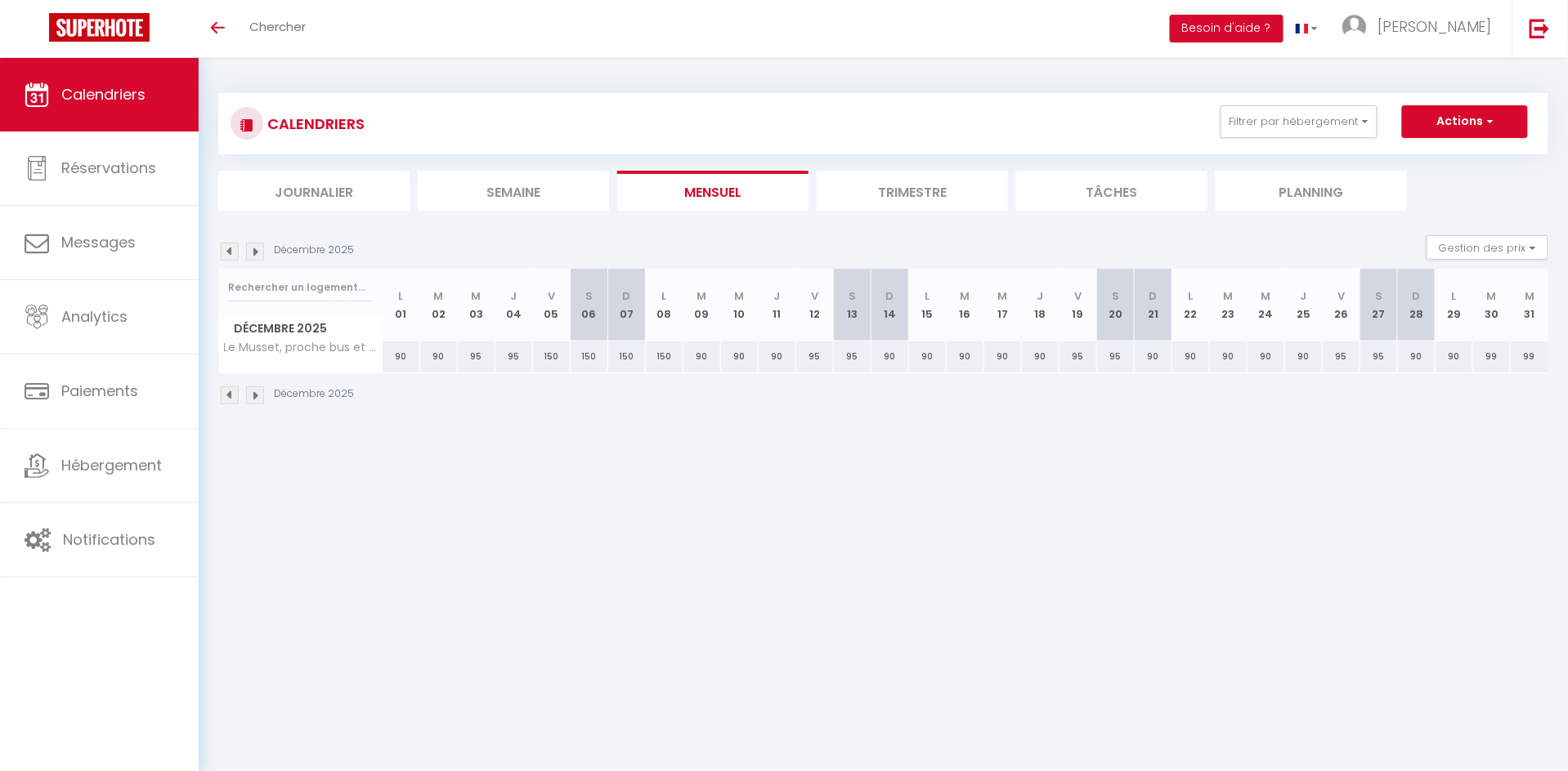
click at [259, 250] on img at bounding box center [255, 251] width 18 height 18
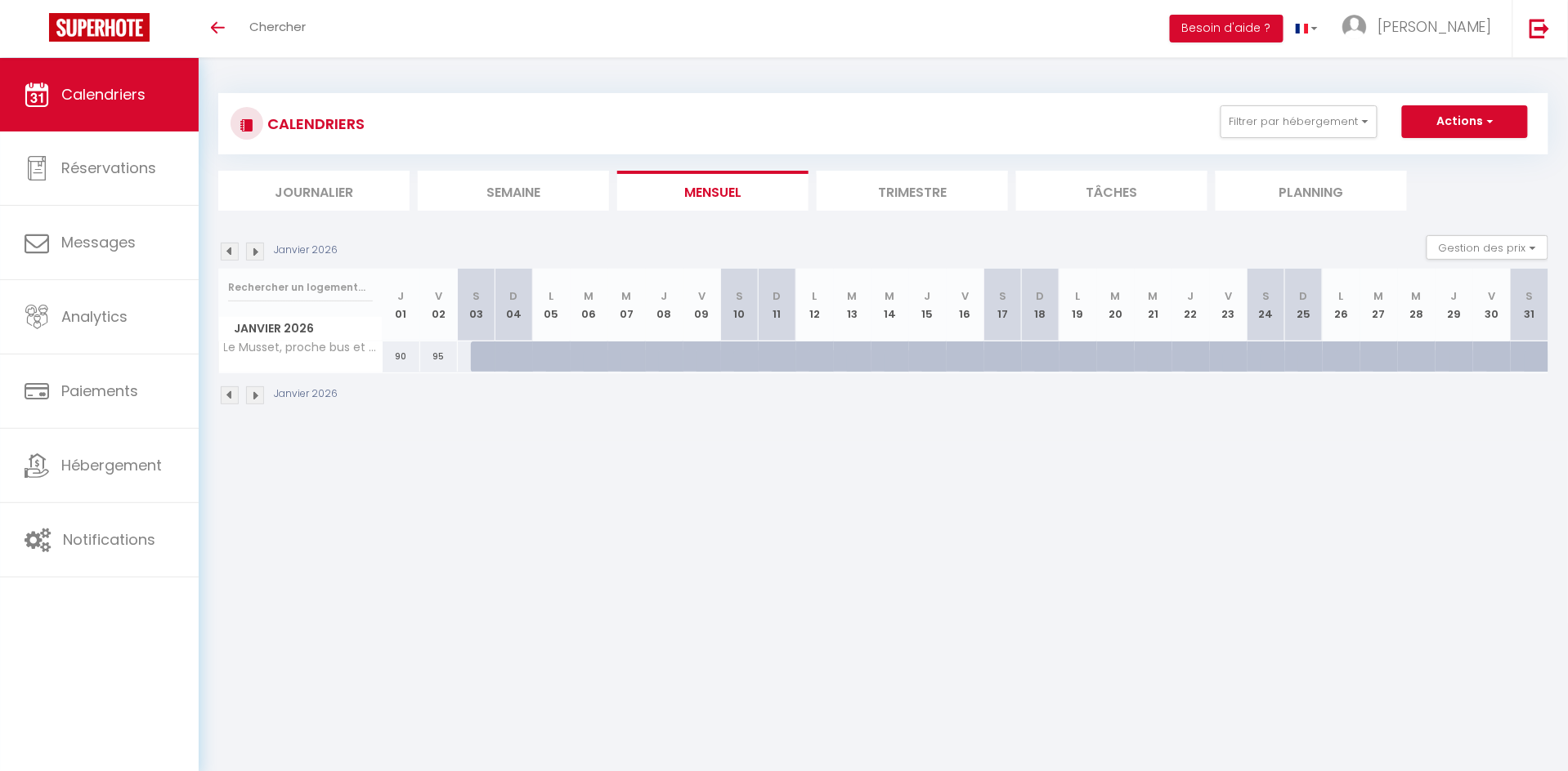
click at [233, 248] on img at bounding box center [229, 251] width 18 height 18
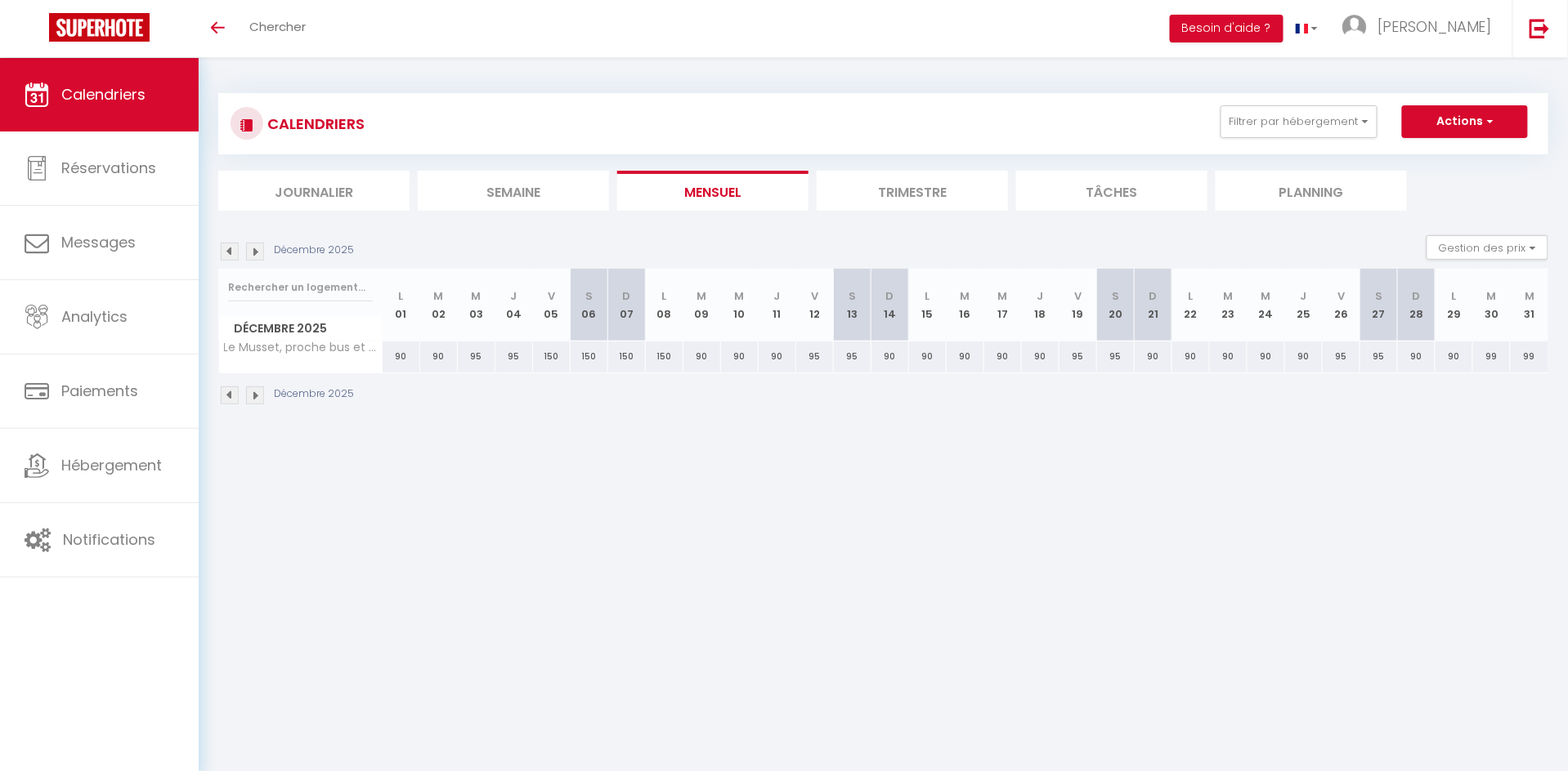
click at [233, 248] on img at bounding box center [229, 251] width 18 height 18
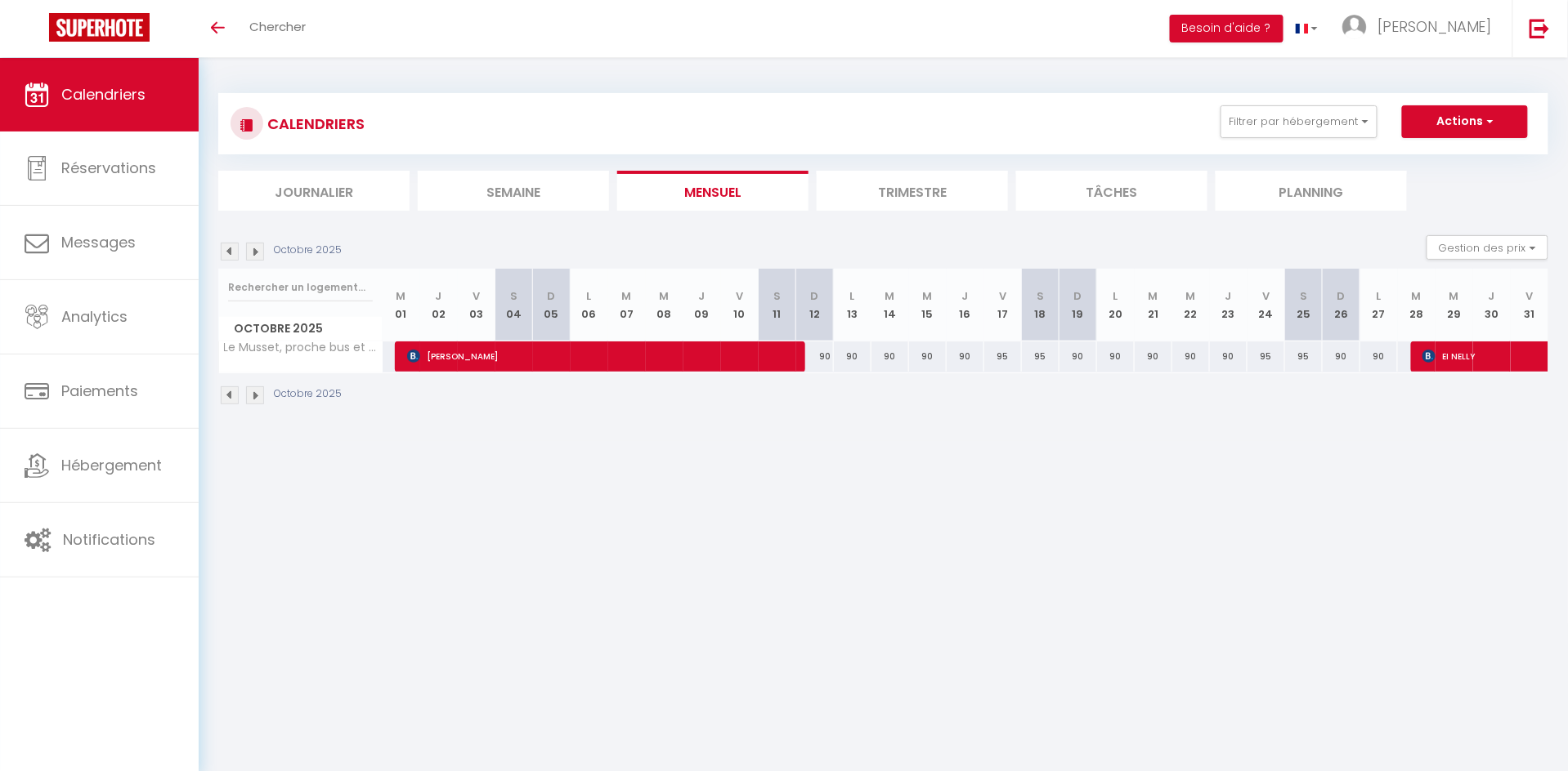
click at [230, 253] on img at bounding box center [229, 251] width 18 height 18
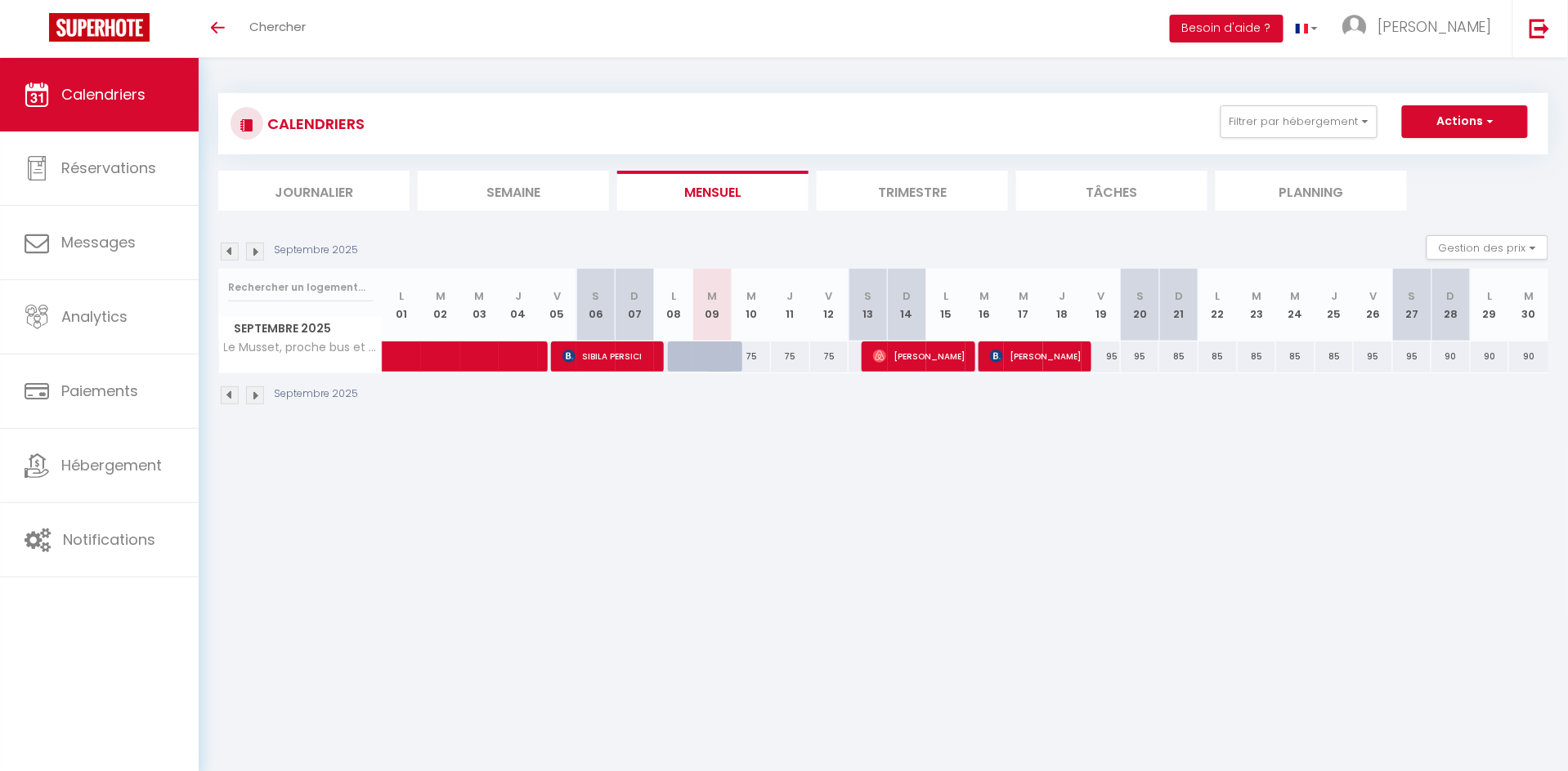
click at [230, 253] on img at bounding box center [229, 251] width 18 height 18
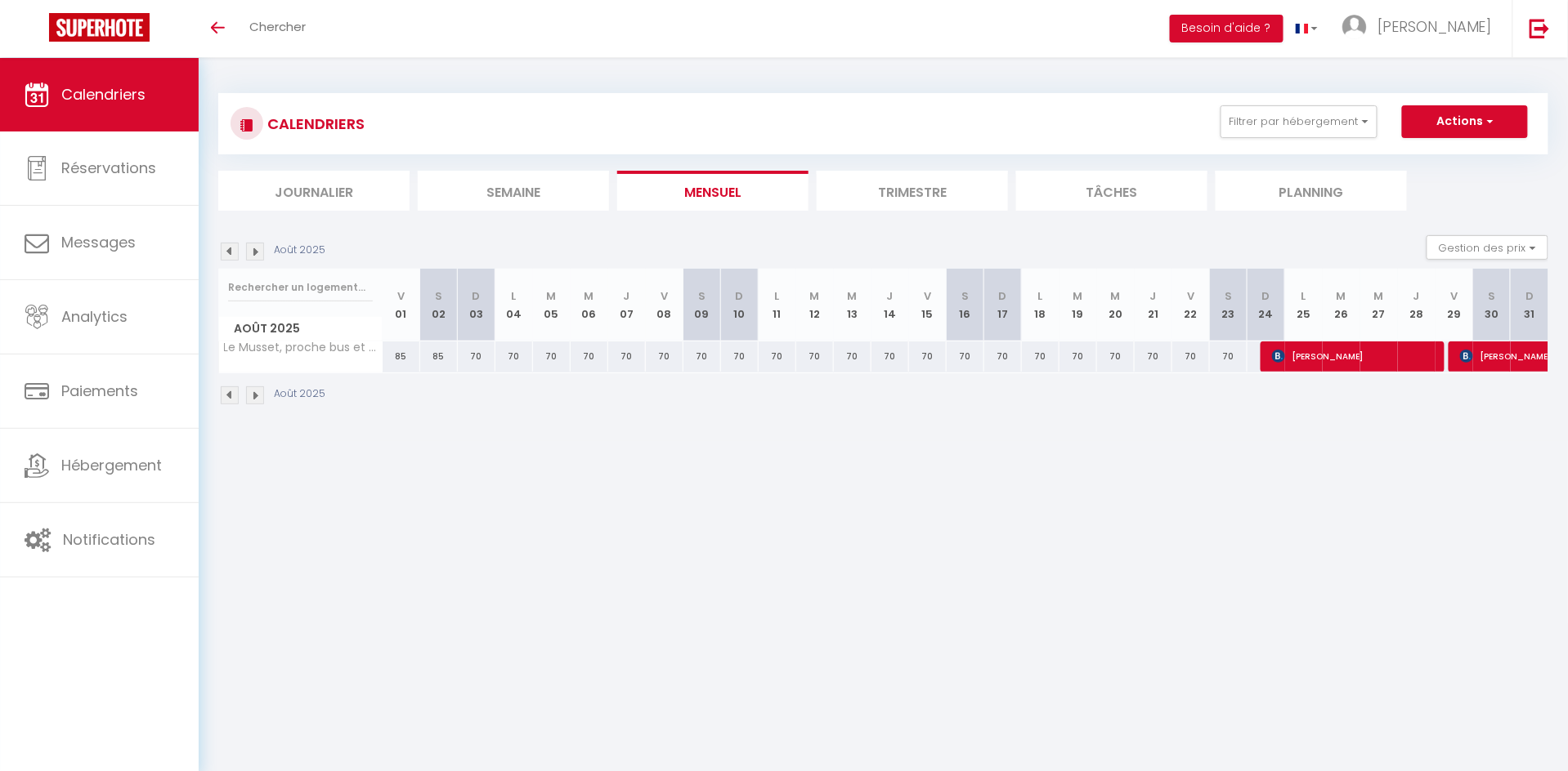
click at [255, 253] on img at bounding box center [255, 251] width 18 height 18
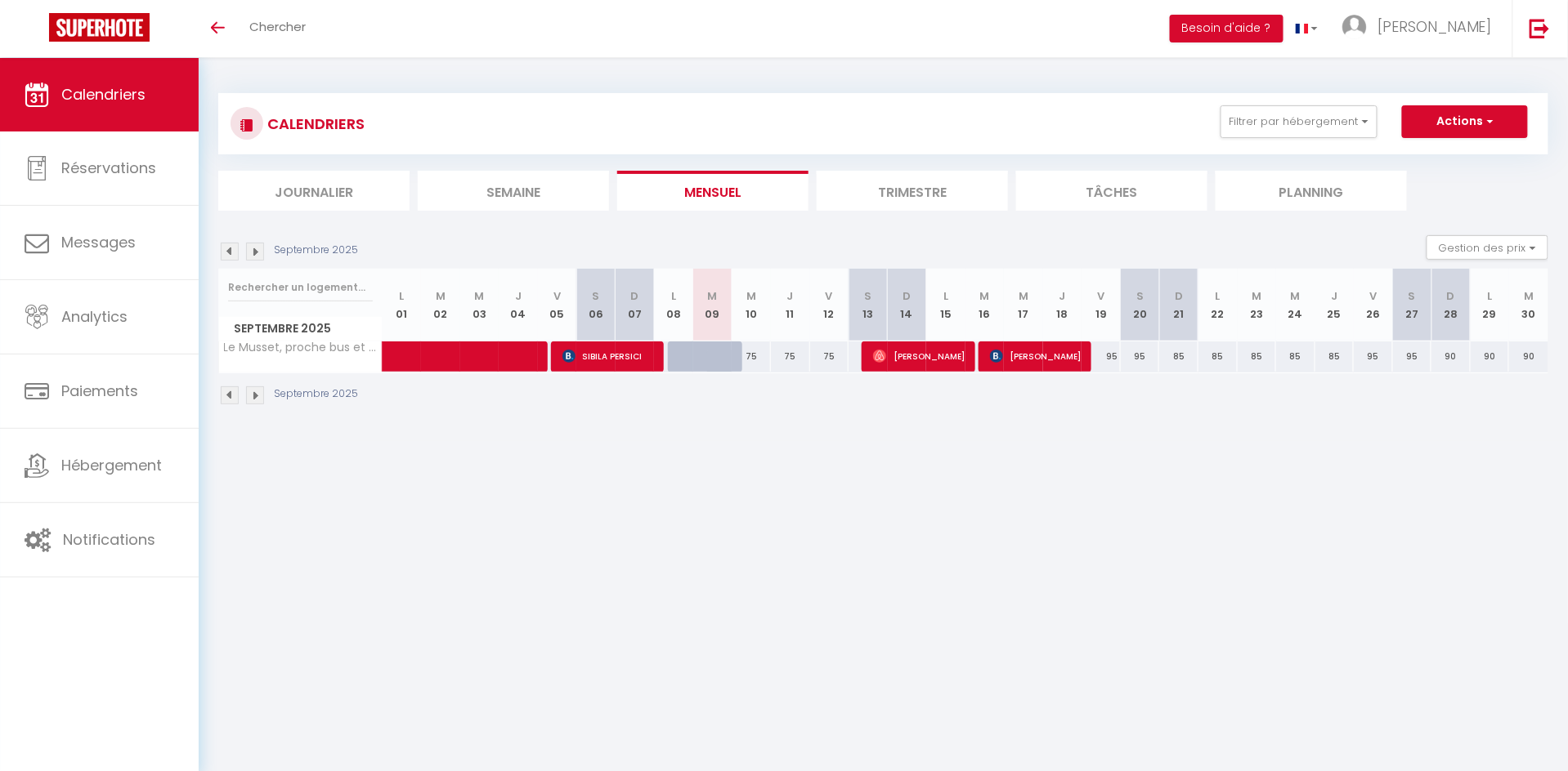
click at [255, 253] on img at bounding box center [255, 251] width 18 height 18
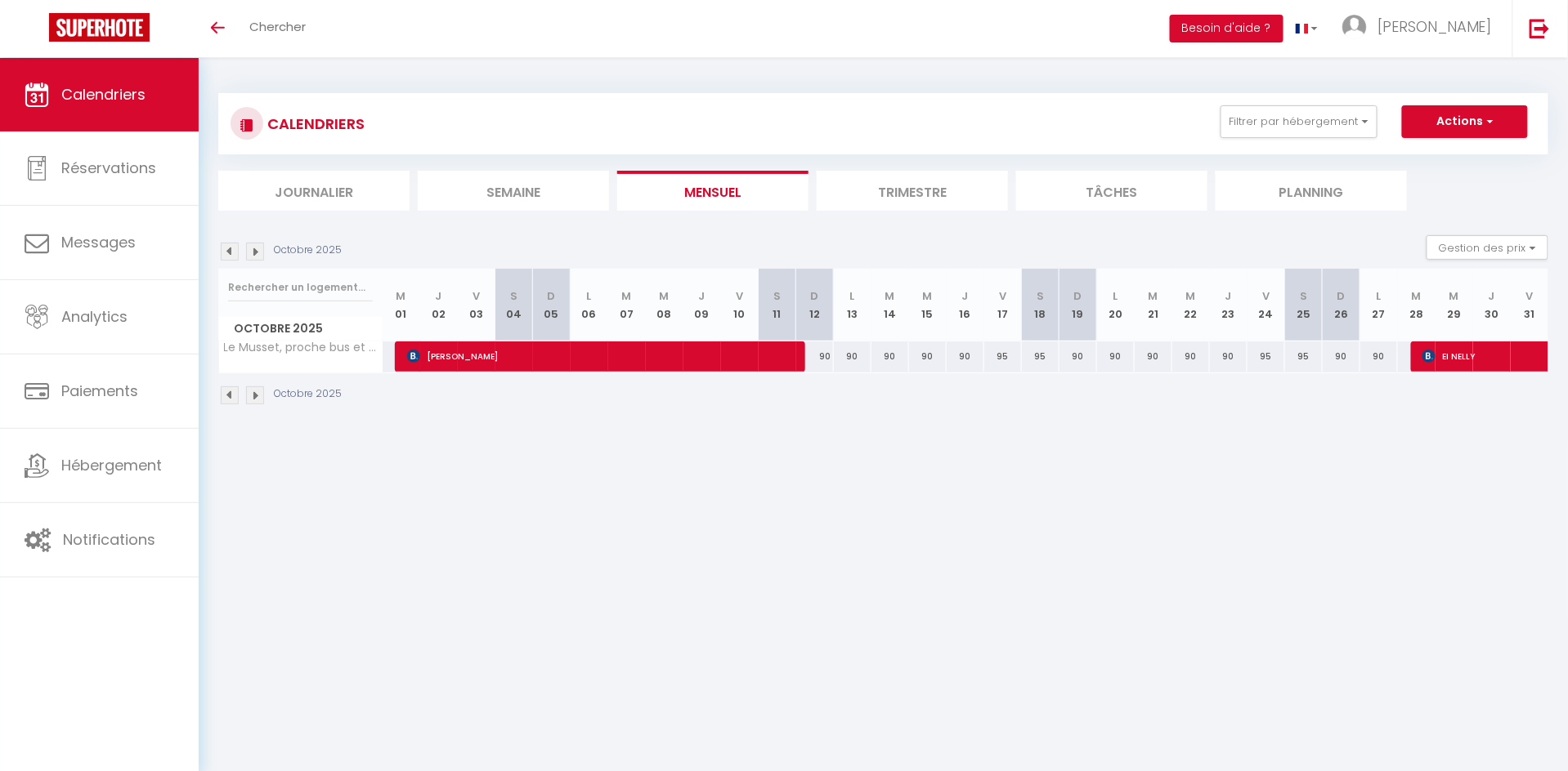
click at [225, 248] on img at bounding box center [229, 251] width 18 height 18
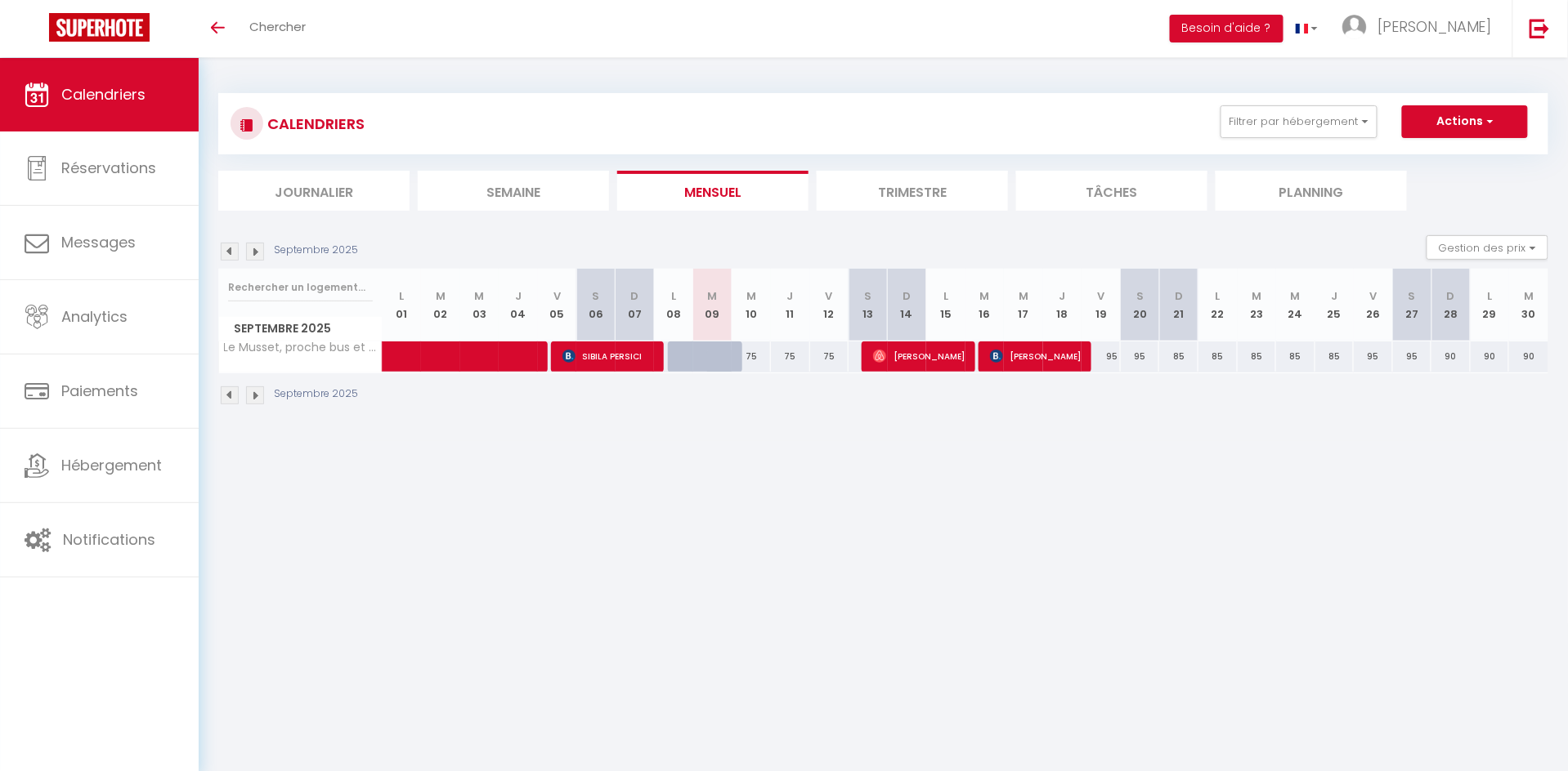
click at [225, 248] on img at bounding box center [229, 251] width 18 height 18
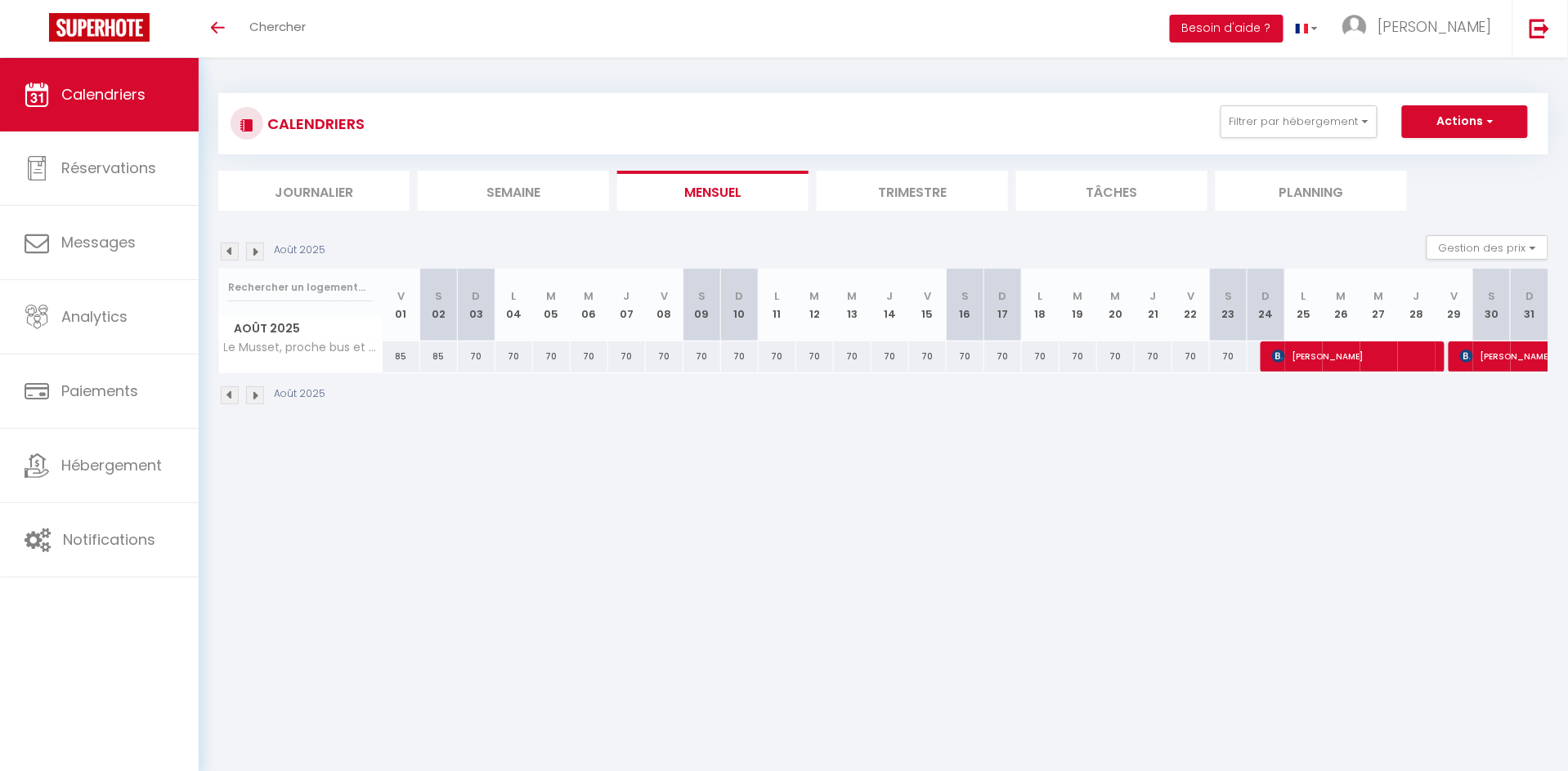
click at [236, 250] on img at bounding box center [229, 251] width 18 height 18
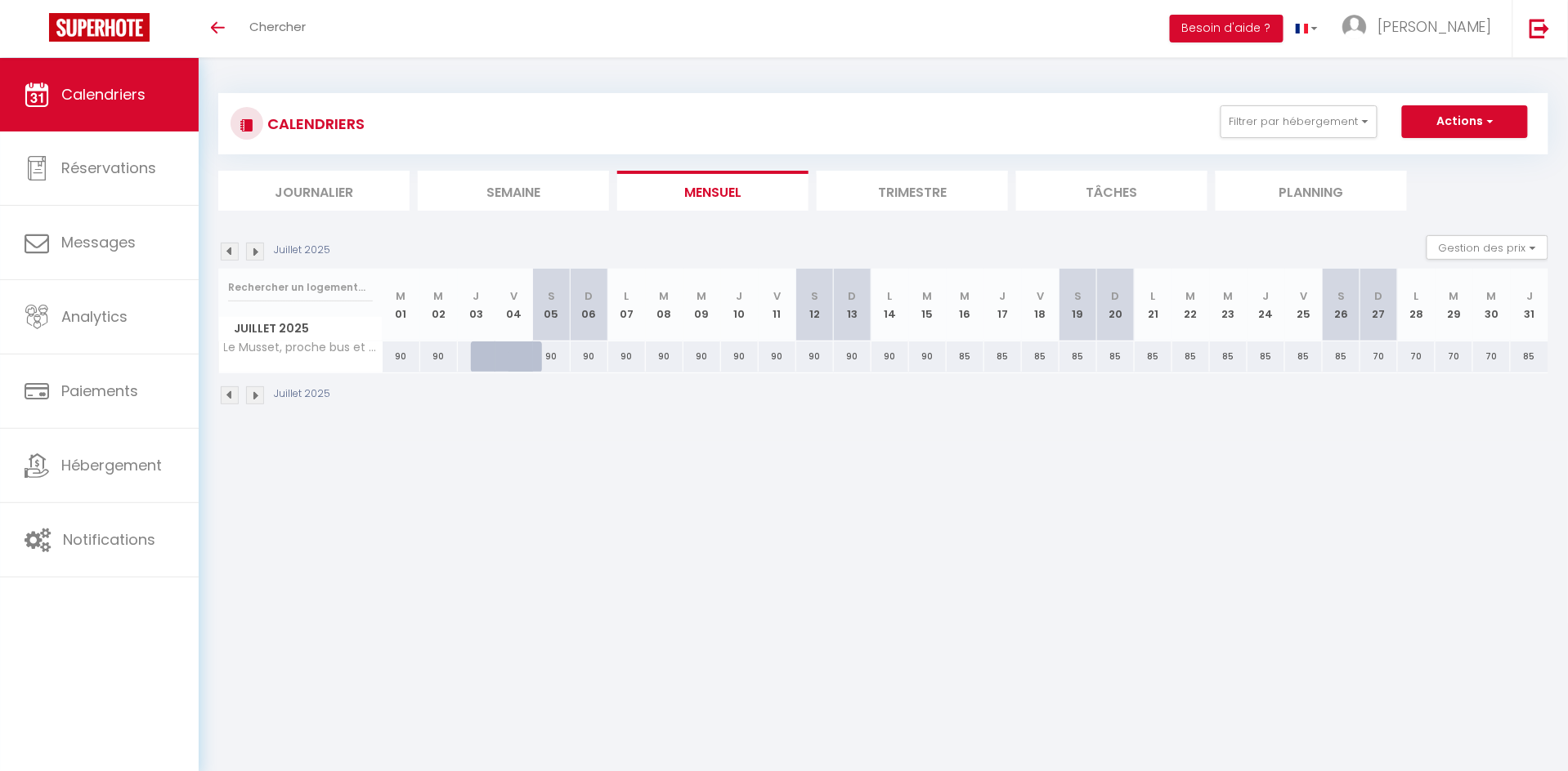
click at [236, 250] on img at bounding box center [229, 251] width 18 height 18
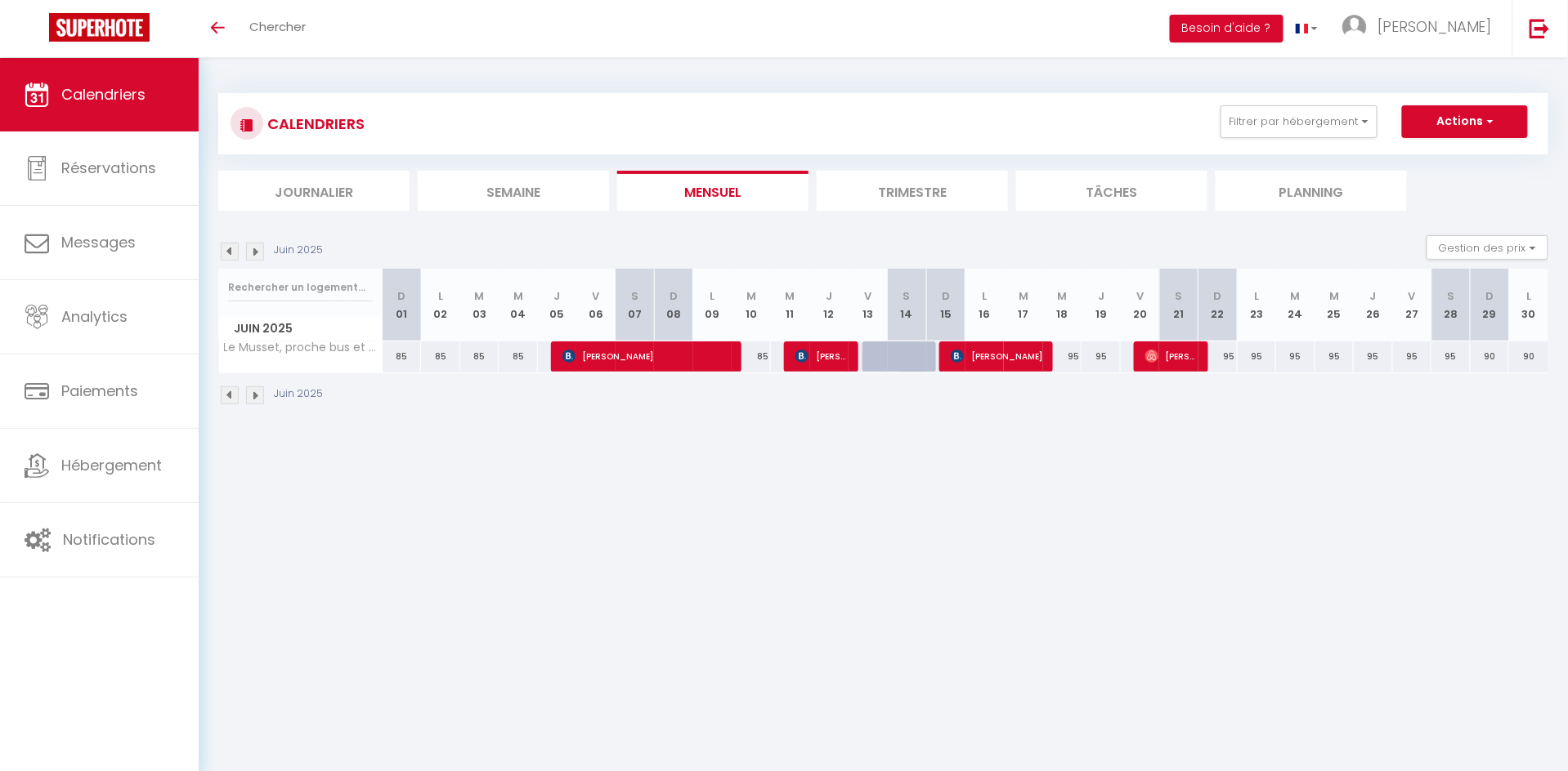
click at [229, 253] on img at bounding box center [229, 251] width 18 height 18
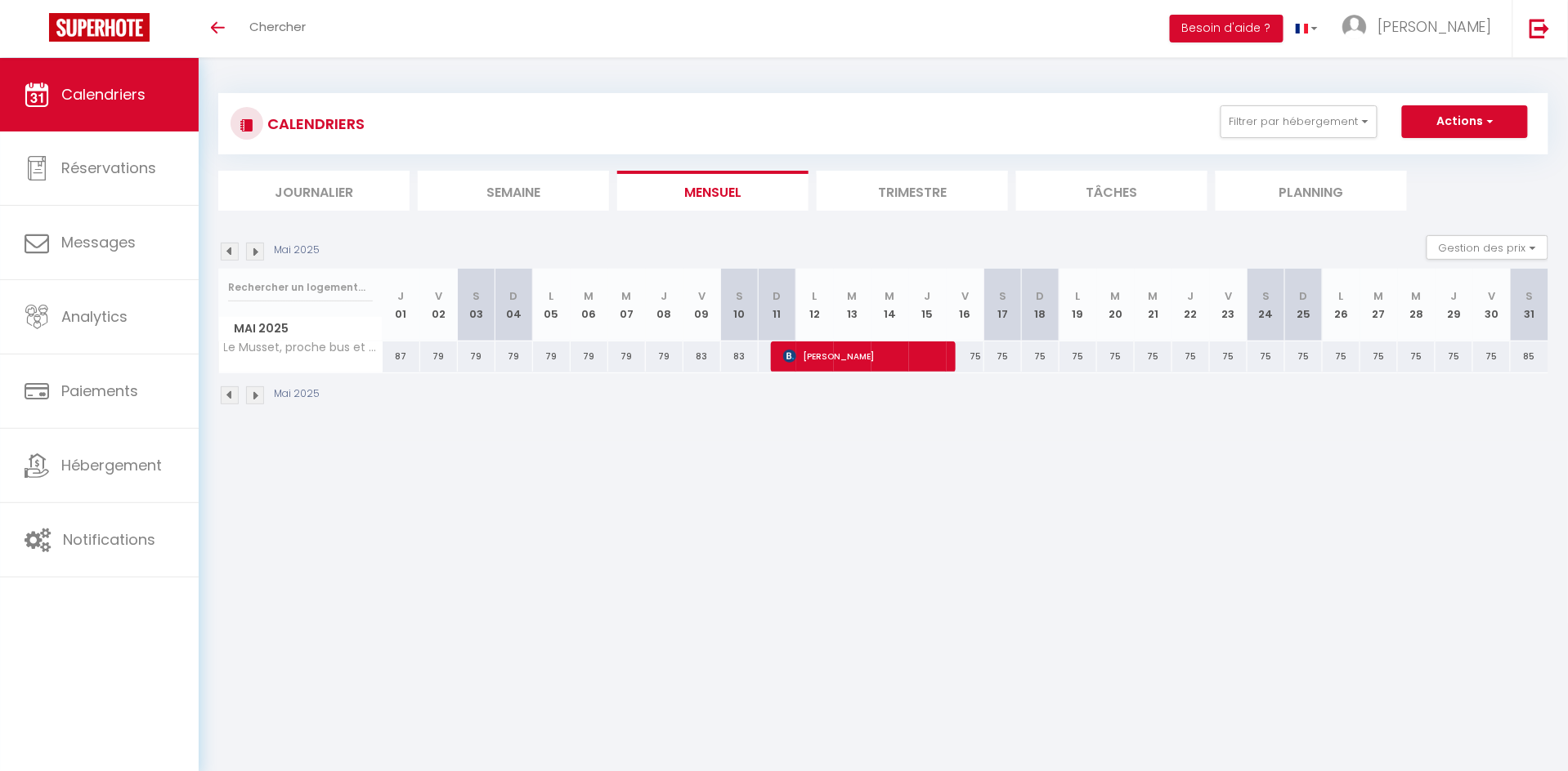
click at [260, 249] on img at bounding box center [255, 251] width 18 height 18
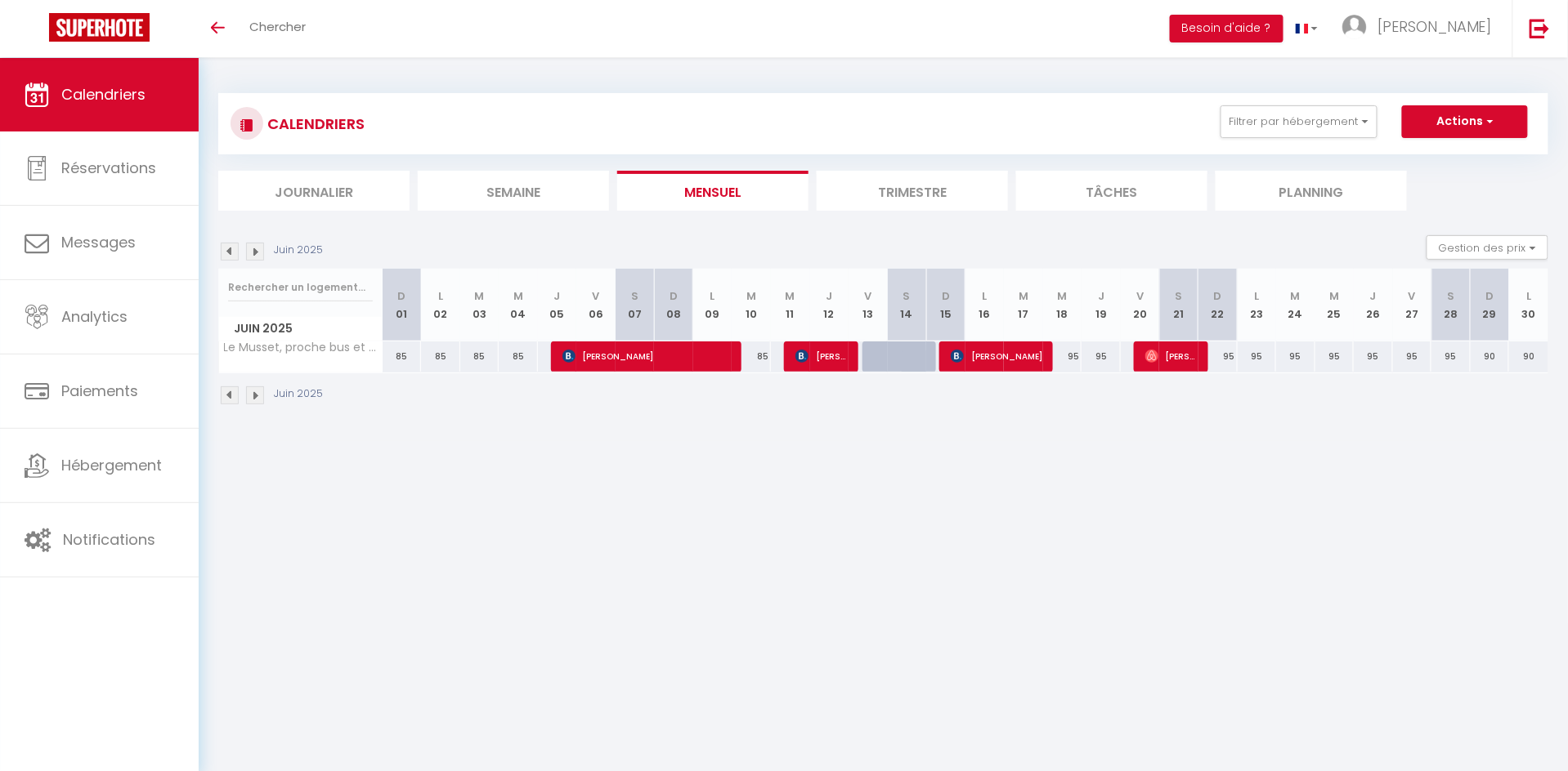
click at [260, 249] on img at bounding box center [255, 251] width 18 height 18
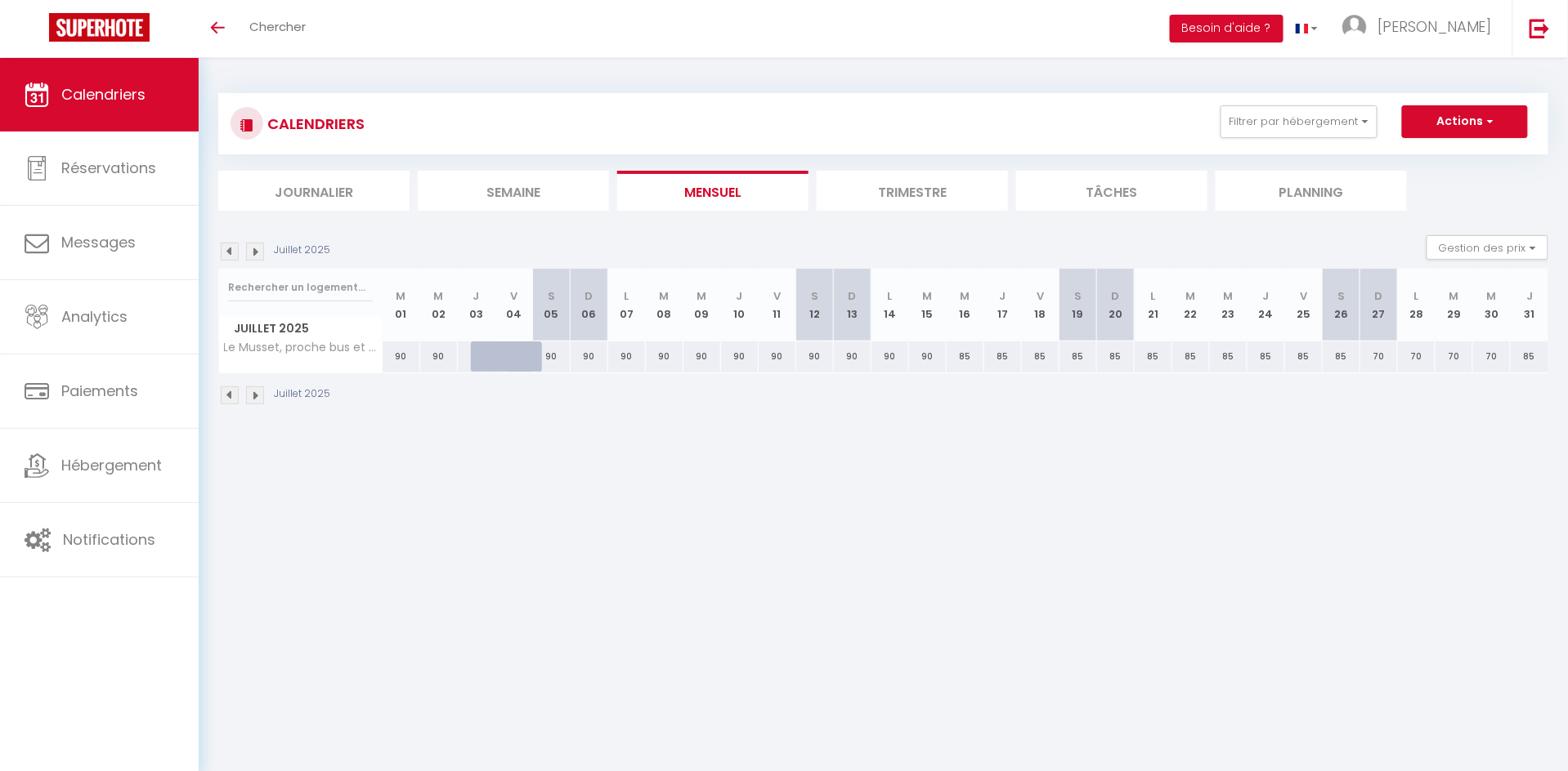
click at [260, 249] on img at bounding box center [255, 251] width 18 height 18
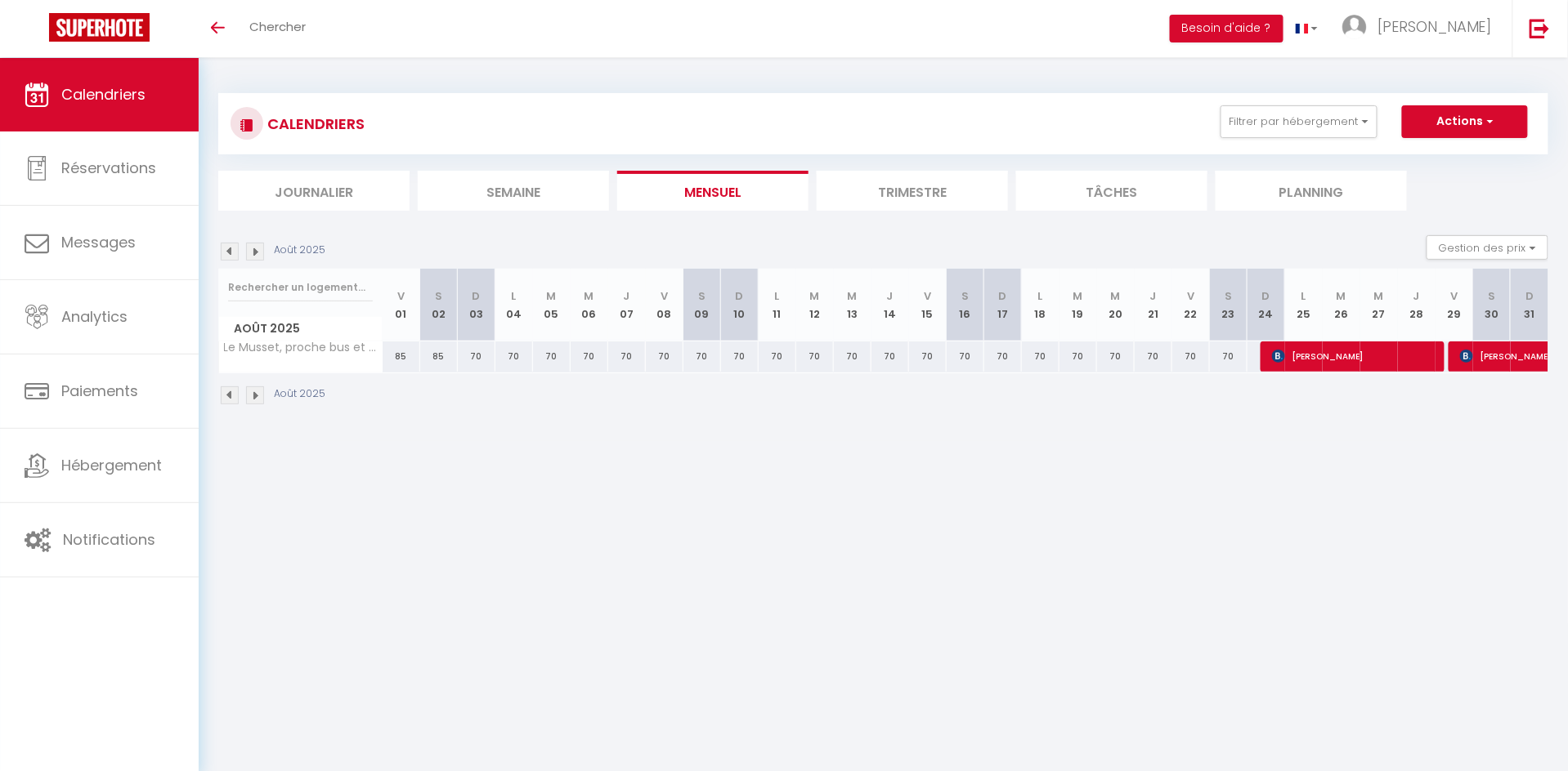
click at [257, 253] on img at bounding box center [255, 251] width 18 height 18
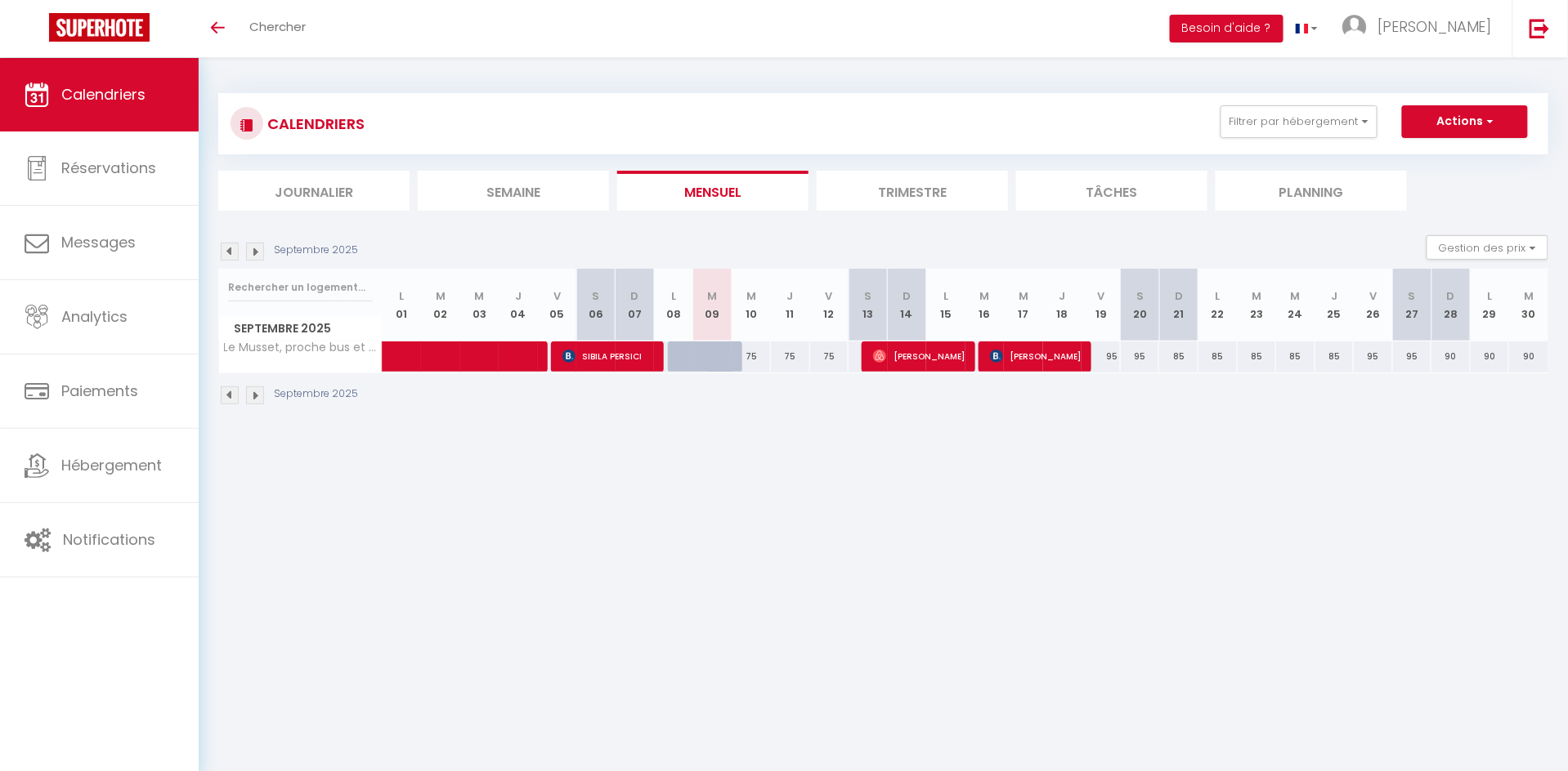
click at [257, 249] on img at bounding box center [255, 251] width 18 height 18
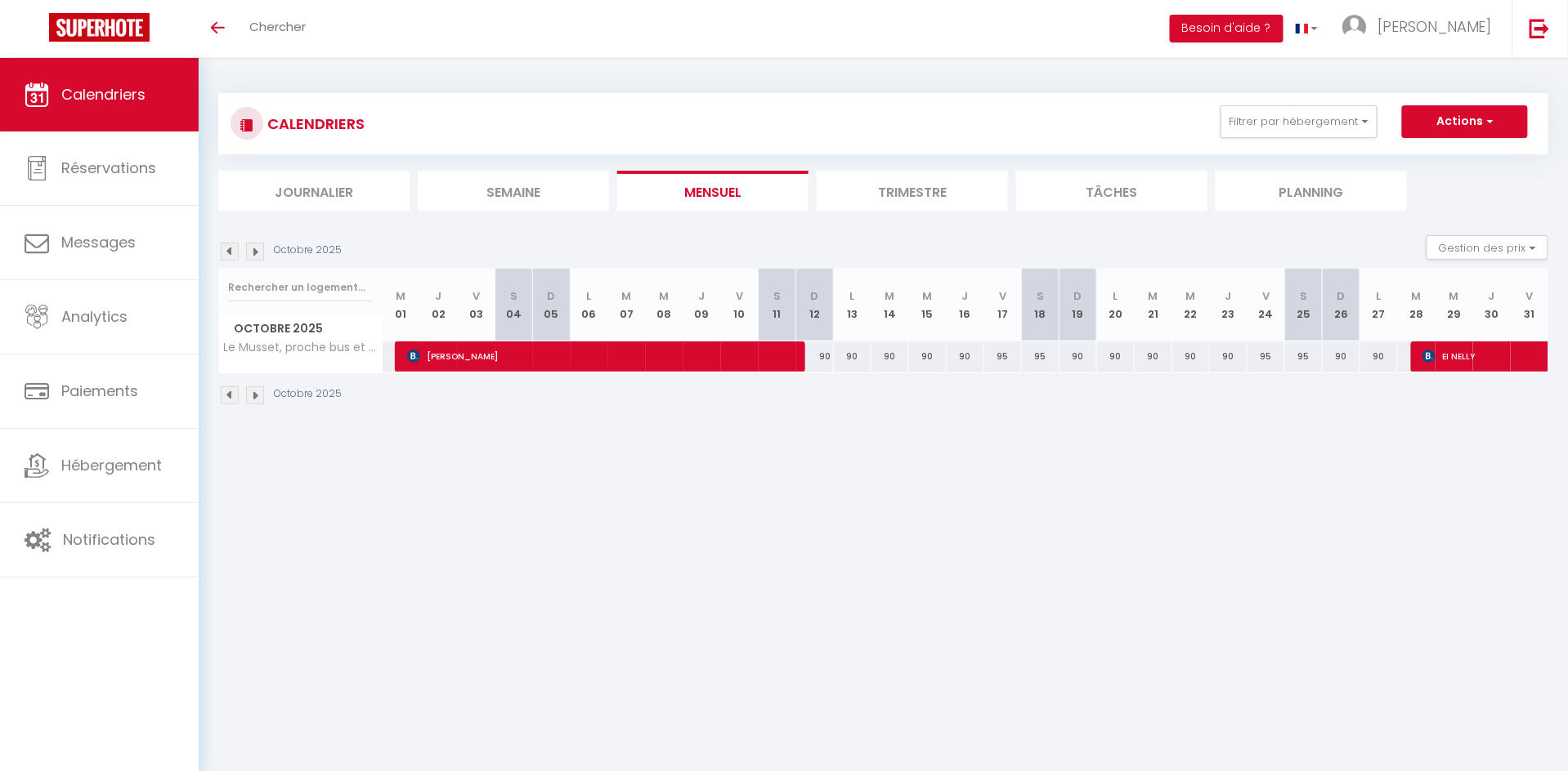
click at [232, 253] on img at bounding box center [229, 251] width 18 height 18
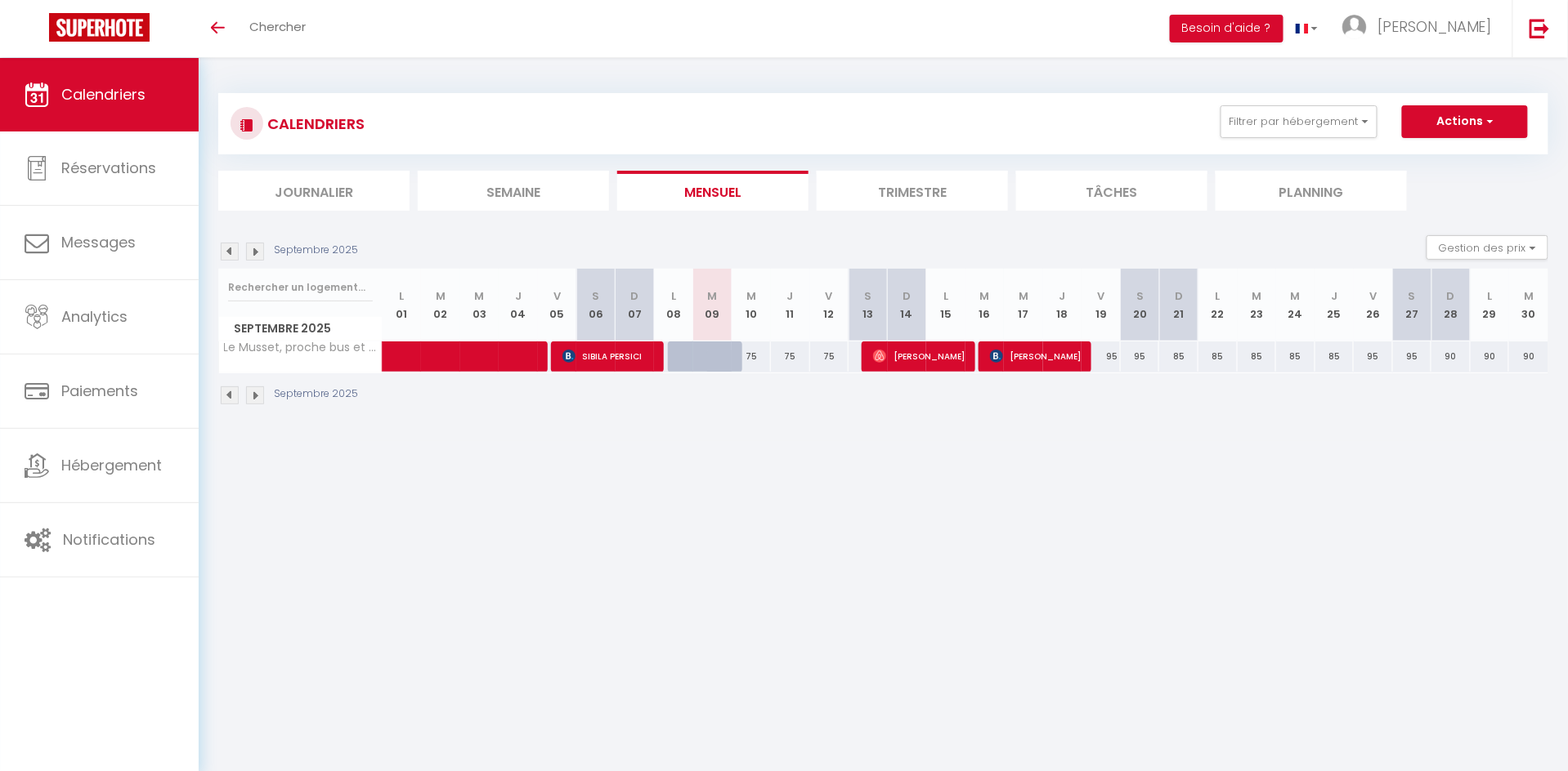
click at [257, 247] on img at bounding box center [255, 251] width 18 height 18
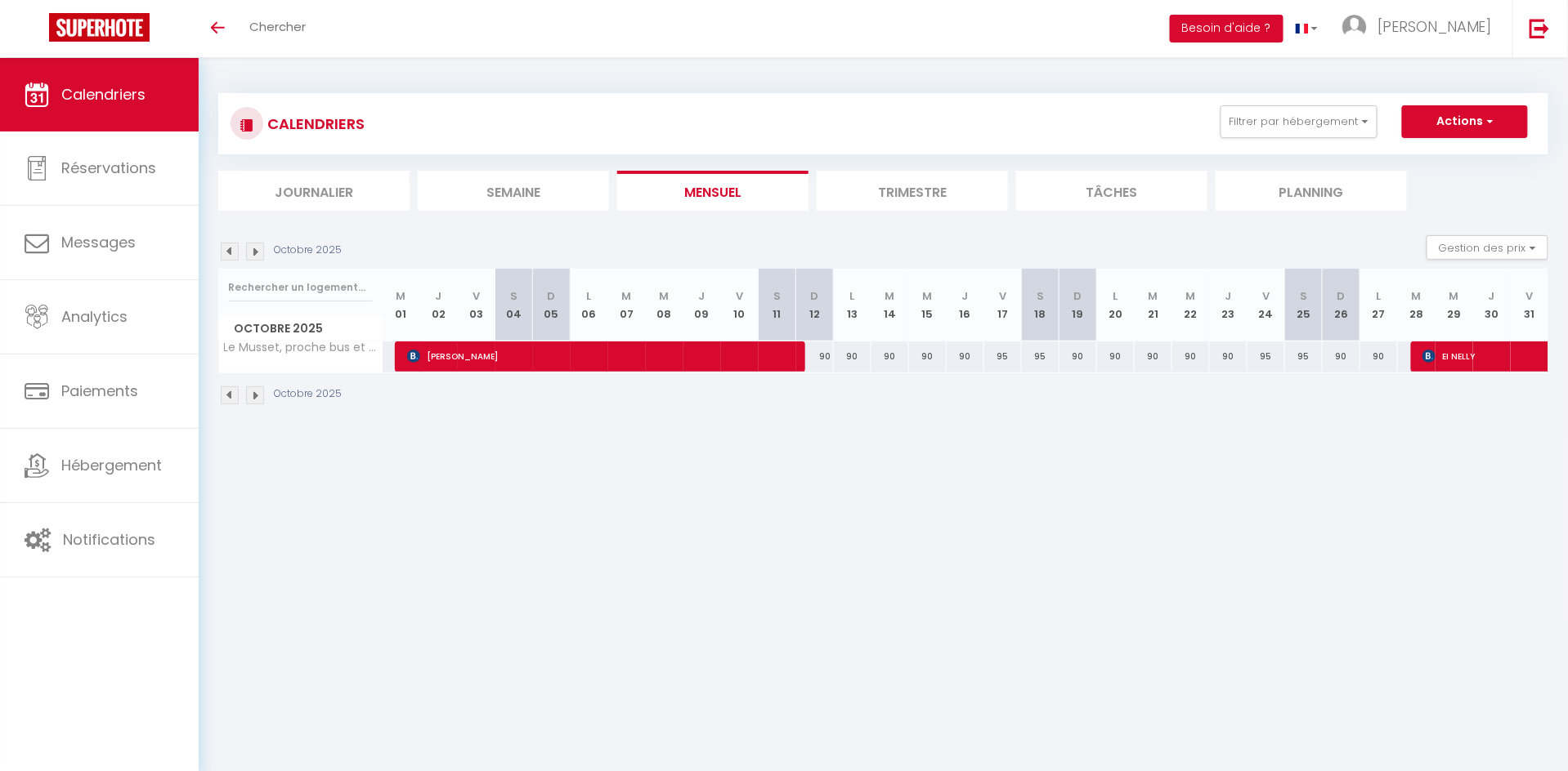
click at [230, 249] on img at bounding box center [229, 251] width 18 height 18
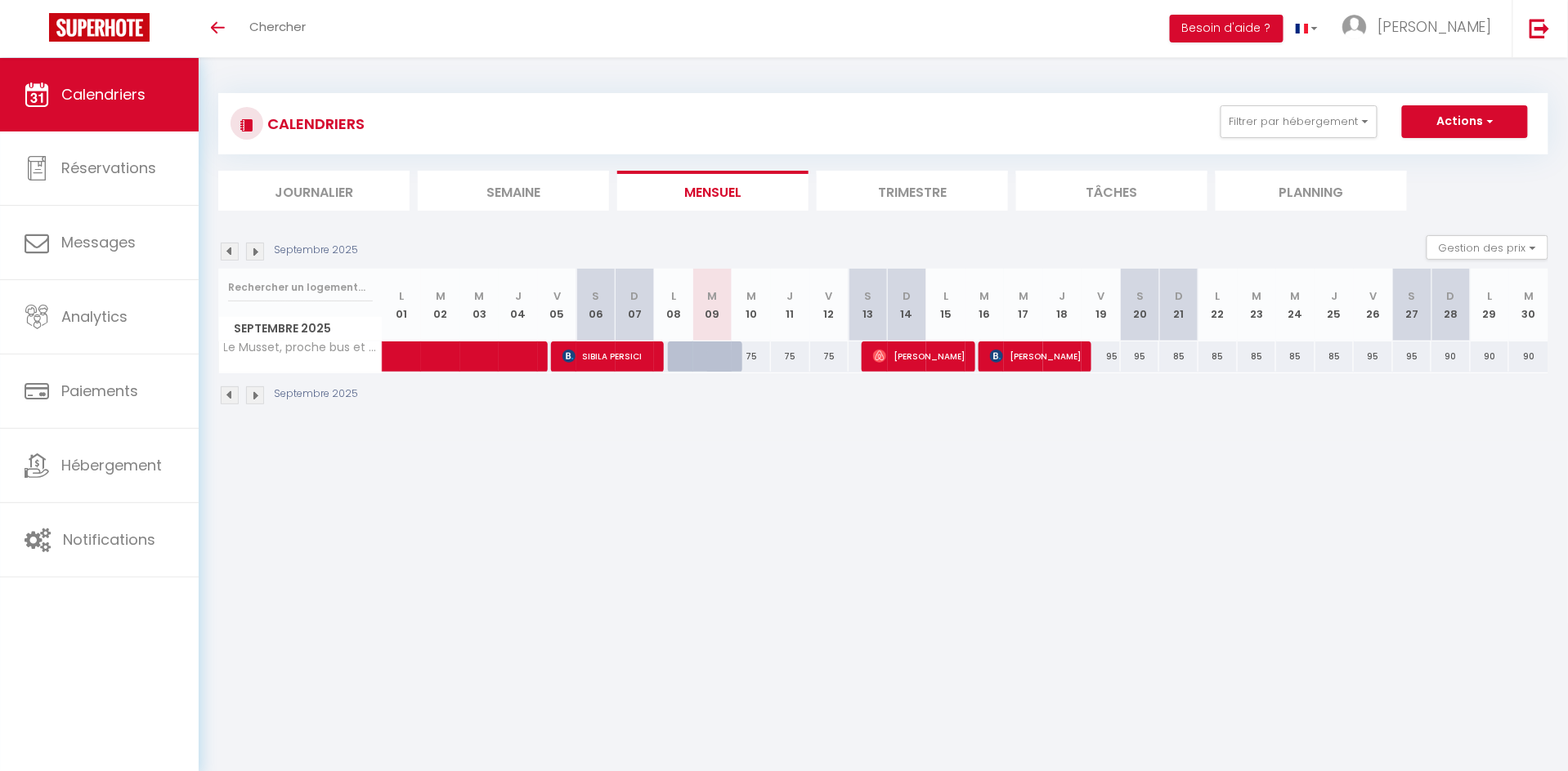
click at [257, 257] on img at bounding box center [255, 251] width 18 height 18
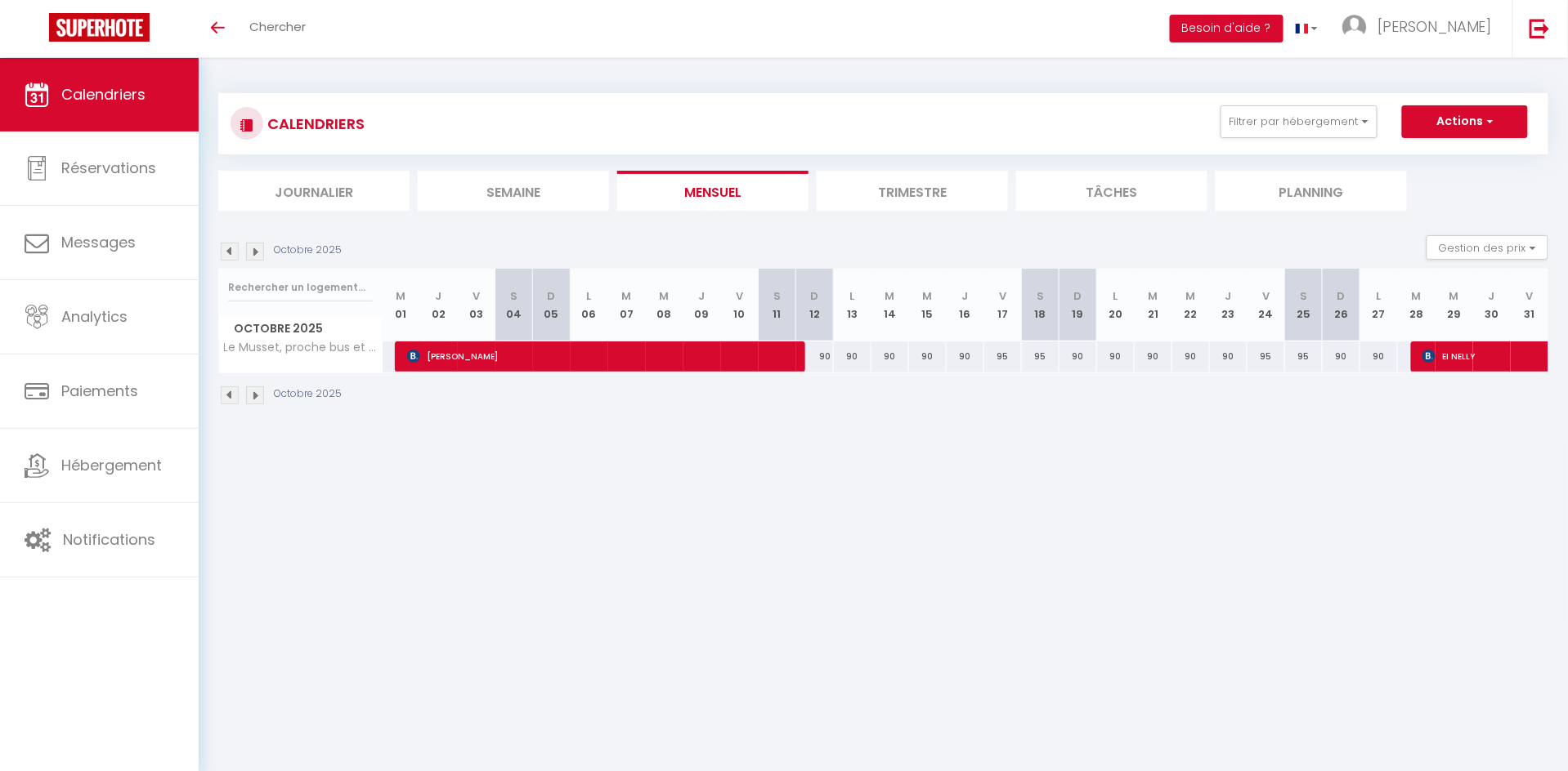
click at [255, 248] on img at bounding box center [255, 251] width 18 height 18
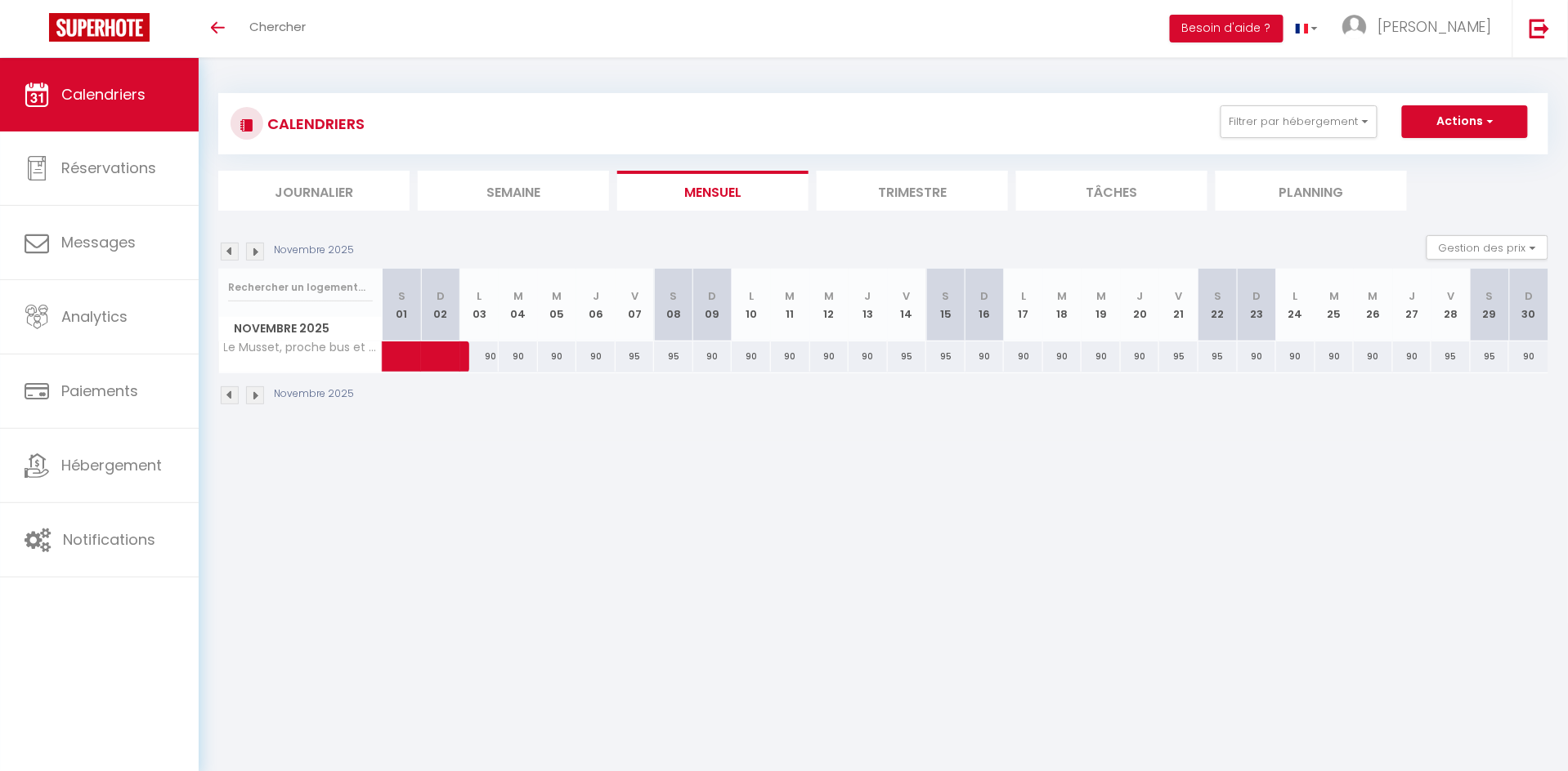
click at [230, 252] on img at bounding box center [229, 251] width 18 height 18
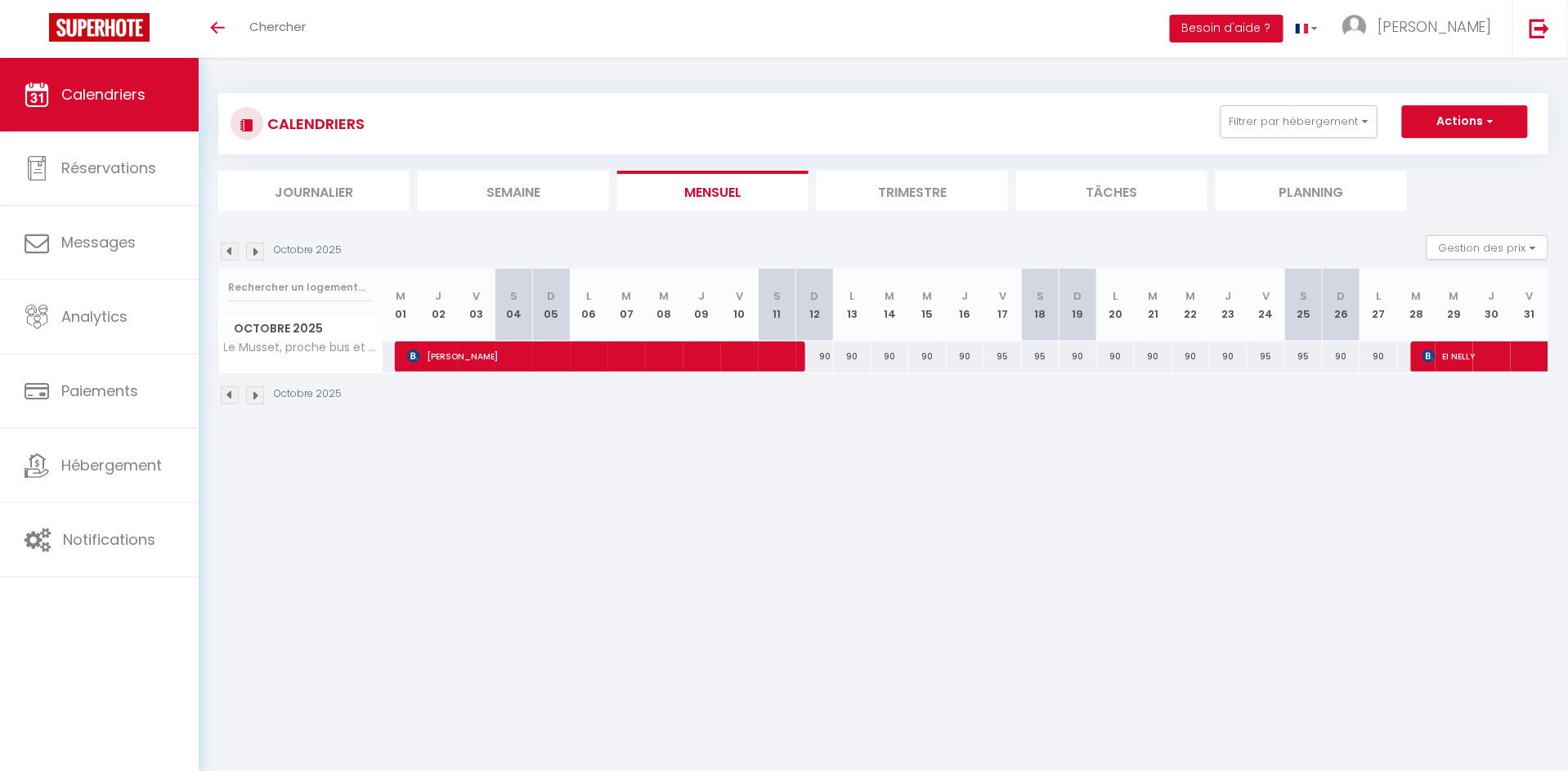
click at [226, 242] on img at bounding box center [229, 251] width 18 height 18
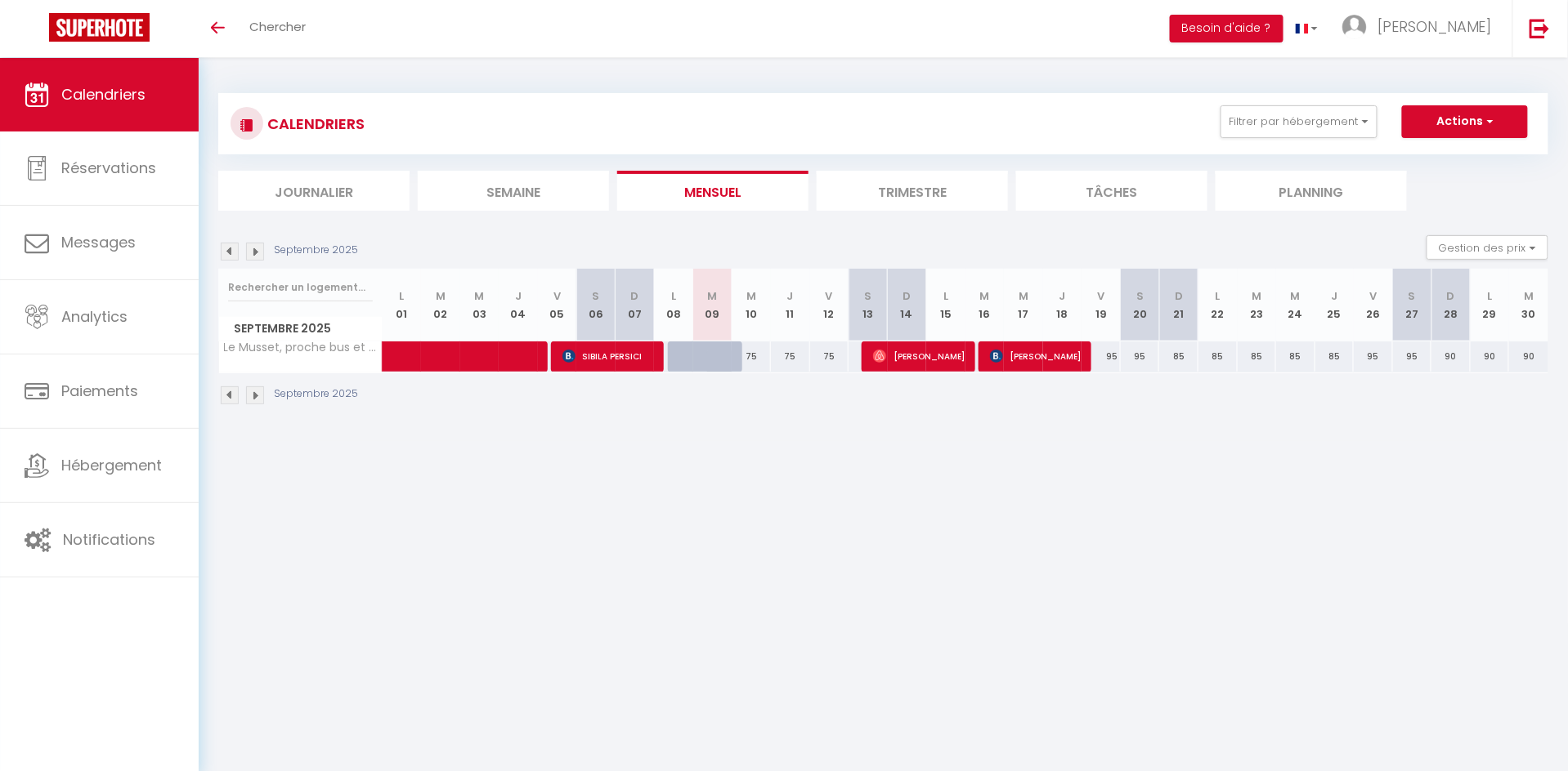
click at [750, 355] on div "75" at bounding box center [750, 357] width 39 height 30
type input "75"
type input "Mer 10 Septembre 2025"
type input "Jeu 11 Septembre 2025"
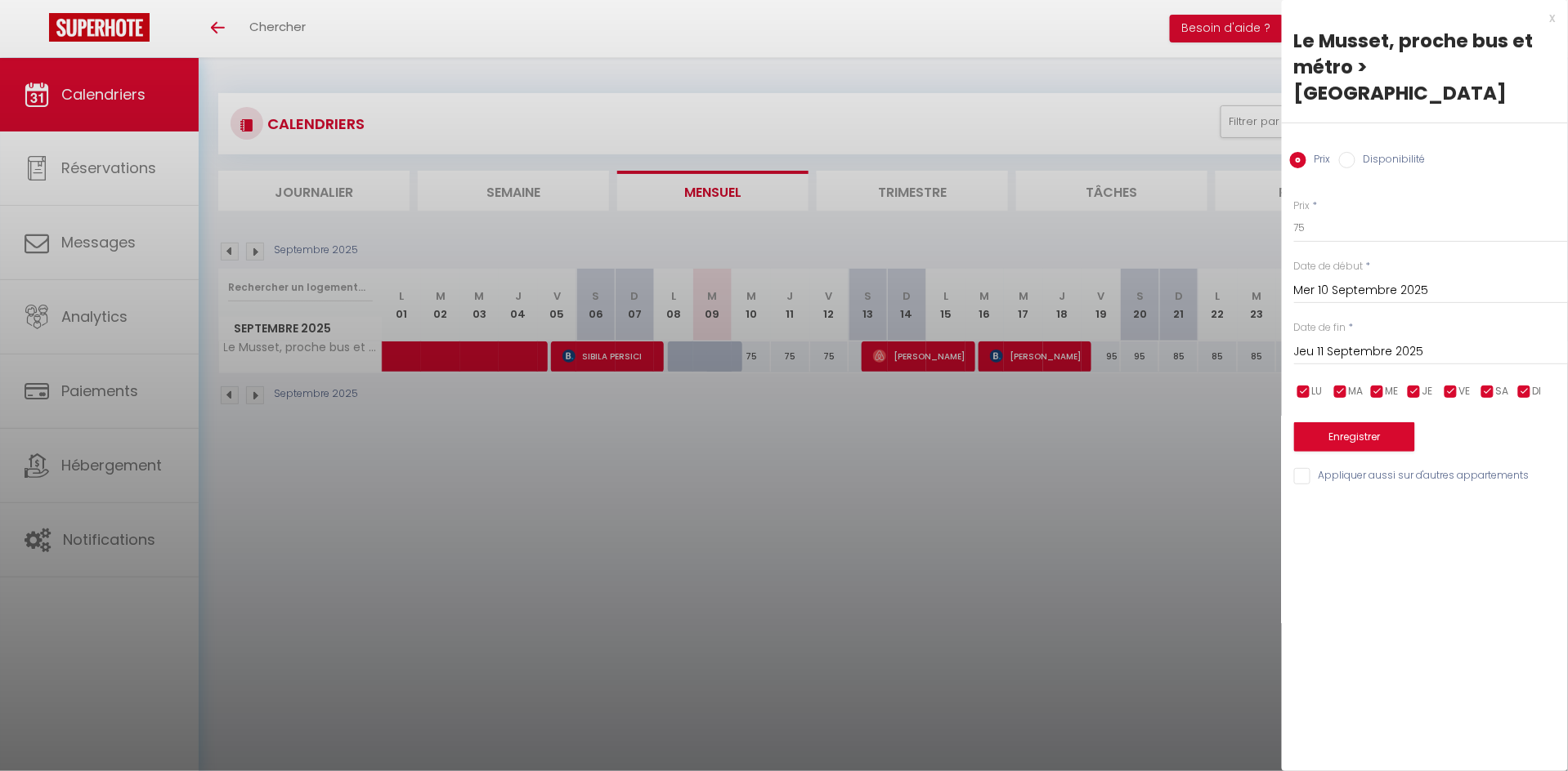
click at [1377, 152] on label "Disponibilité" at bounding box center [1390, 161] width 70 height 18
click at [1355, 152] on input "Disponibilité" at bounding box center [1346, 160] width 16 height 16
radio input "true"
radio input "false"
select select "0"
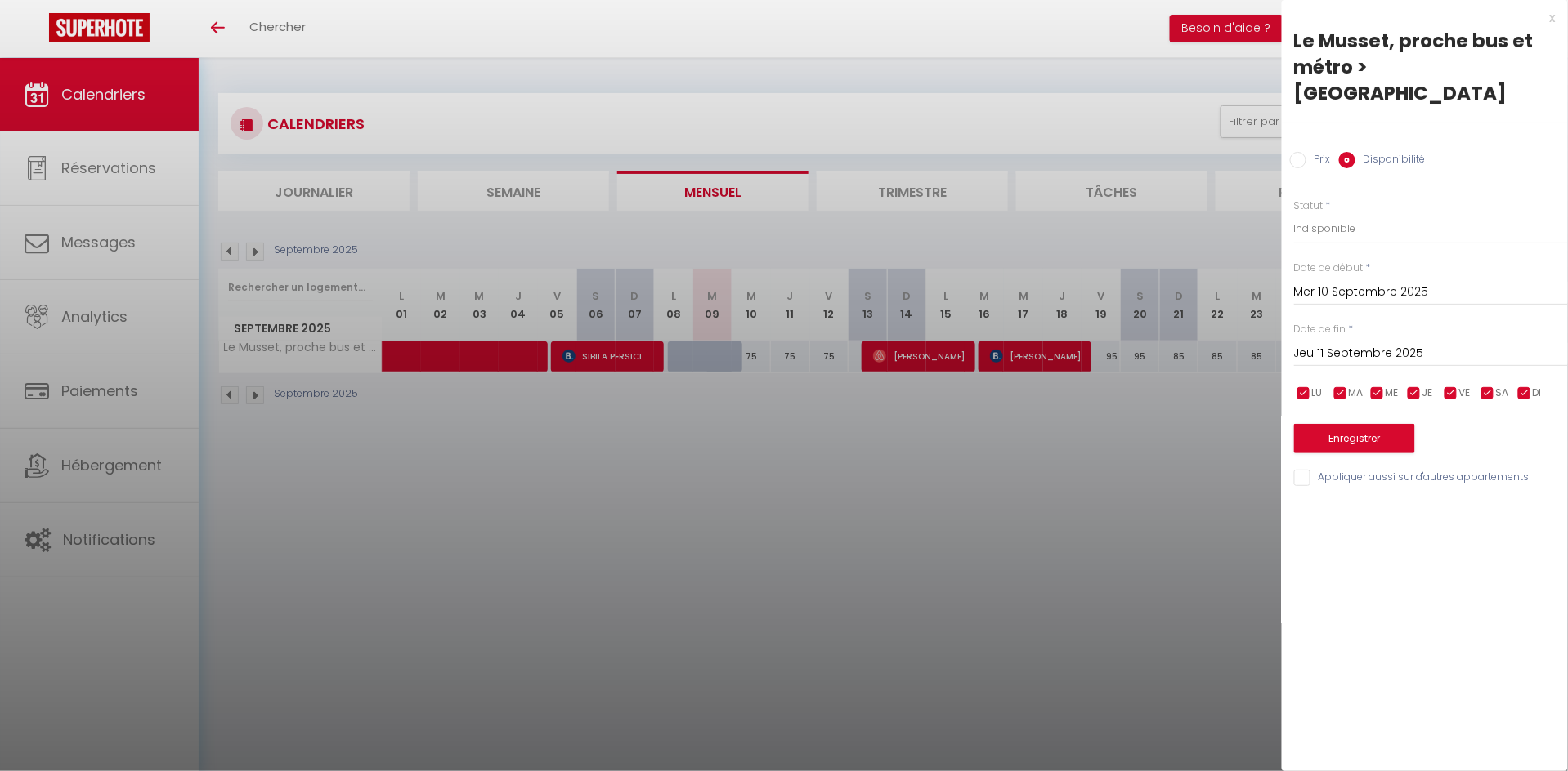
click at [1347, 424] on button "Enregistrer" at bounding box center [1354, 438] width 121 height 29
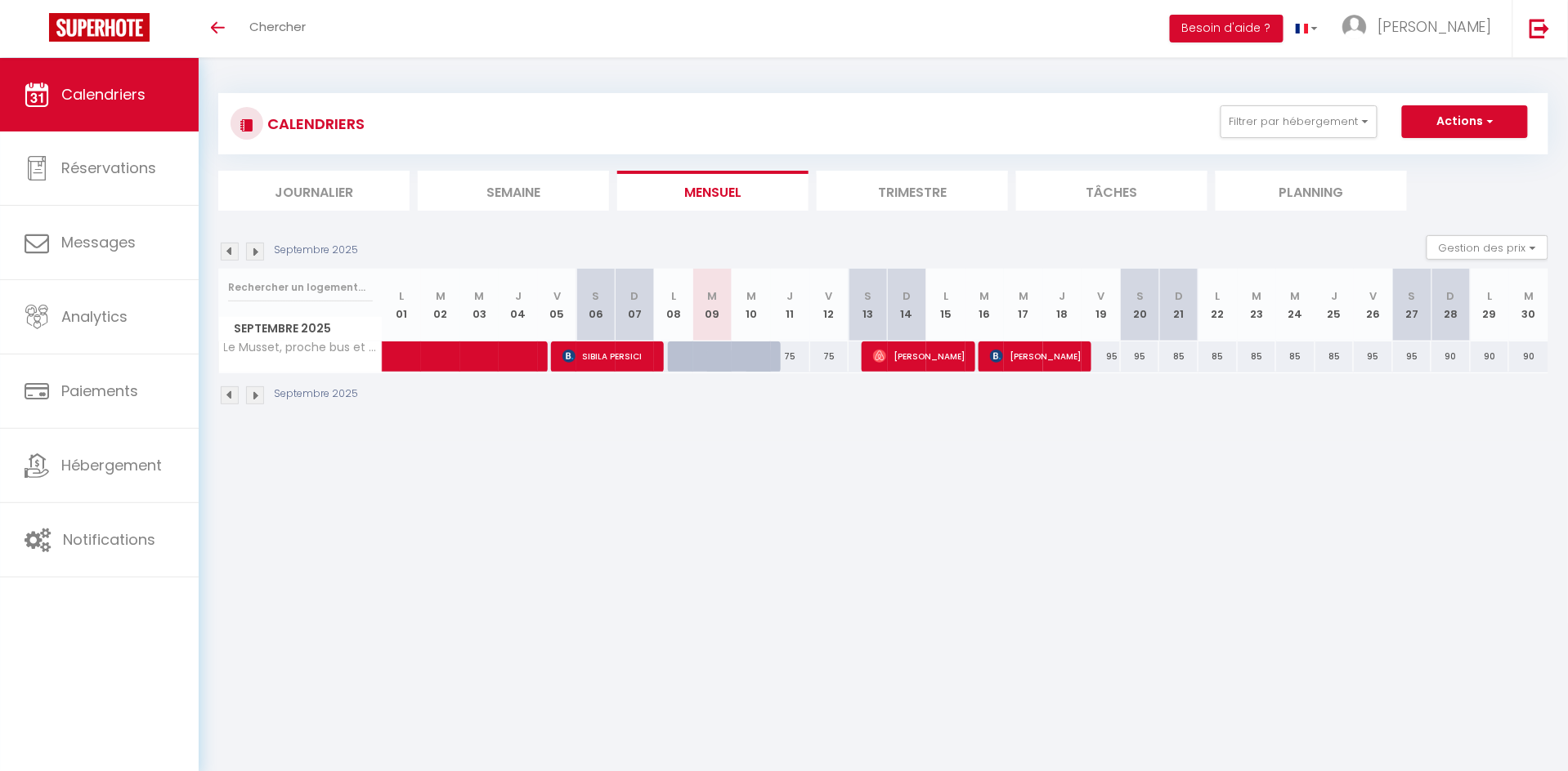
click at [259, 250] on img at bounding box center [255, 251] width 18 height 18
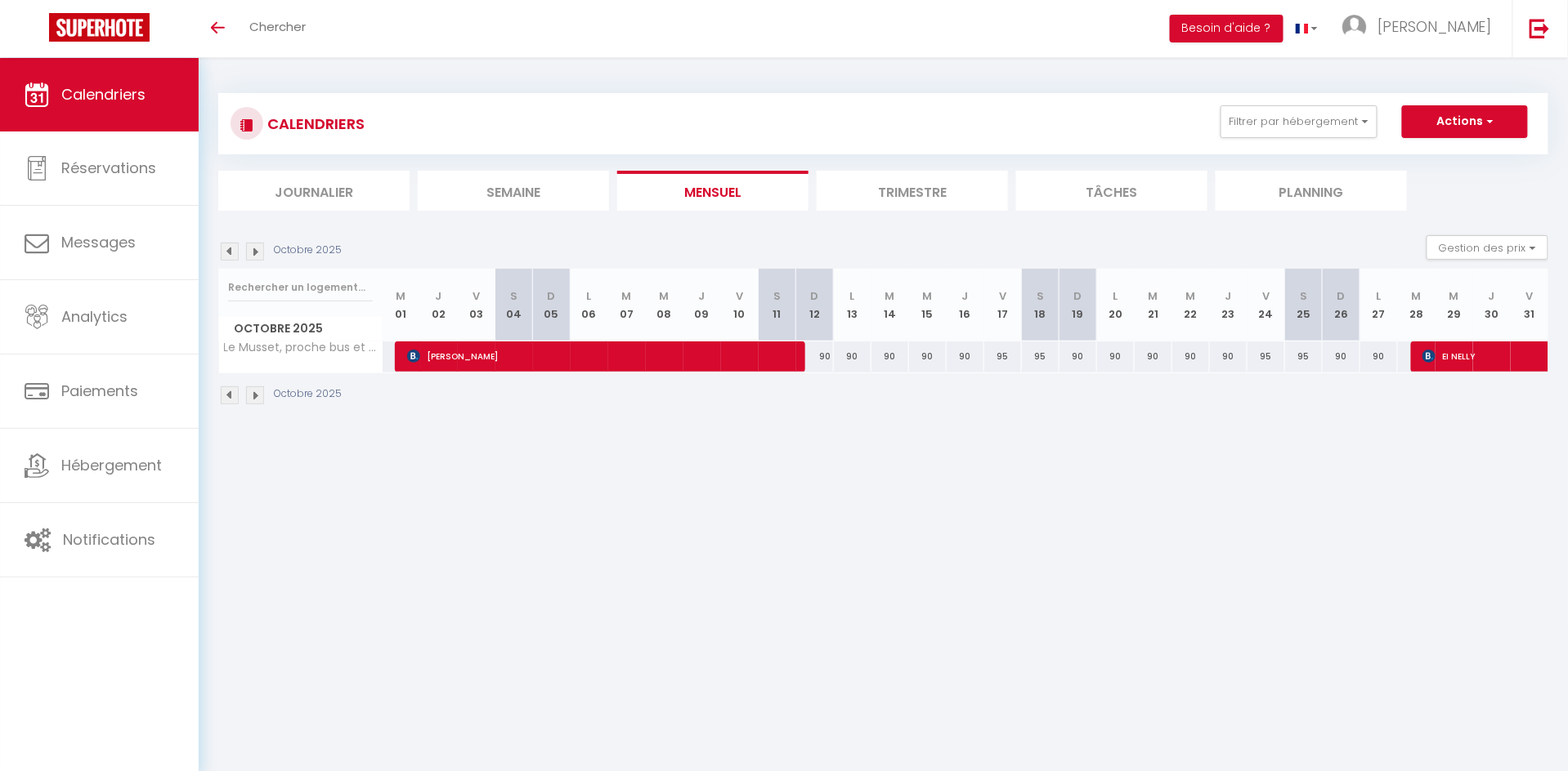
click at [259, 250] on img at bounding box center [255, 251] width 18 height 18
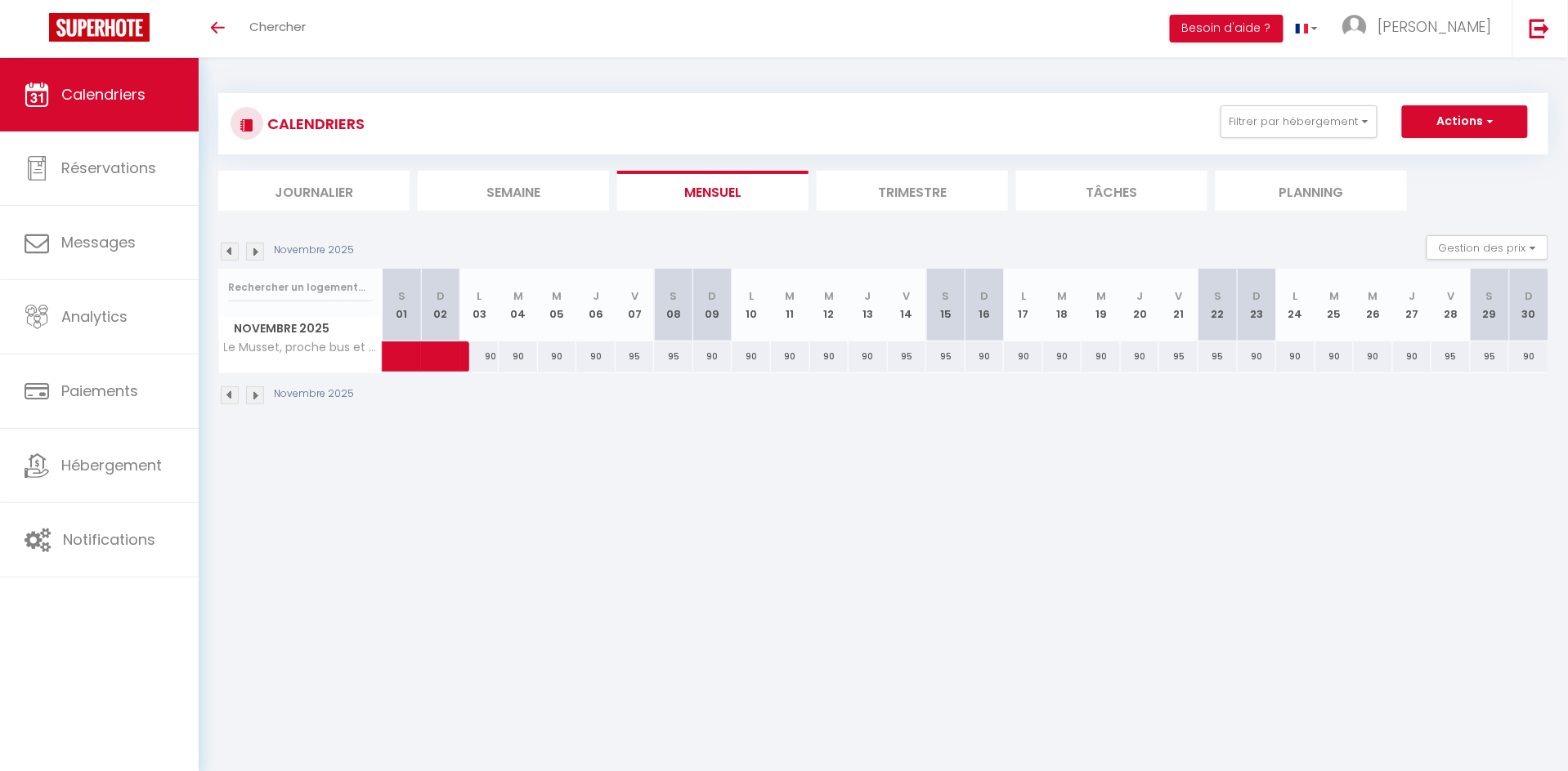
click at [492, 354] on div "90" at bounding box center [479, 357] width 39 height 30
select select "1"
type input "Lun 03 Novembre 2025"
type input "Mar 04 Novembre 2025"
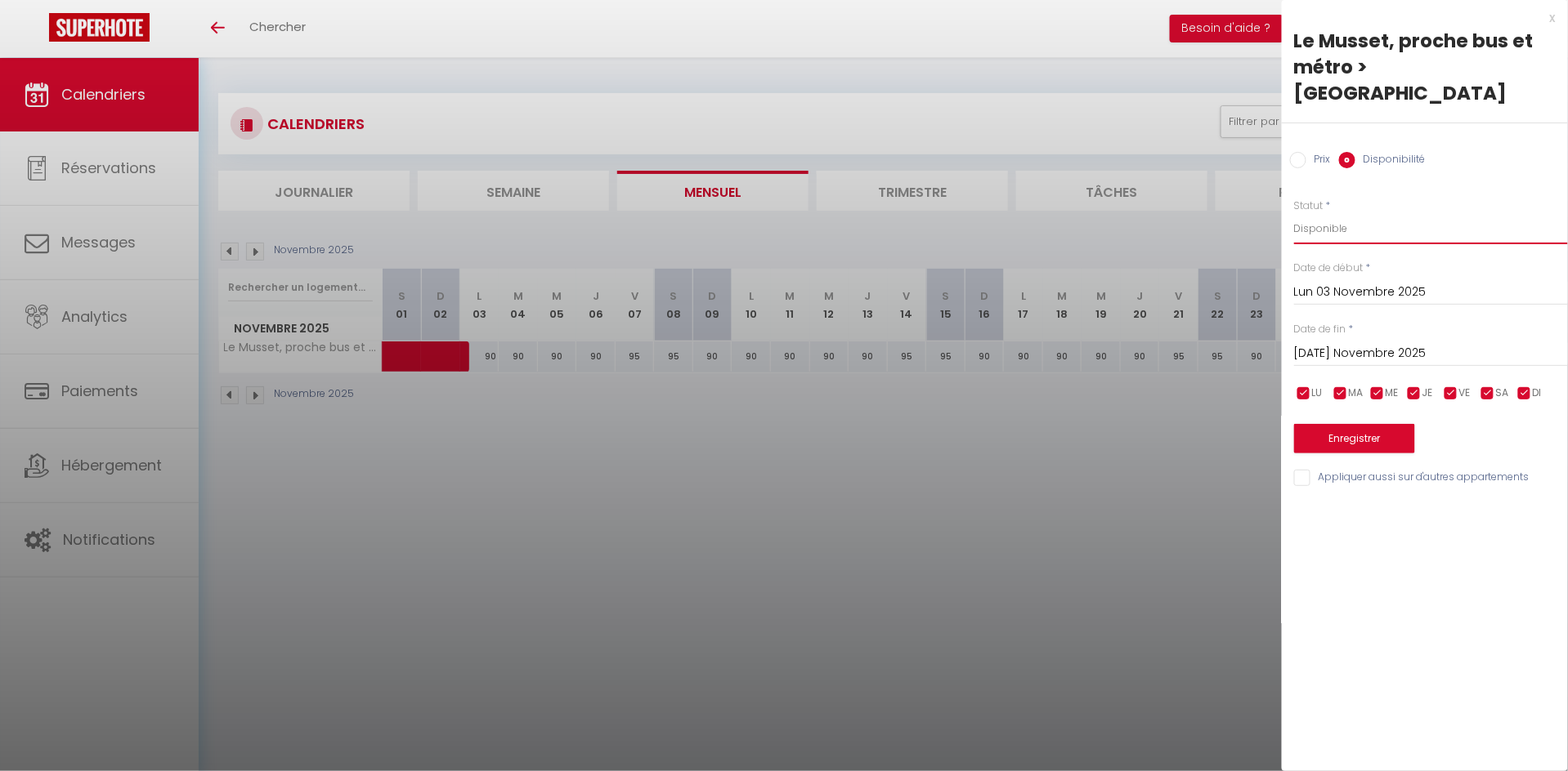
select select "0"
click at [1350, 343] on input "Mar 04 Novembre 2025" at bounding box center [1431, 354] width 274 height 21
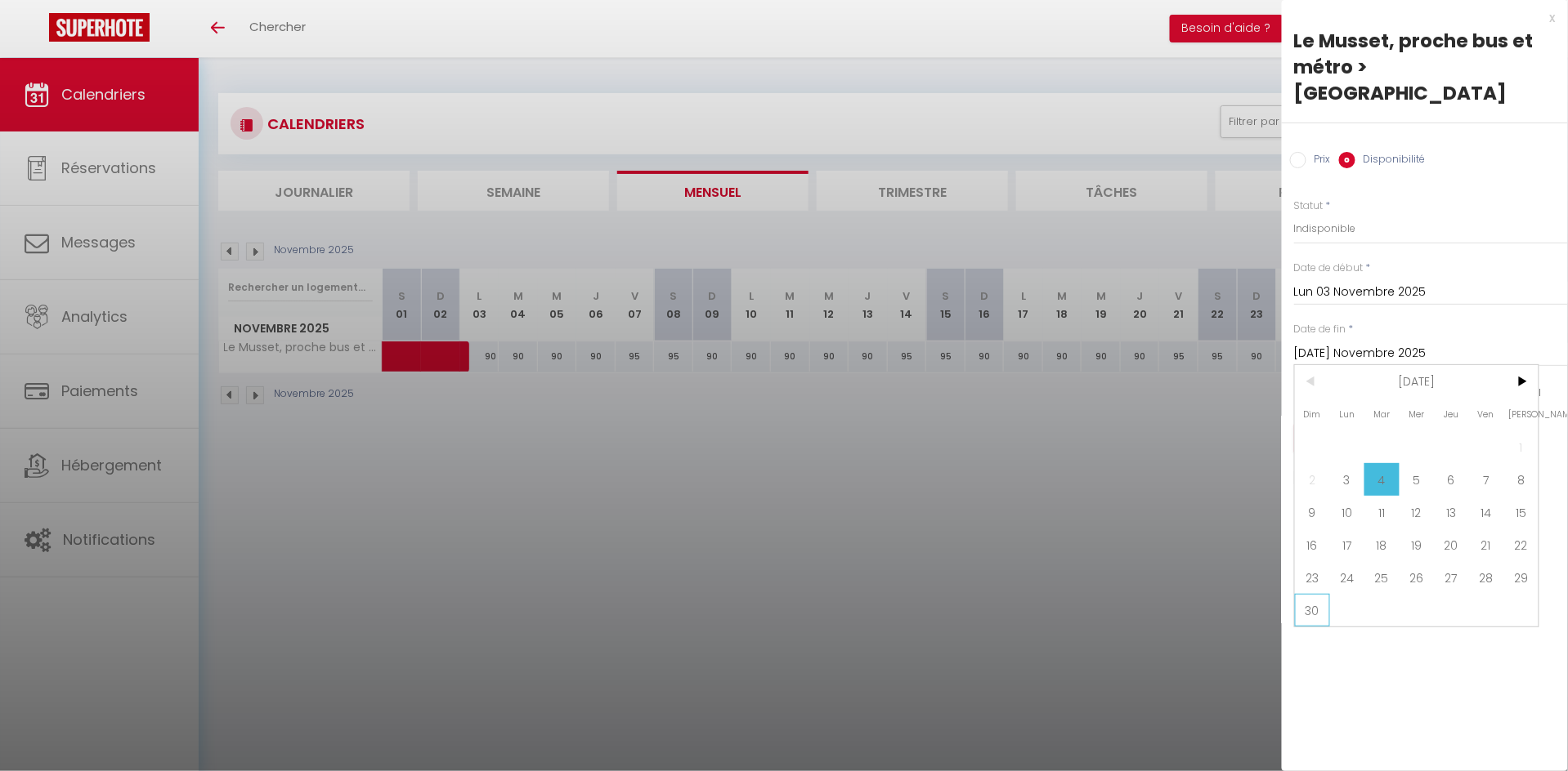
click at [1323, 594] on span "30" at bounding box center [1312, 610] width 35 height 32
type input "Dim 30 Novembre 2025"
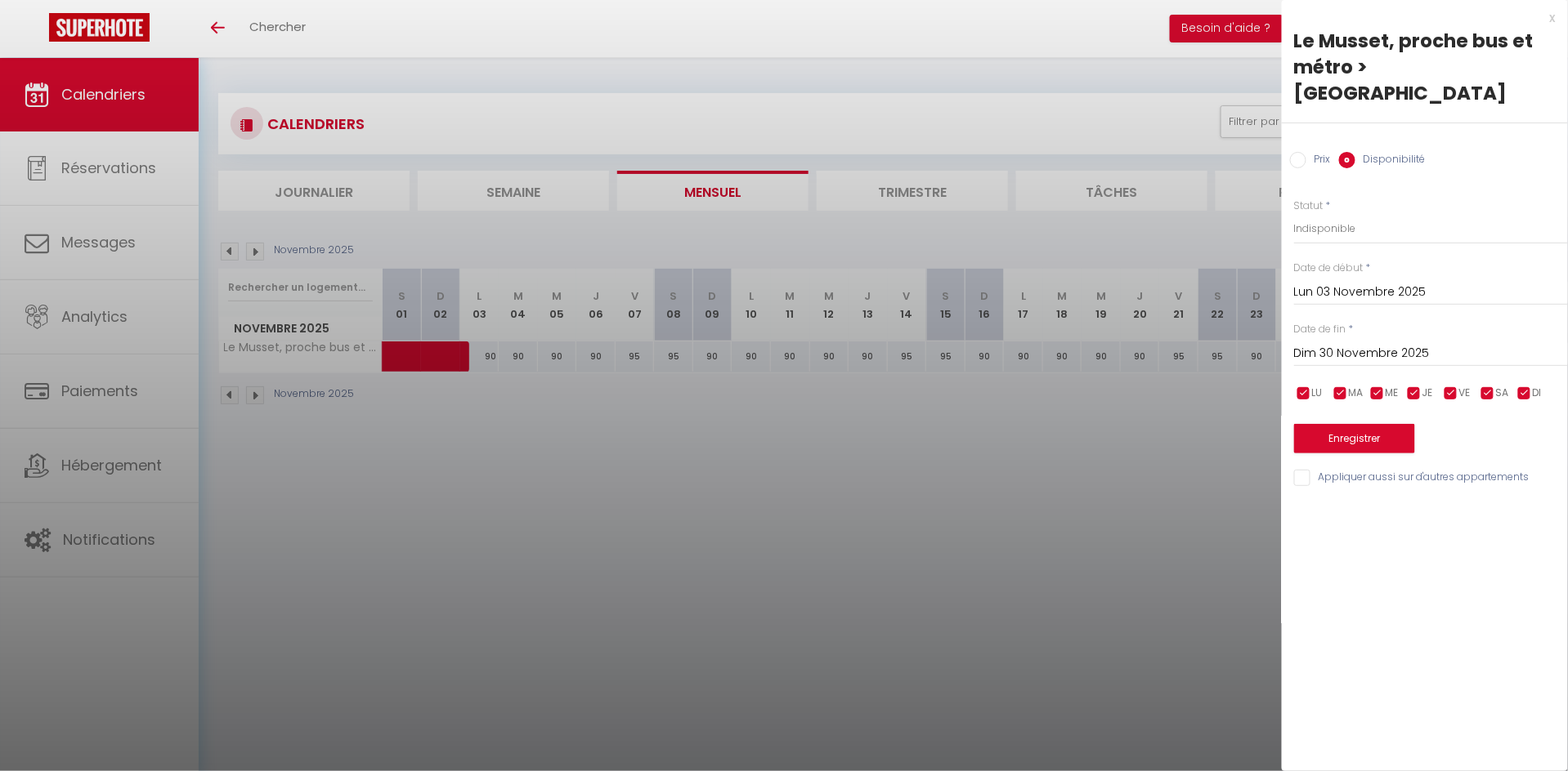
click at [1347, 424] on button "Enregistrer" at bounding box center [1354, 438] width 121 height 29
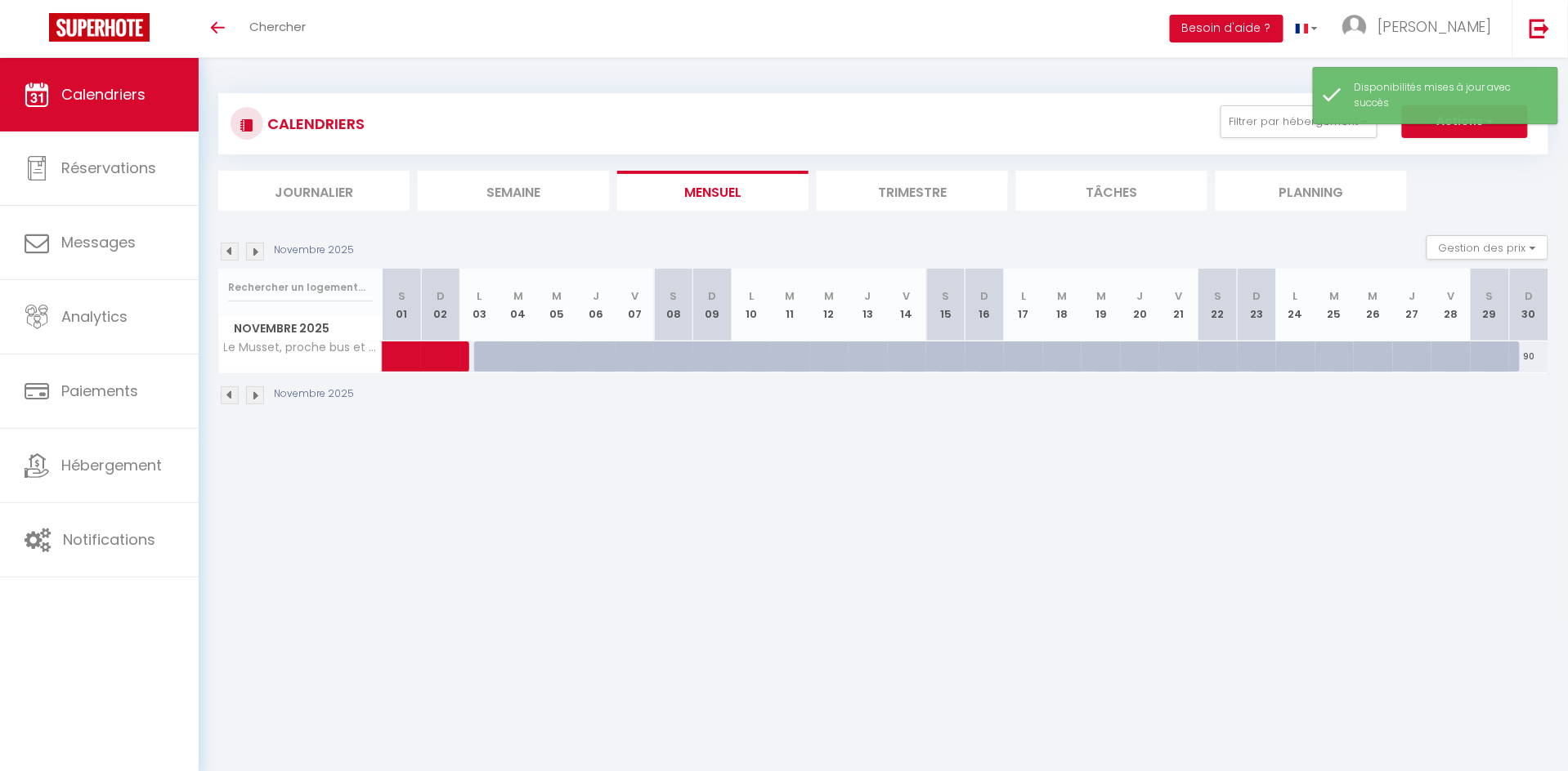
click at [261, 247] on img at bounding box center [255, 251] width 18 height 18
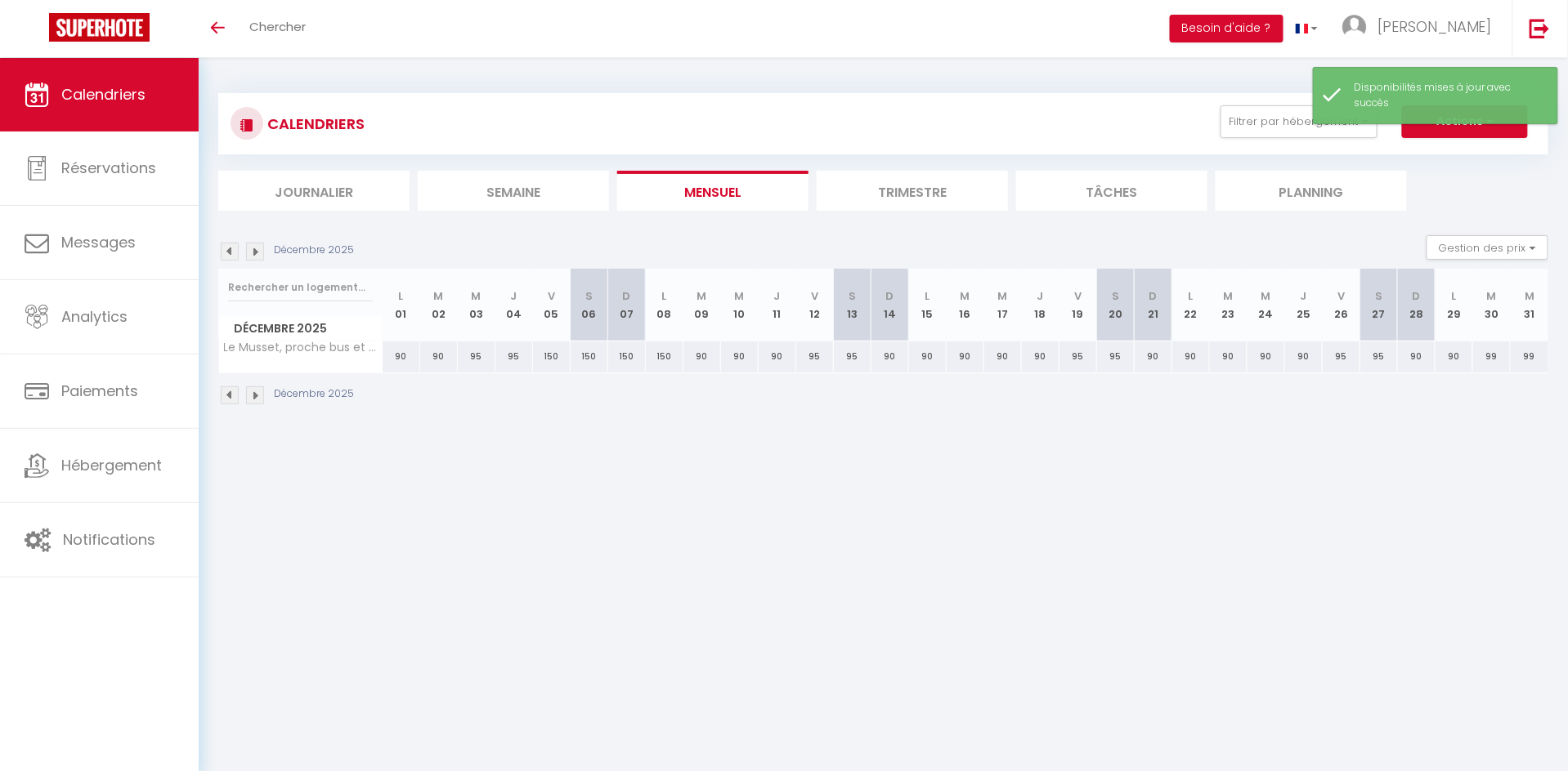
click at [232, 248] on img at bounding box center [229, 251] width 18 height 18
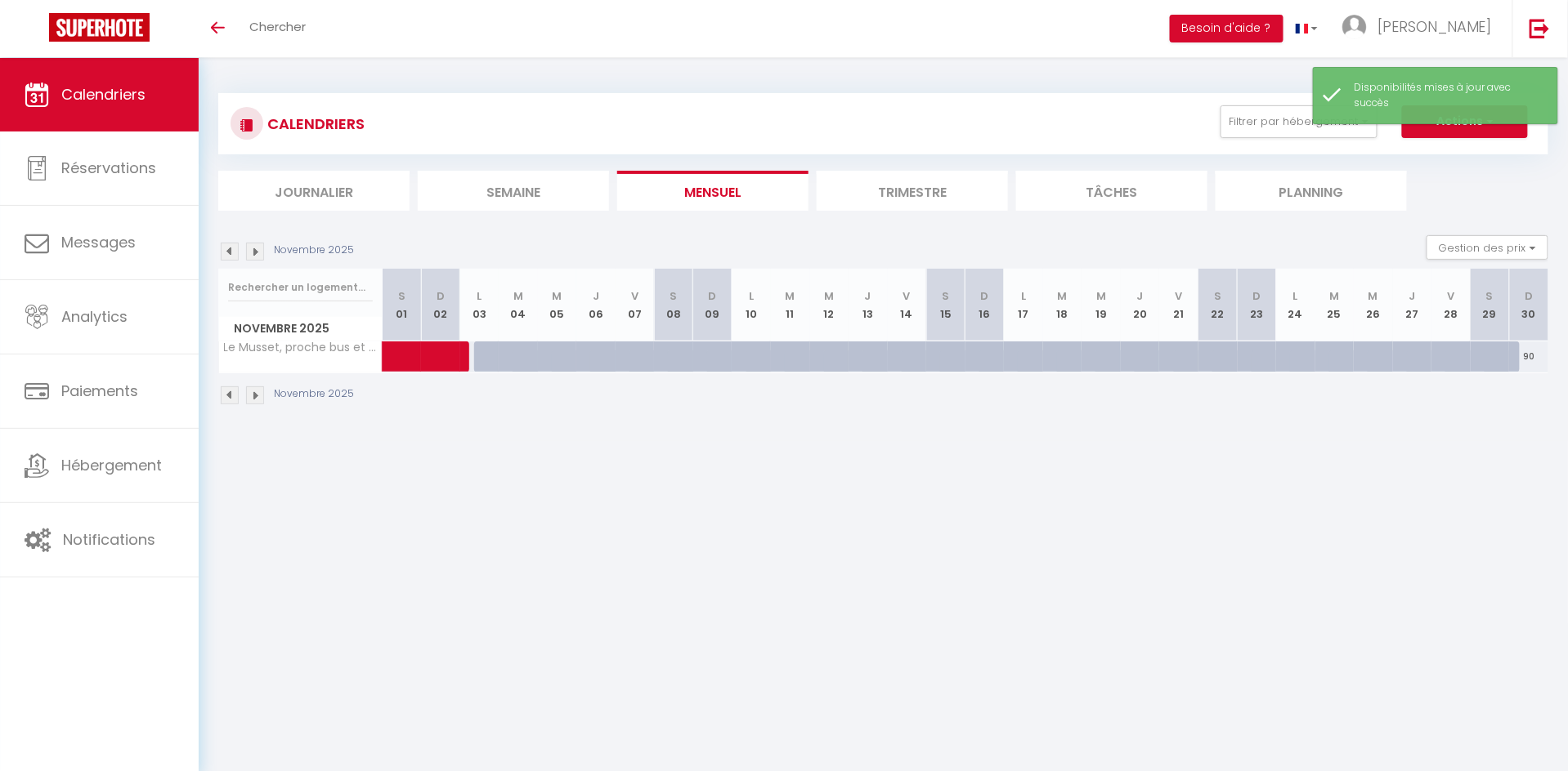
click at [1531, 355] on div "90" at bounding box center [1528, 357] width 39 height 30
select select "1"
type input "Dim 30 Novembre 2025"
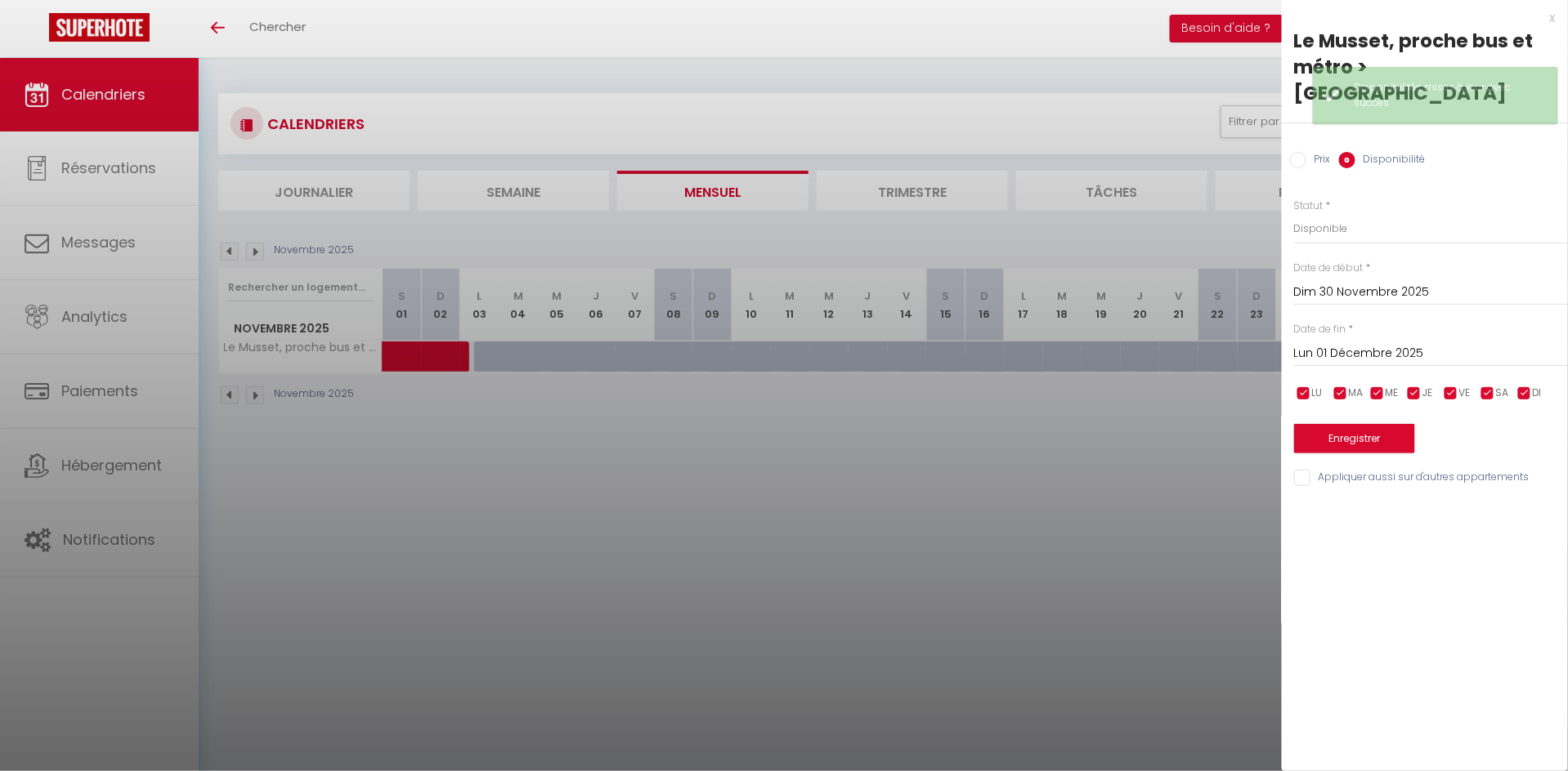
click at [1351, 343] on input "Lun 01 Décembre 2025" at bounding box center [1431, 354] width 274 height 21
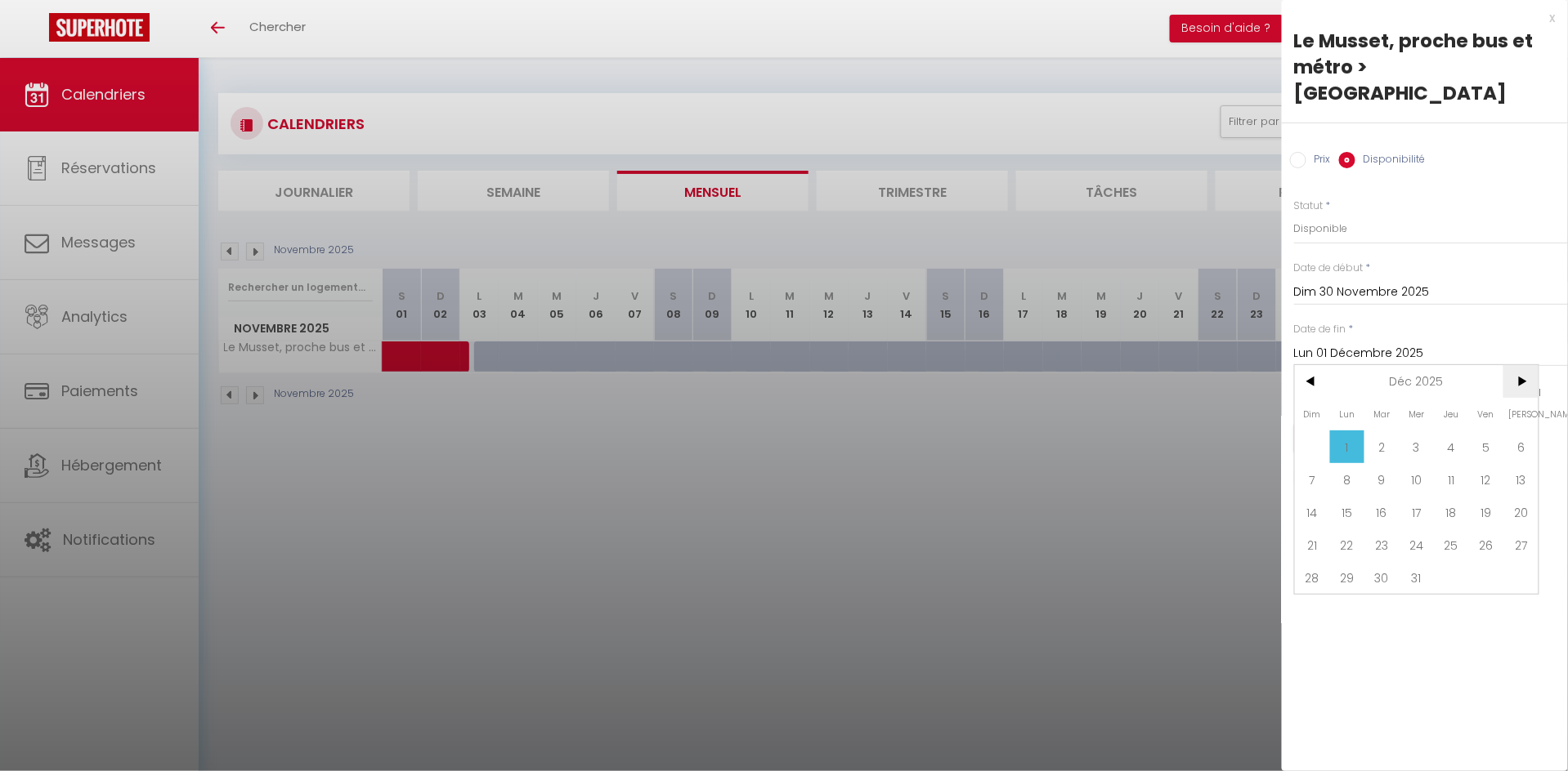
click at [1520, 365] on span ">" at bounding box center [1520, 381] width 35 height 32
click at [1331, 463] on span "5" at bounding box center [1347, 479] width 35 height 32
type input "Lun 05 Janvier 2026"
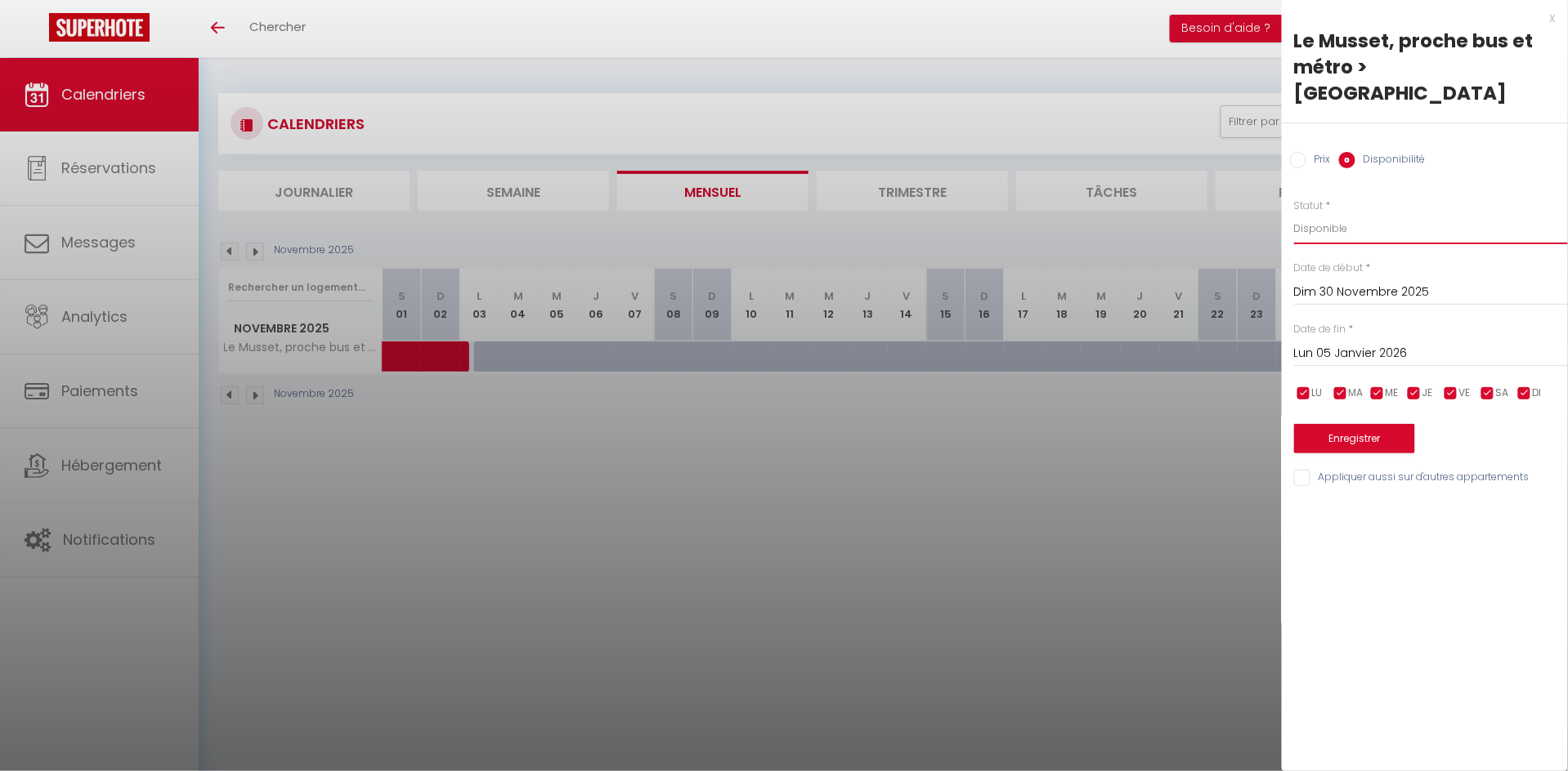
select select "0"
click at [1344, 424] on button "Enregistrer" at bounding box center [1354, 438] width 121 height 29
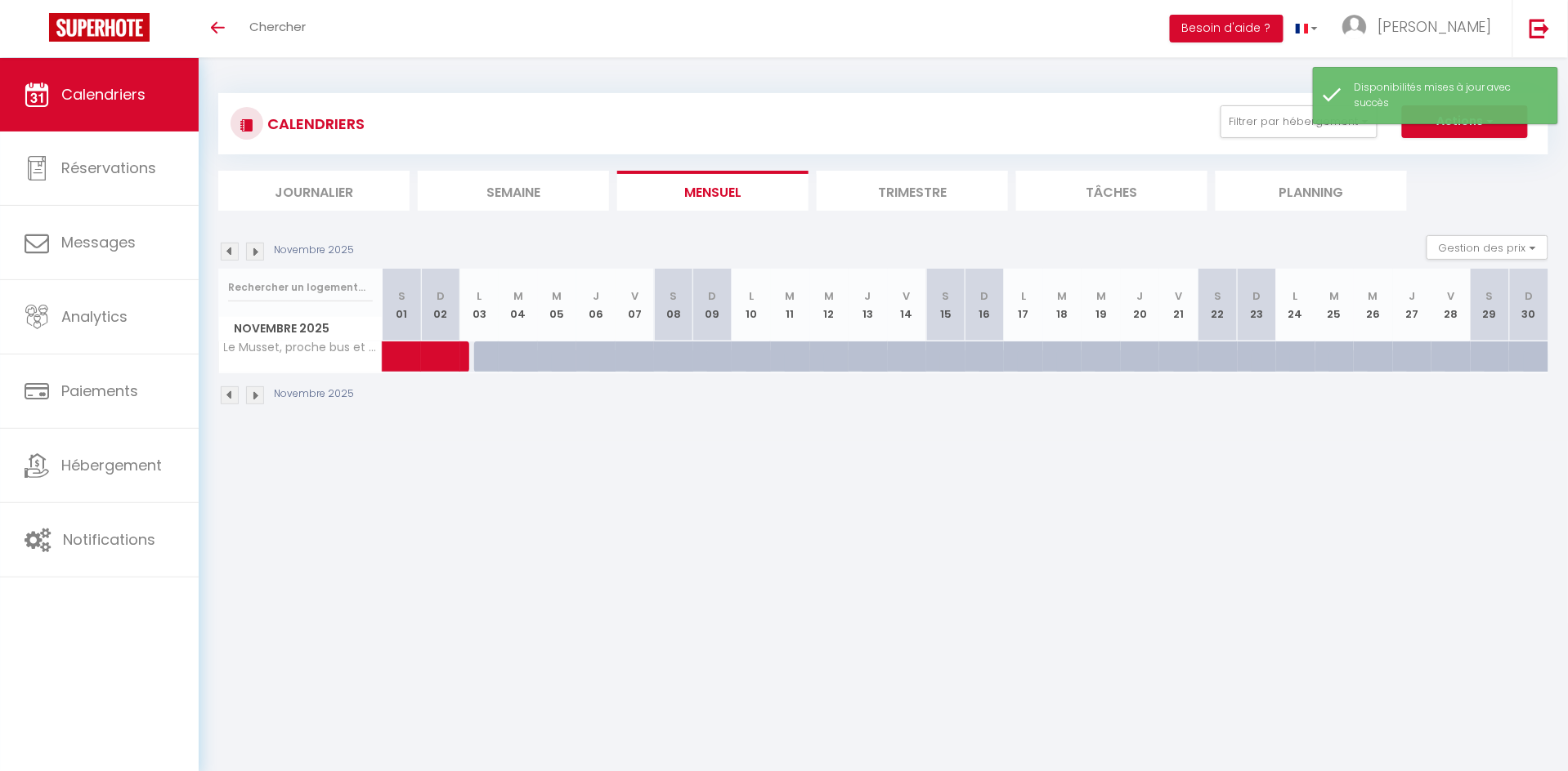
click at [256, 250] on img at bounding box center [255, 251] width 18 height 18
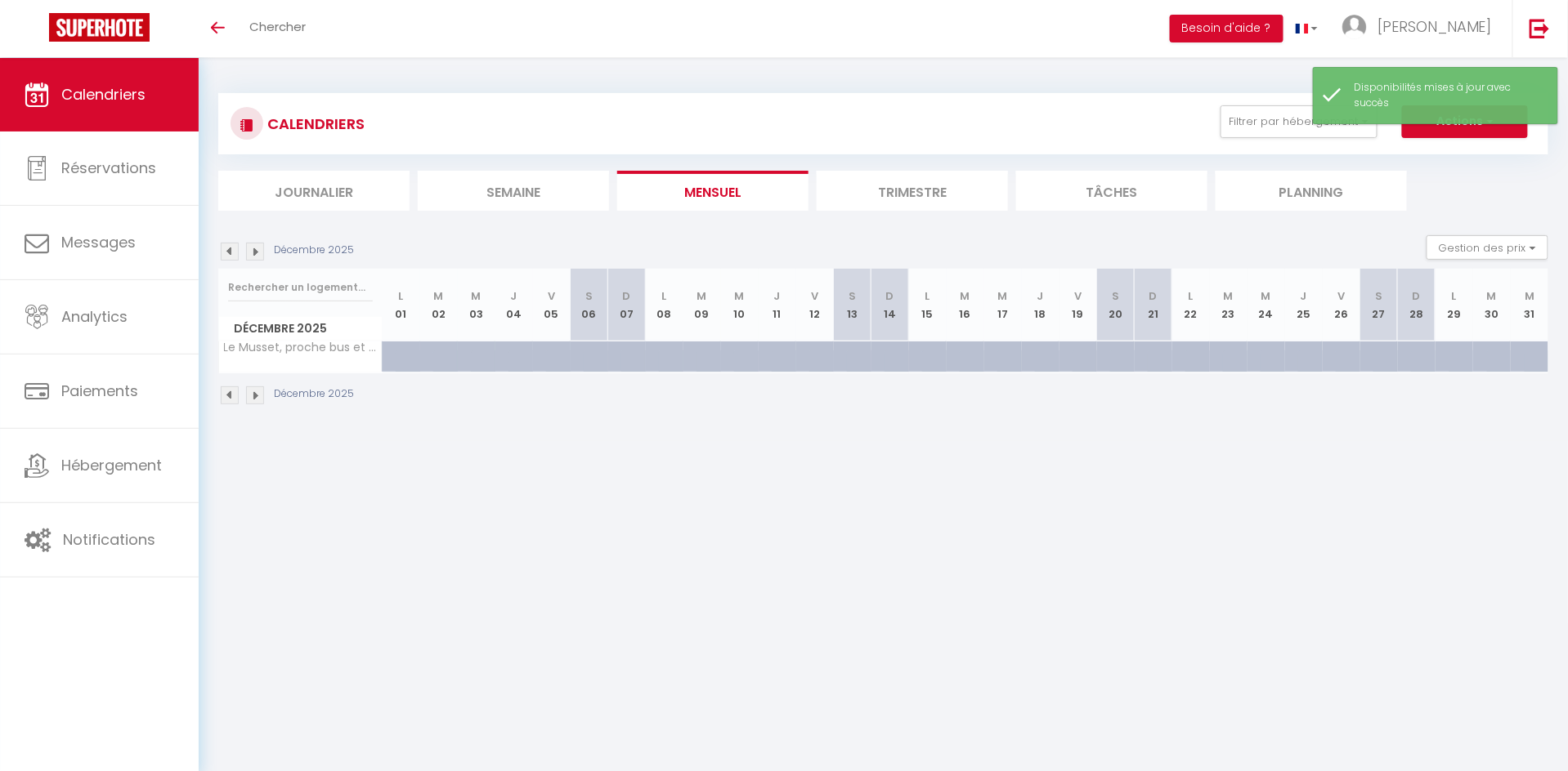
click at [256, 250] on img at bounding box center [255, 251] width 18 height 18
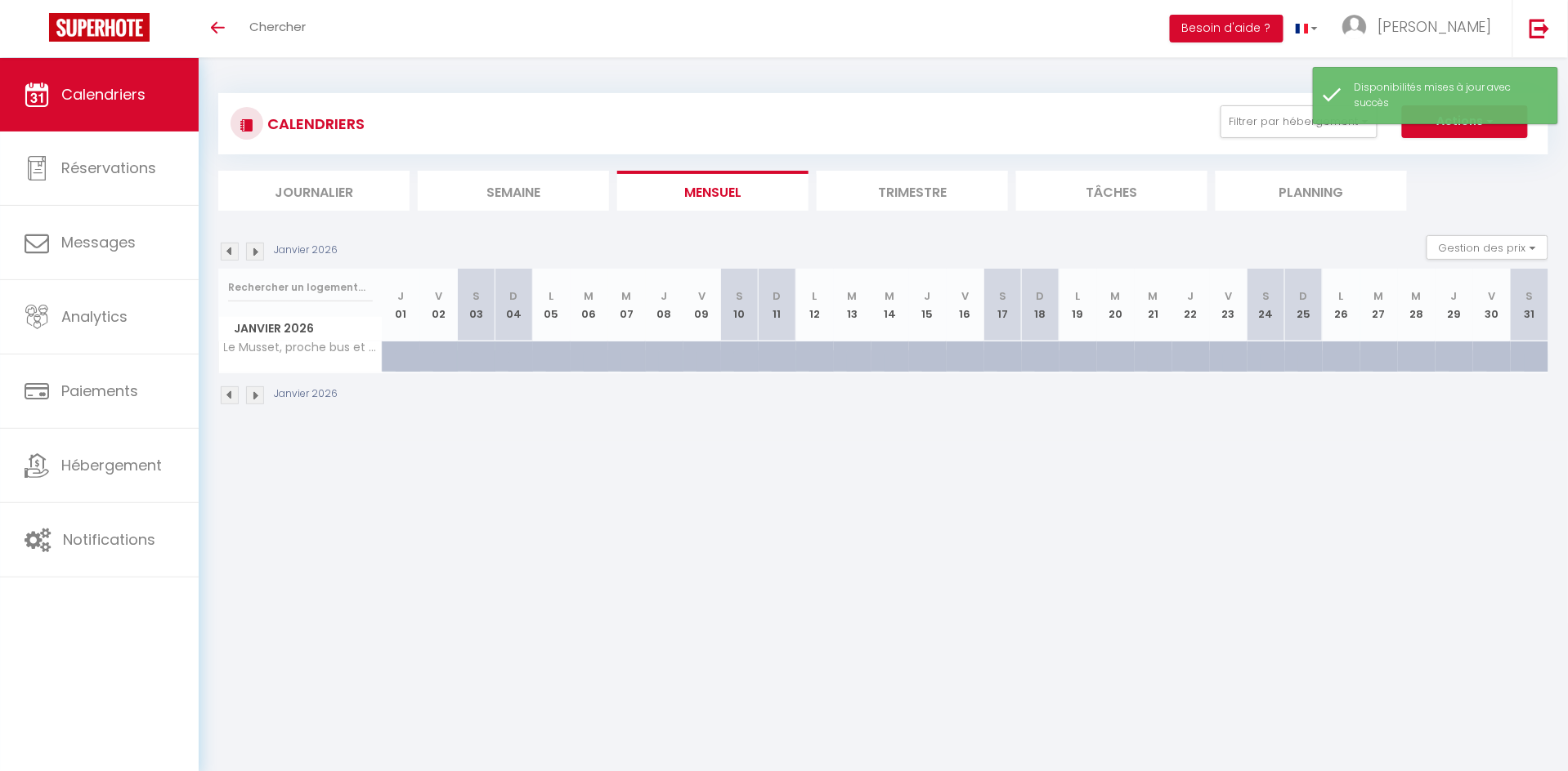
click at [221, 250] on img at bounding box center [229, 251] width 18 height 18
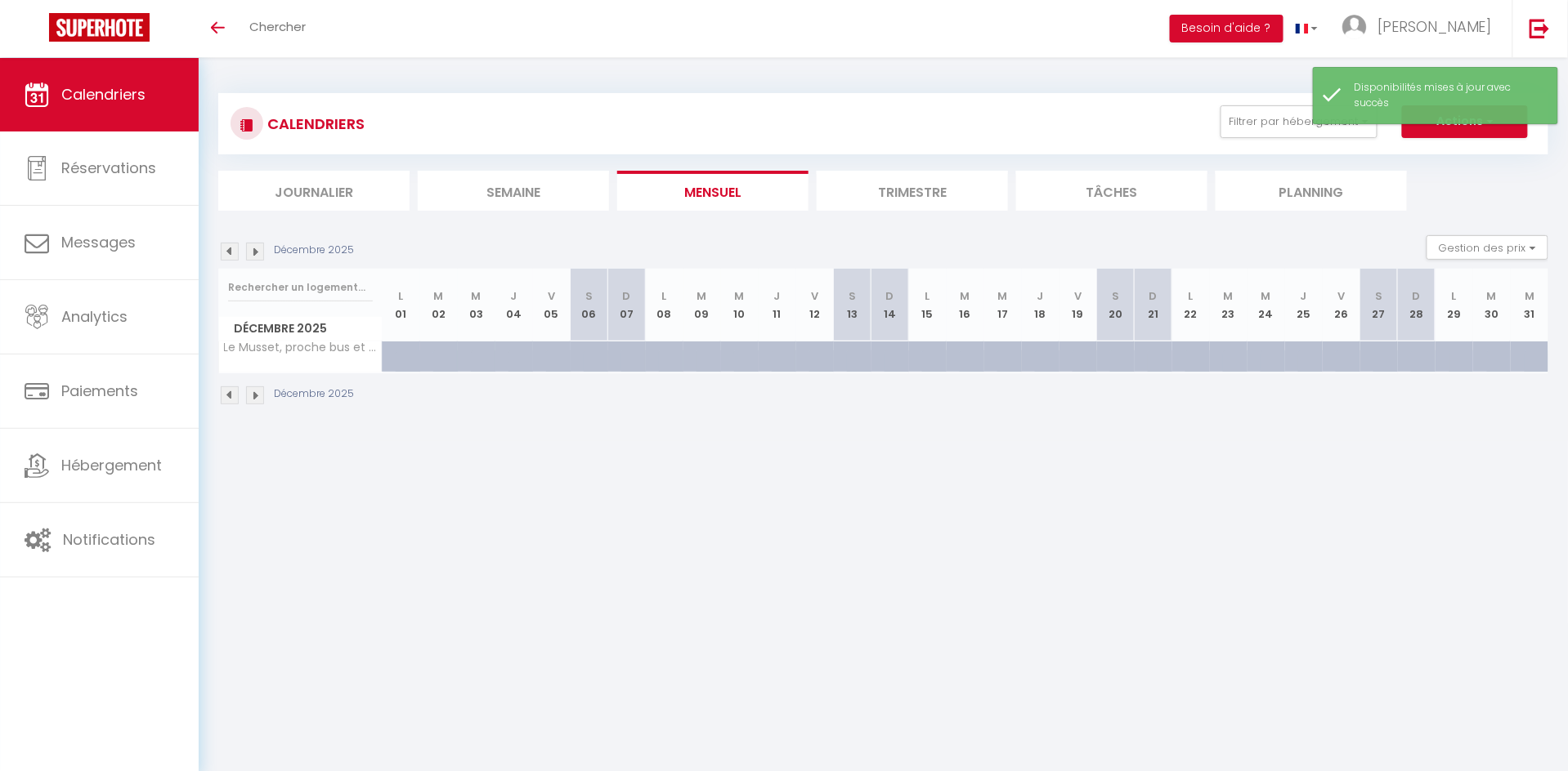
click at [225, 250] on img at bounding box center [229, 251] width 18 height 18
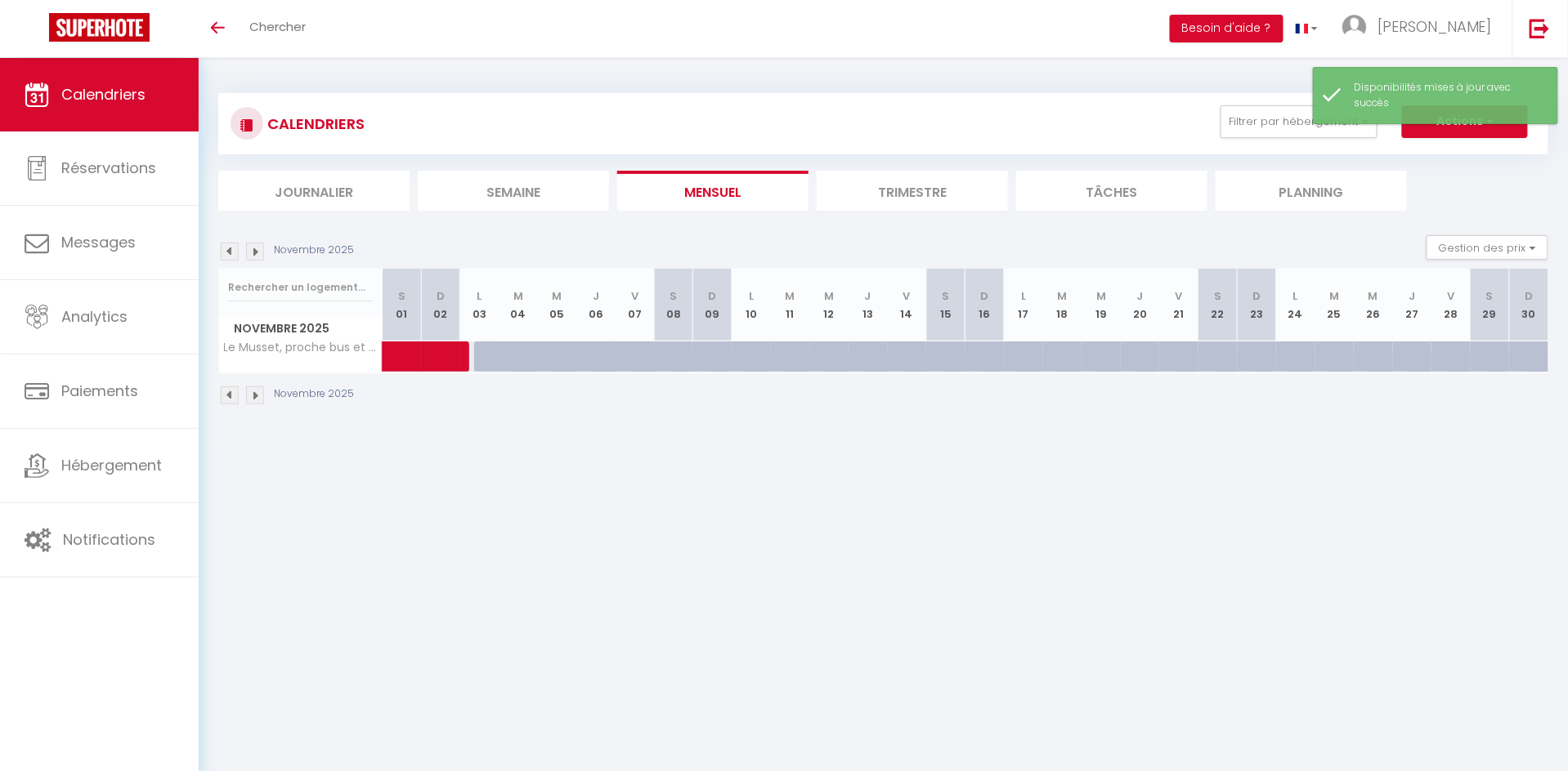
click at [225, 250] on img at bounding box center [229, 251] width 18 height 18
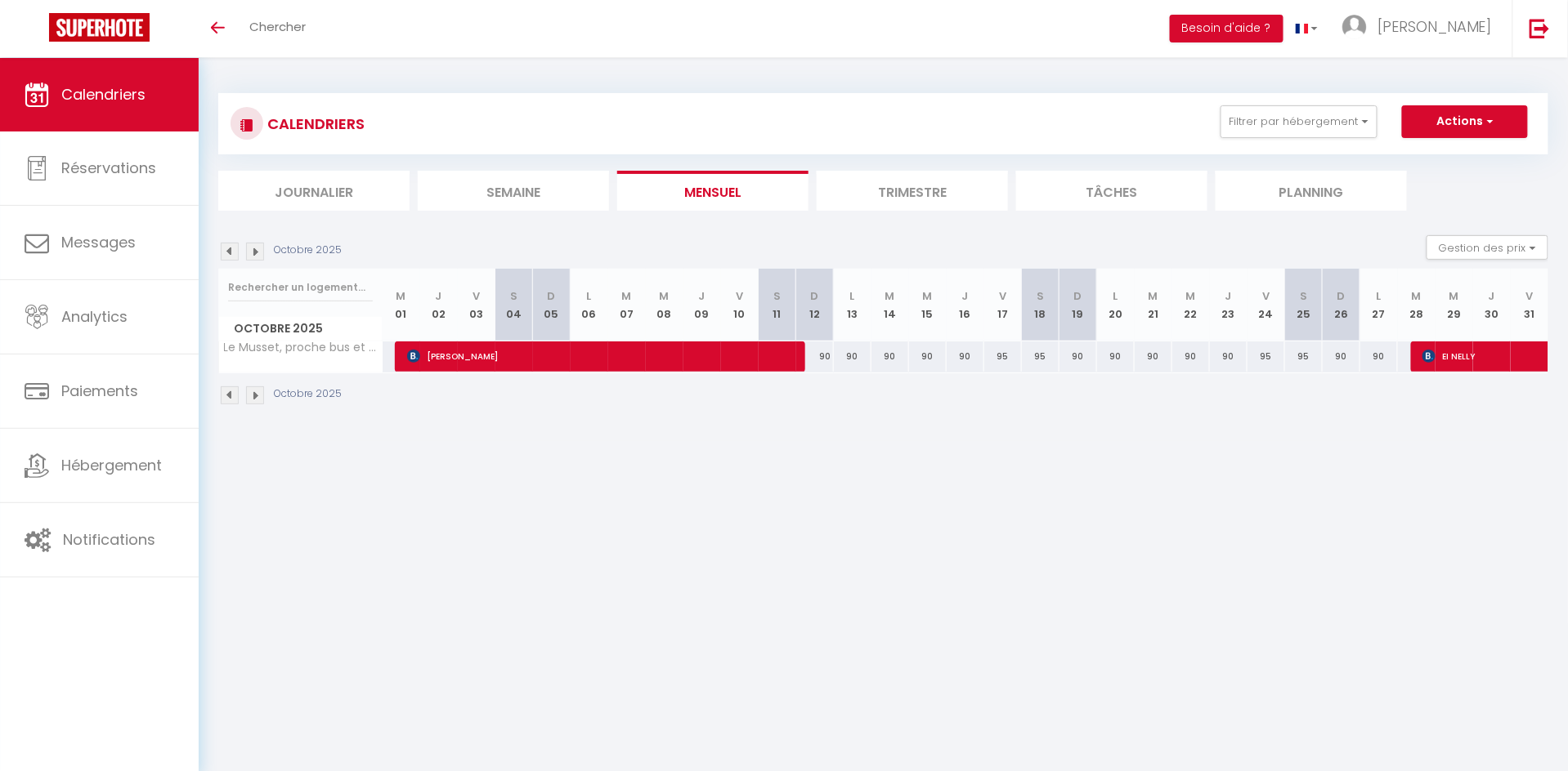
click at [234, 250] on img at bounding box center [229, 251] width 18 height 18
